Goal: Task Accomplishment & Management: Complete application form

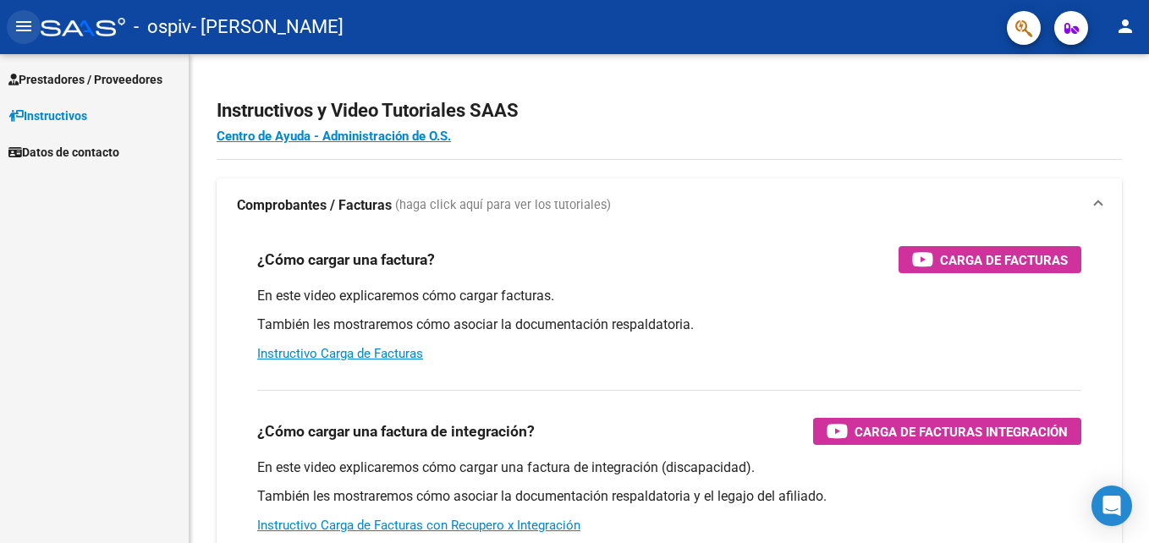
click at [22, 21] on mat-icon "menu" at bounding box center [24, 26] width 20 height 20
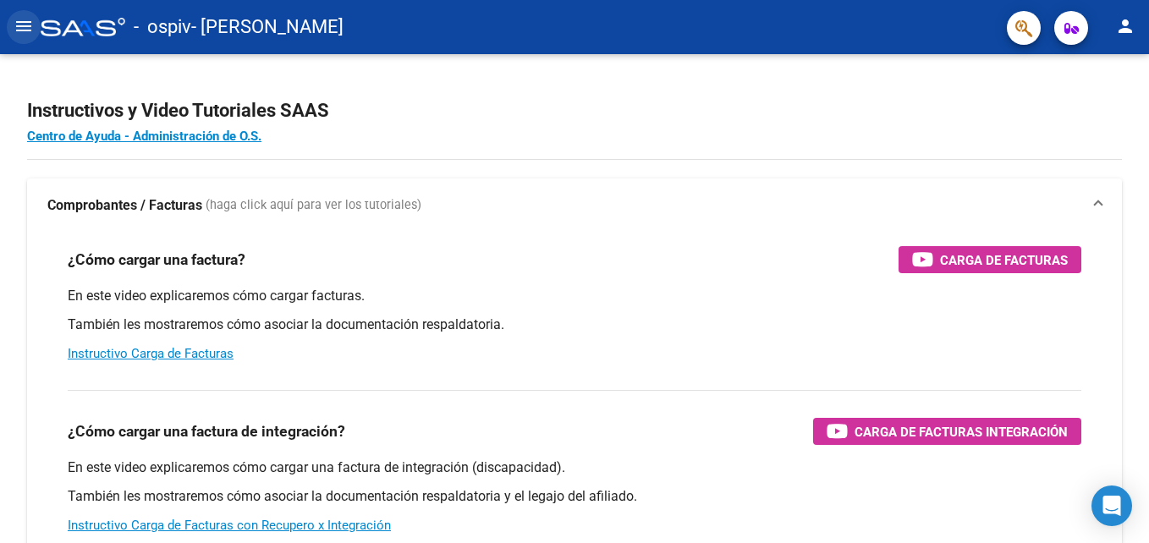
click at [22, 21] on mat-icon "menu" at bounding box center [24, 26] width 20 height 20
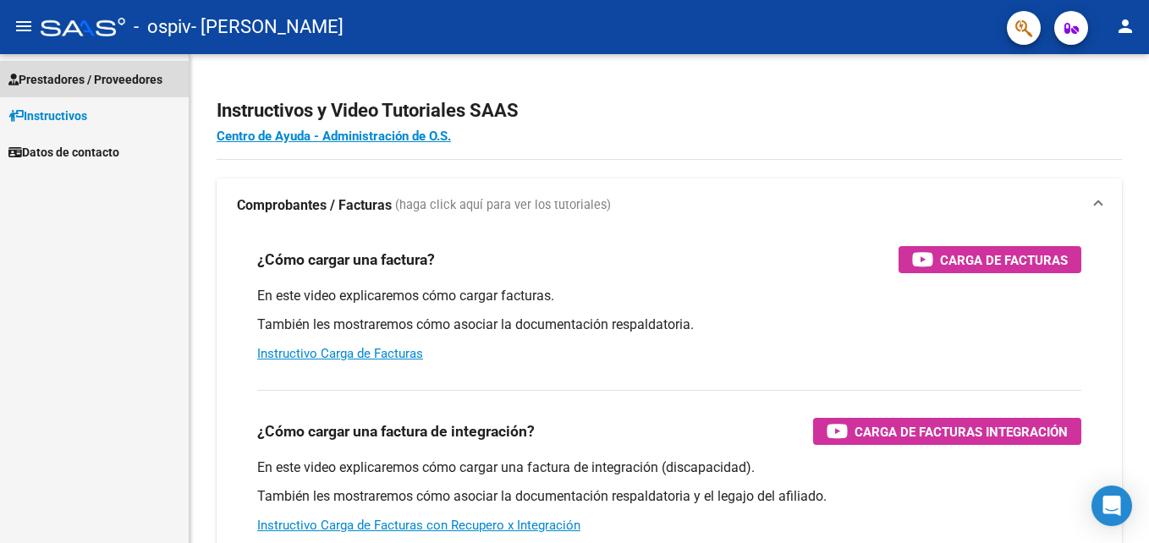
click at [40, 70] on span "Prestadores / Proveedores" at bounding box center [85, 79] width 154 height 19
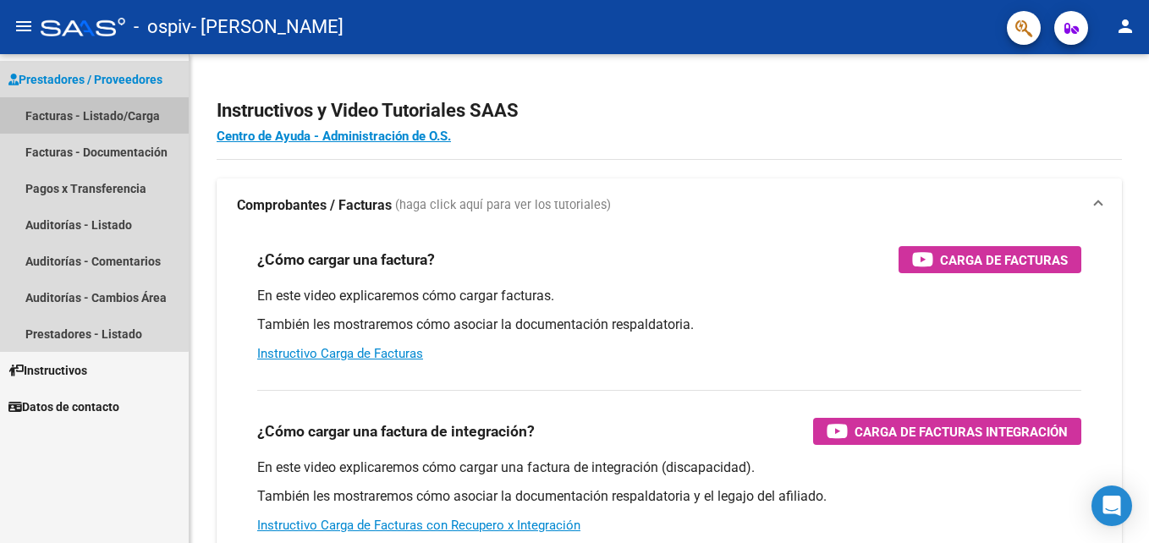
click at [48, 108] on link "Facturas - Listado/Carga" at bounding box center [94, 115] width 189 height 36
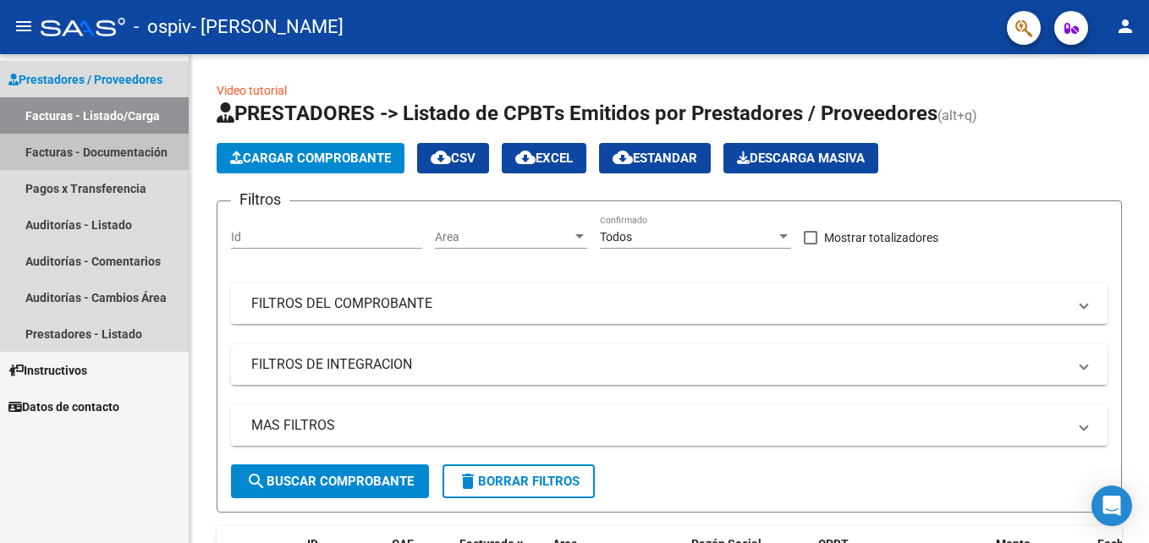
click at [66, 151] on link "Facturas - Documentación" at bounding box center [94, 152] width 189 height 36
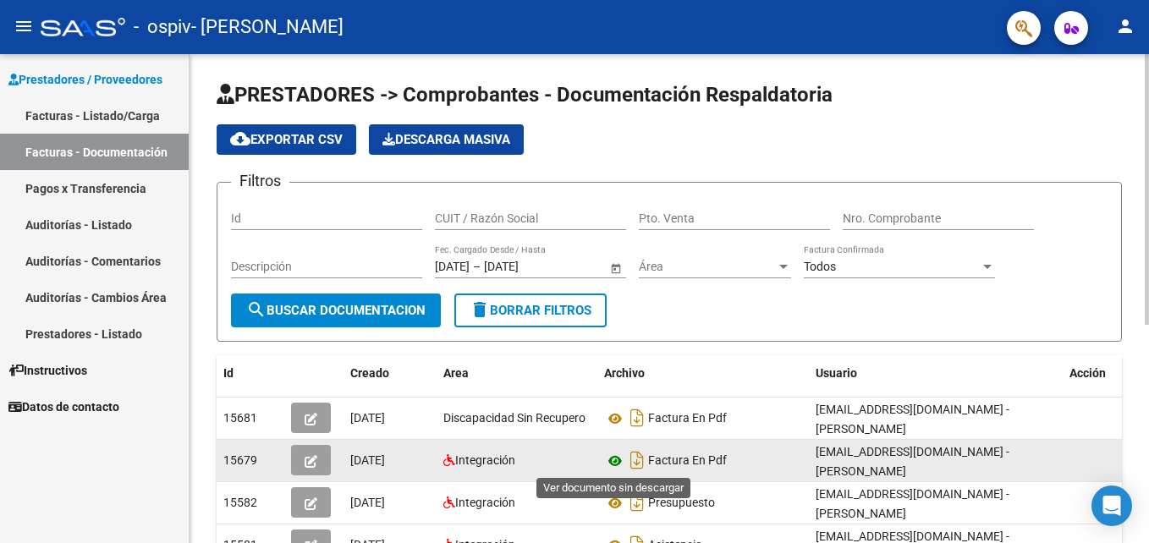
click at [612, 459] on icon at bounding box center [615, 461] width 22 height 20
click at [683, 464] on span "Factura En Pdf" at bounding box center [687, 461] width 79 height 14
click at [313, 457] on icon "button" at bounding box center [311, 461] width 13 height 13
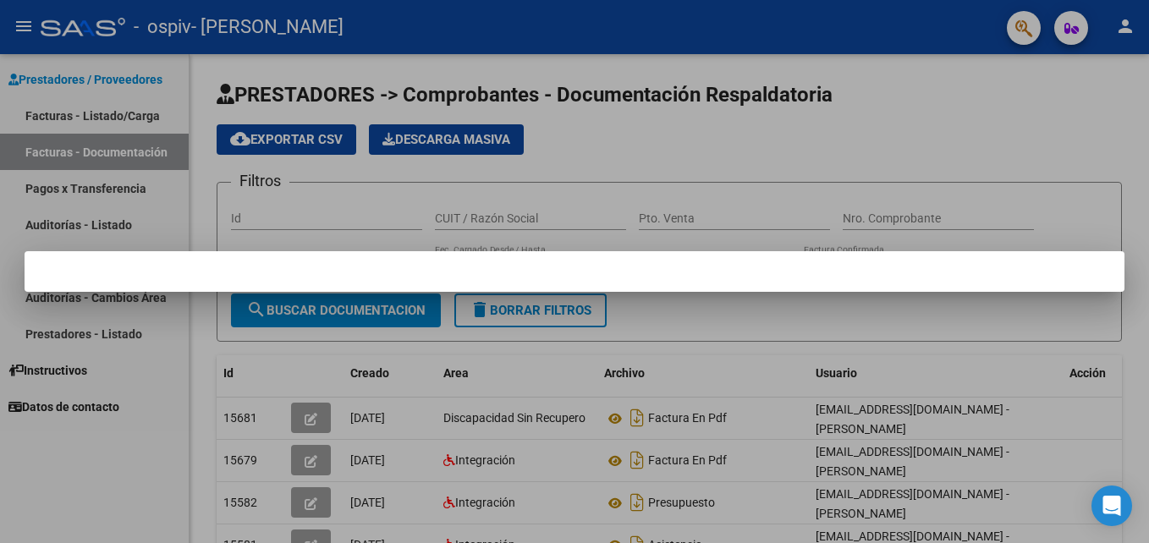
click at [300, 459] on div at bounding box center [574, 271] width 1149 height 543
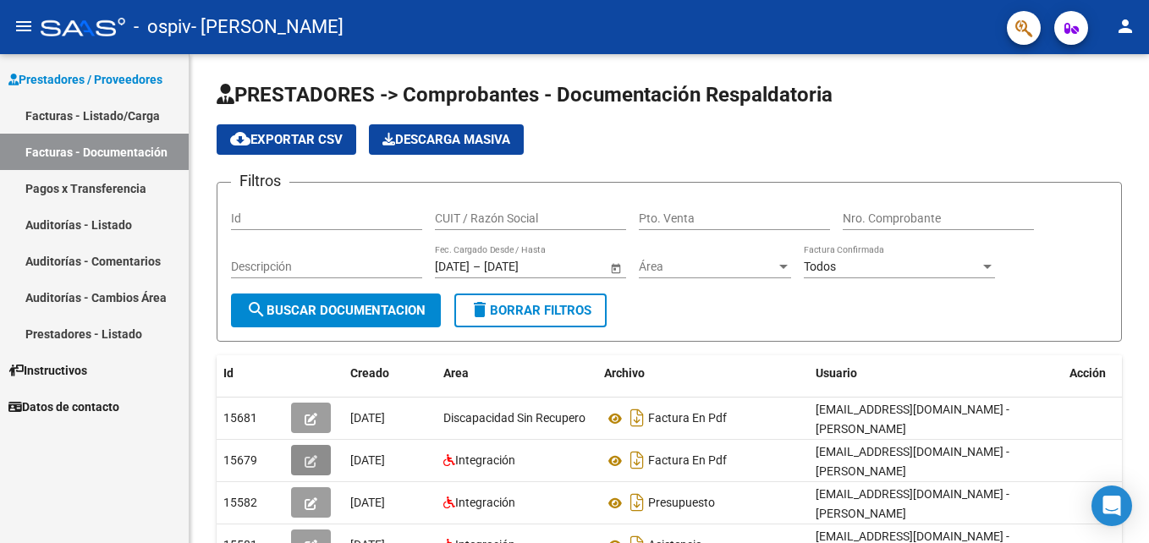
click at [300, 459] on button "button" at bounding box center [311, 460] width 40 height 30
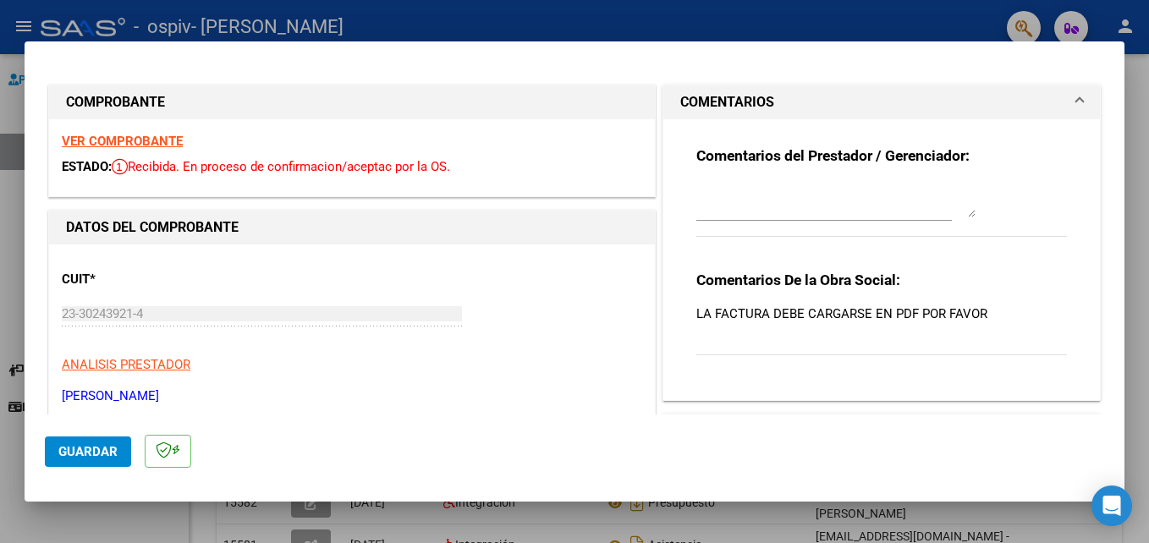
click at [142, 143] on strong "VER COMPROBANTE" at bounding box center [122, 141] width 121 height 15
click at [1131, 305] on div at bounding box center [574, 271] width 1149 height 543
type input "$ 0,00"
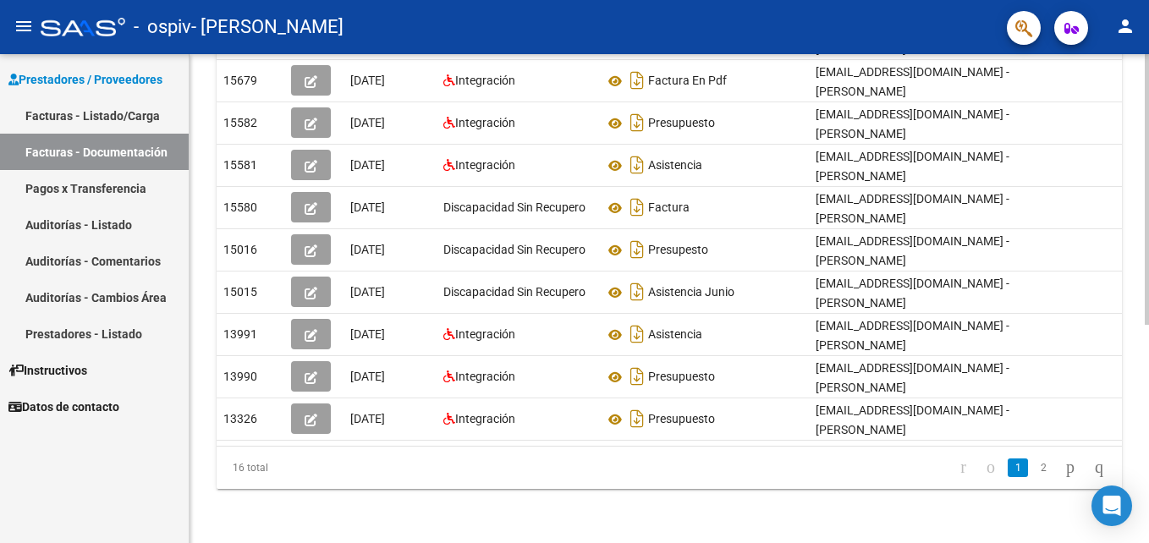
scroll to position [385, 0]
click at [1036, 452] on div "PRESTADORES -> Comprobantes - Documentación Respaldatoria cloud_download Export…" at bounding box center [672, 108] width 964 height 869
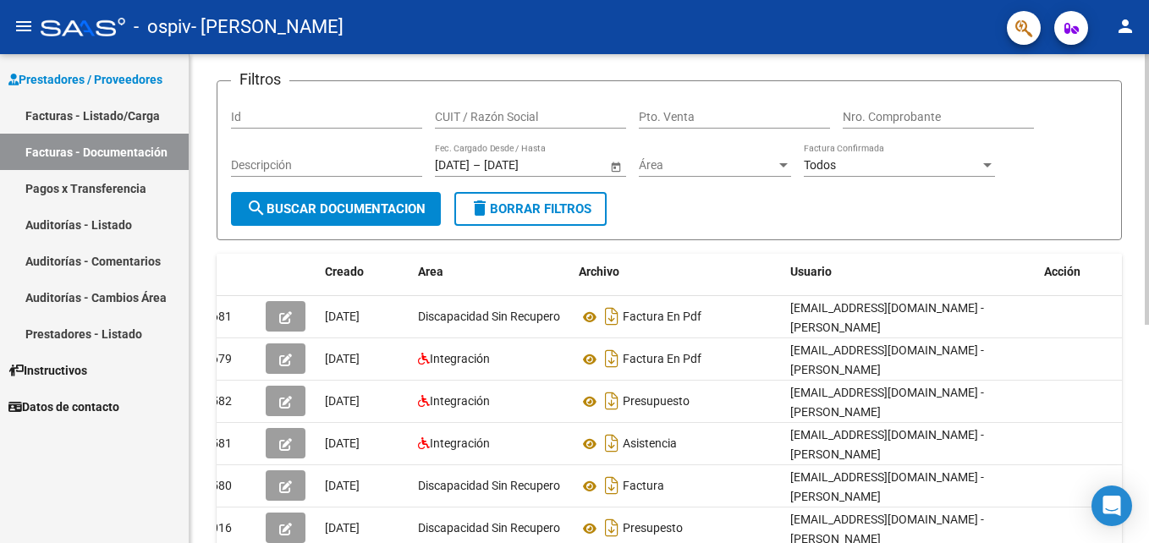
scroll to position [0, 0]
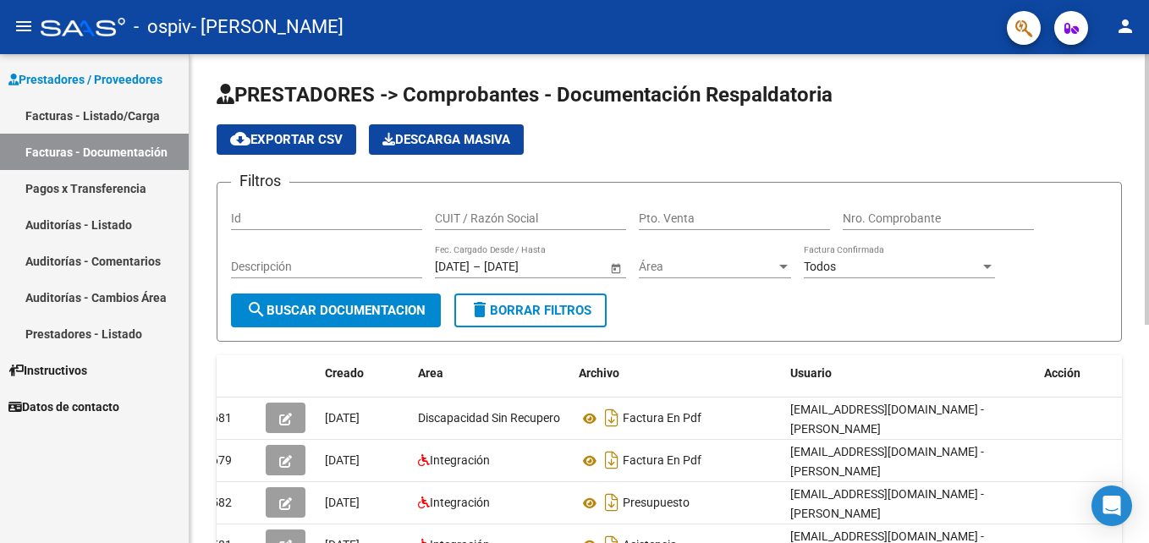
click at [1148, 85] on html "menu - ospiv - [PERSON_NAME] person Prestadores / Proveedores Facturas - Listad…" at bounding box center [574, 271] width 1149 height 543
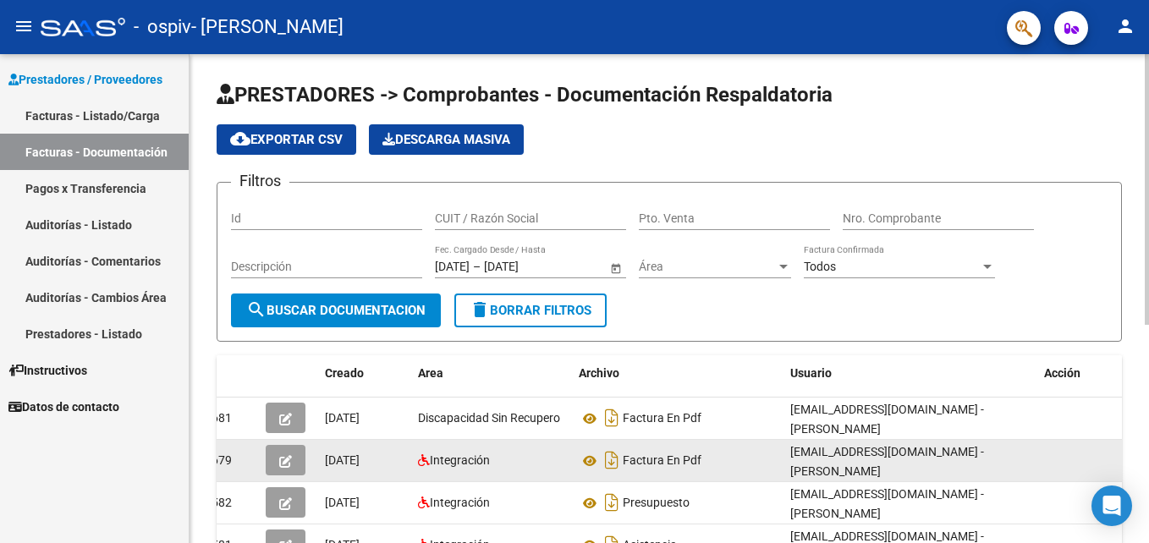
click at [289, 462] on icon "button" at bounding box center [285, 461] width 13 height 13
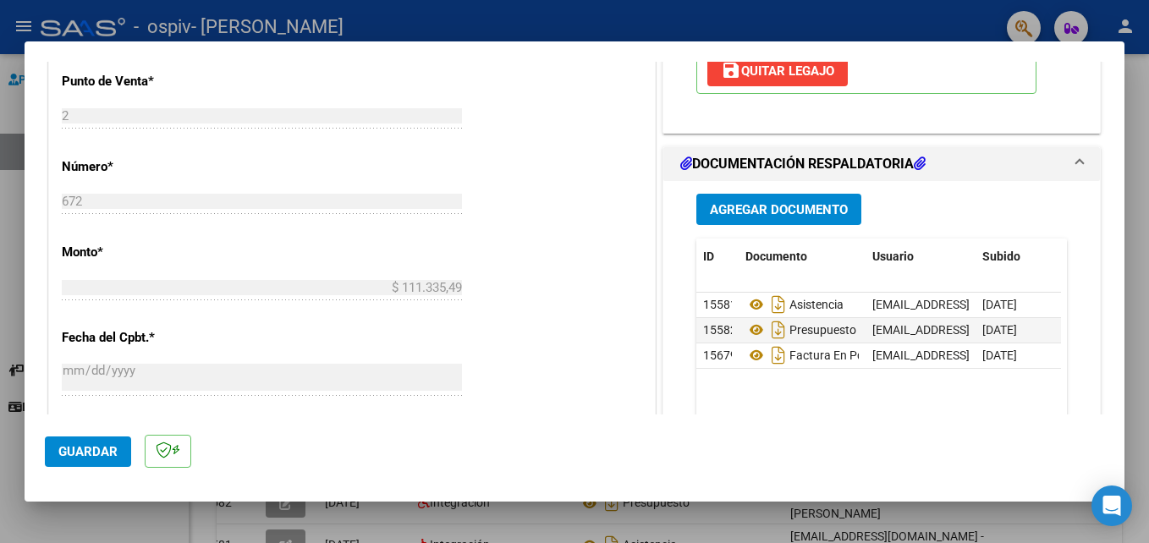
scroll to position [711, 0]
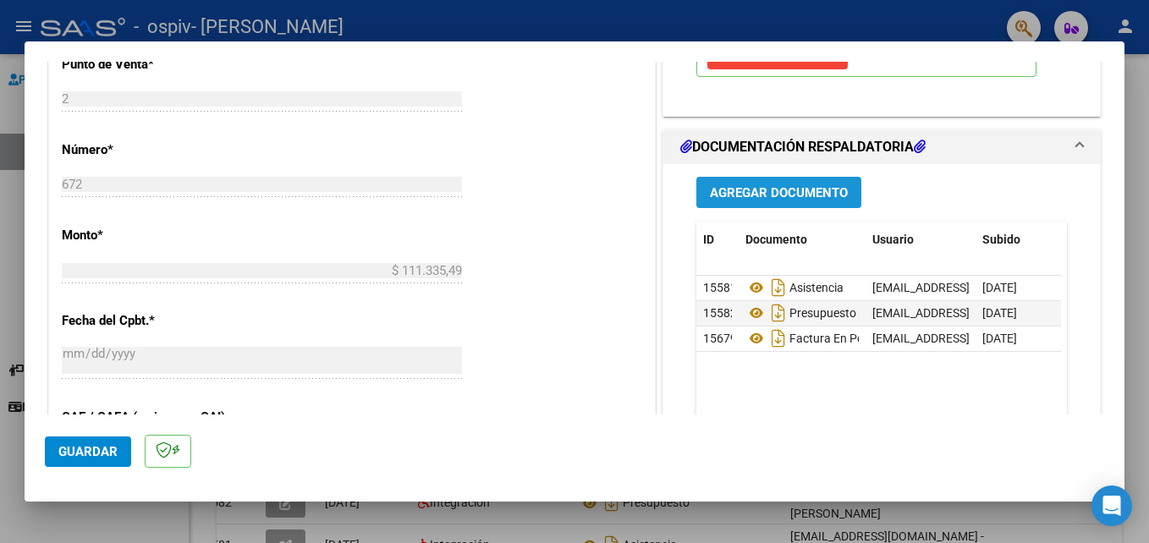
click at [741, 201] on button "Agregar Documento" at bounding box center [778, 192] width 165 height 31
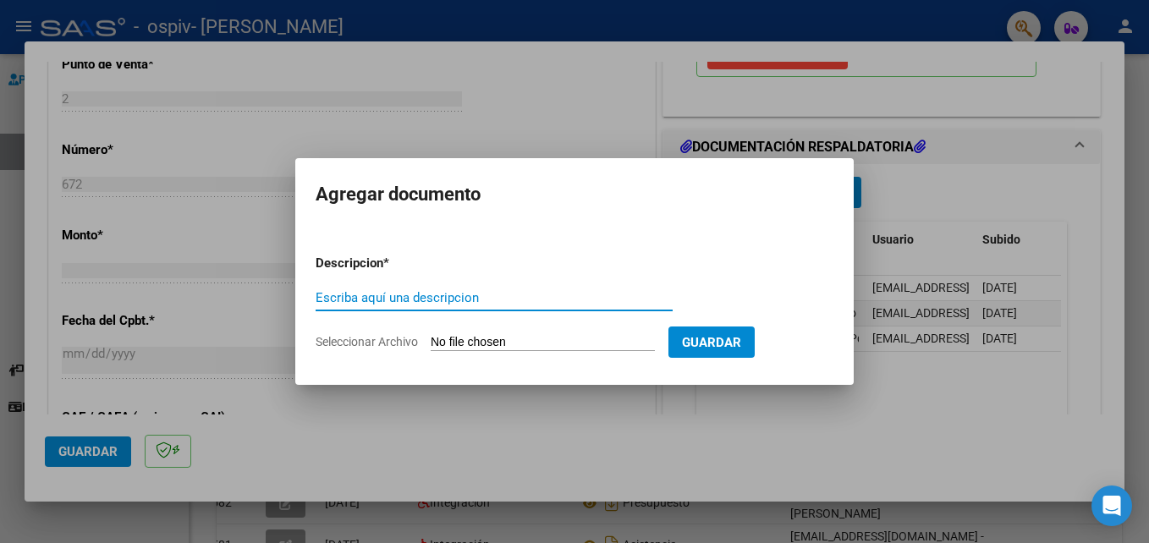
click at [387, 301] on input "Escriba aquí una descripcion" at bounding box center [494, 297] width 357 height 15
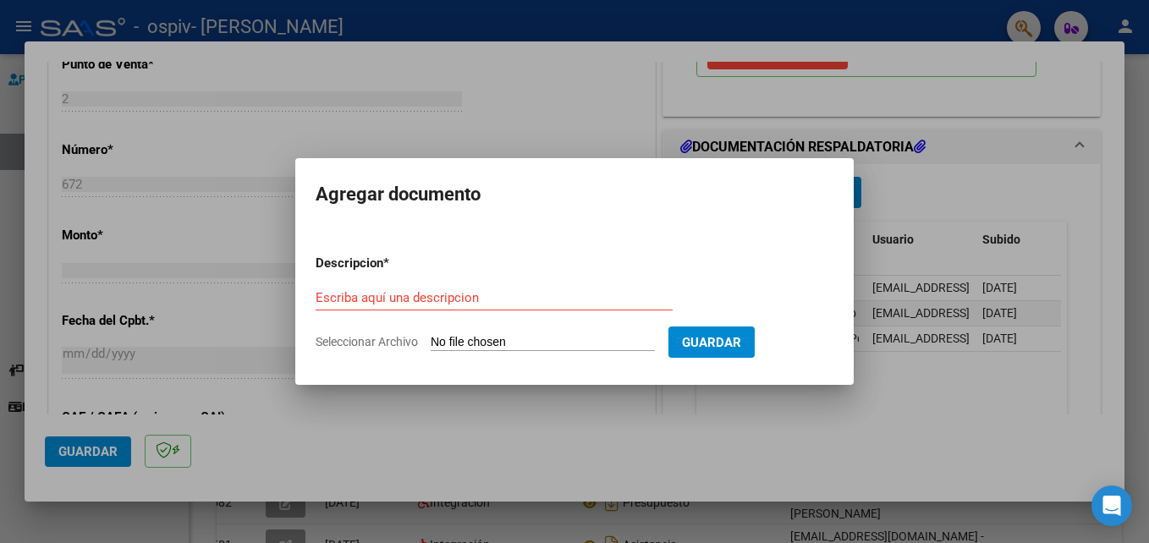
click at [448, 338] on input "Seleccionar Archivo" at bounding box center [543, 343] width 224 height 16
type input "C:\fakepath\C672. [PERSON_NAME].pdf"
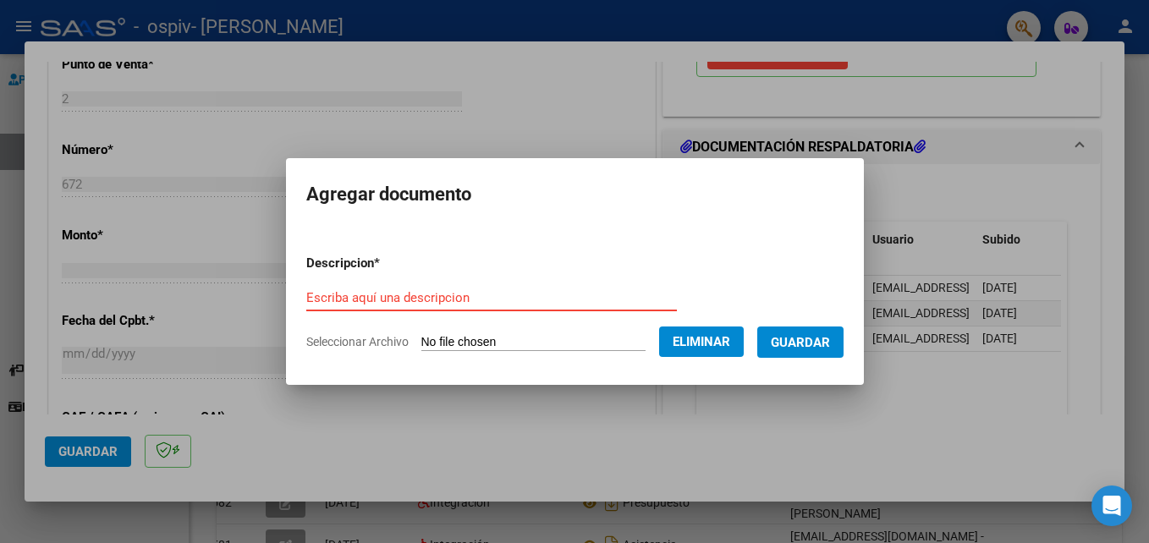
click at [431, 305] on input "Escriba aquí una descripcion" at bounding box center [491, 297] width 371 height 15
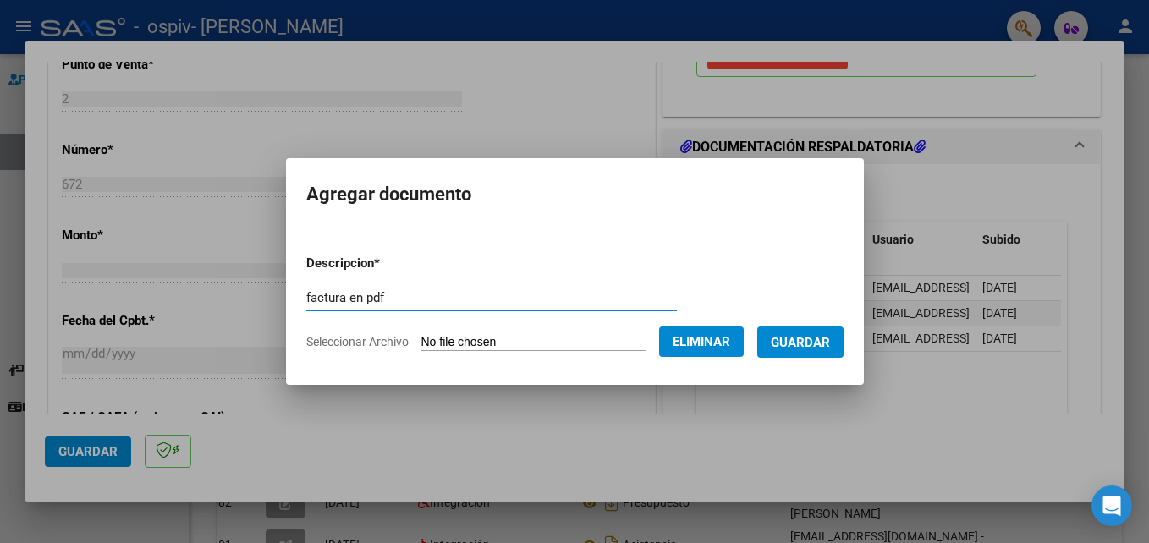
type input "factura en pdf"
click at [818, 343] on span "Guardar" at bounding box center [800, 342] width 59 height 15
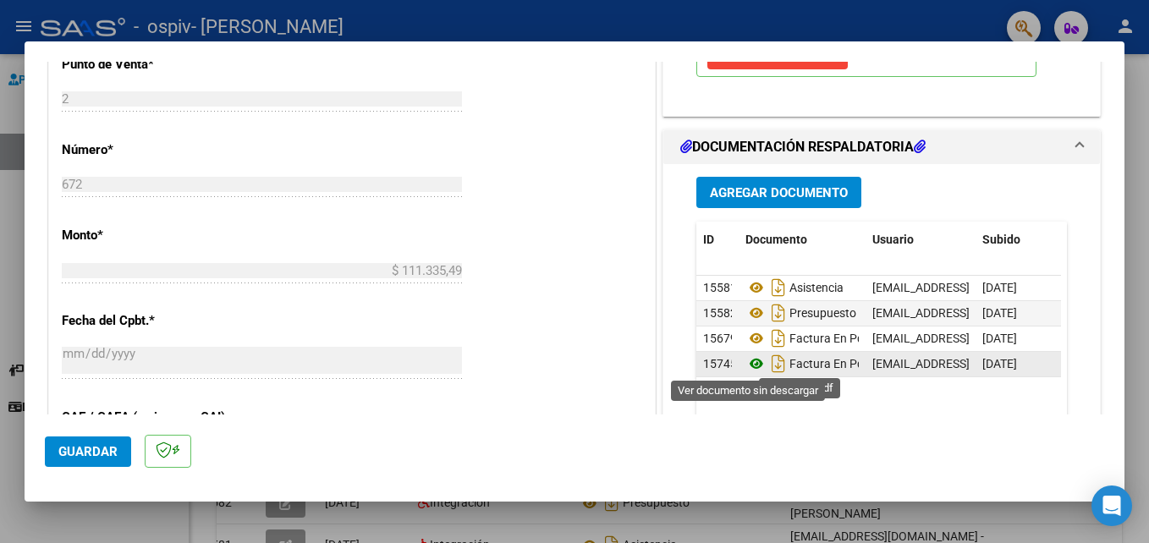
click at [749, 360] on icon at bounding box center [756, 364] width 22 height 20
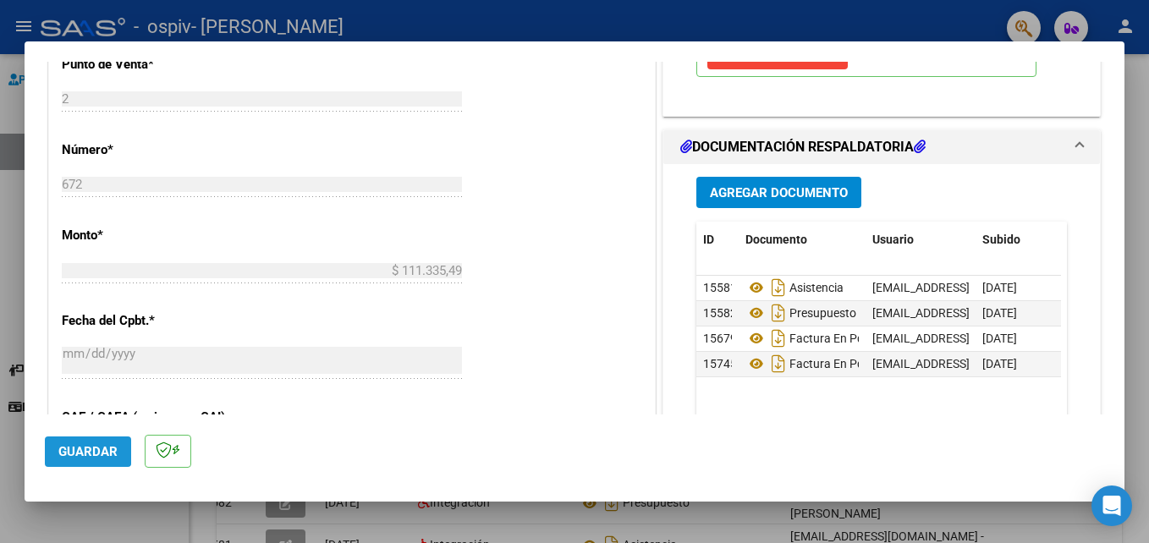
click at [84, 444] on span "Guardar" at bounding box center [87, 451] width 59 height 15
click at [145, 528] on div at bounding box center [574, 271] width 1149 height 543
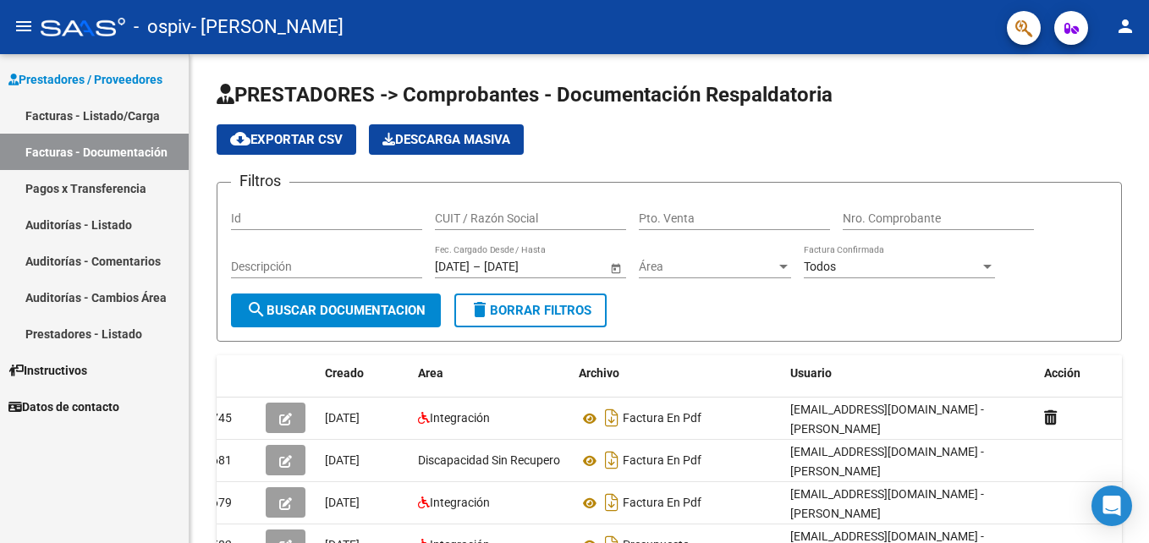
click at [97, 116] on link "Facturas - Listado/Carga" at bounding box center [94, 115] width 189 height 36
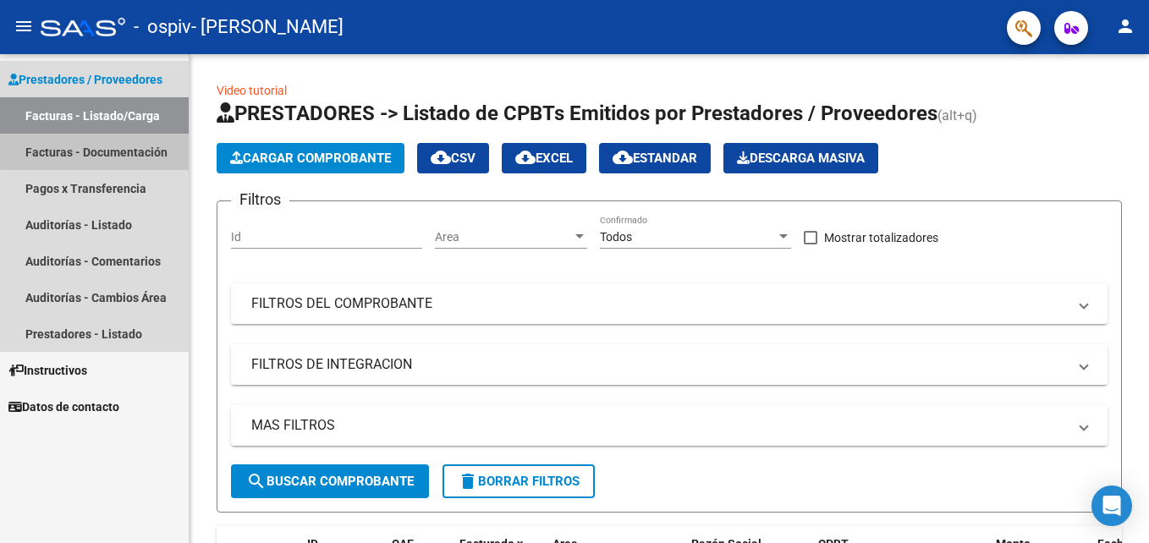
click at [114, 148] on link "Facturas - Documentación" at bounding box center [94, 152] width 189 height 36
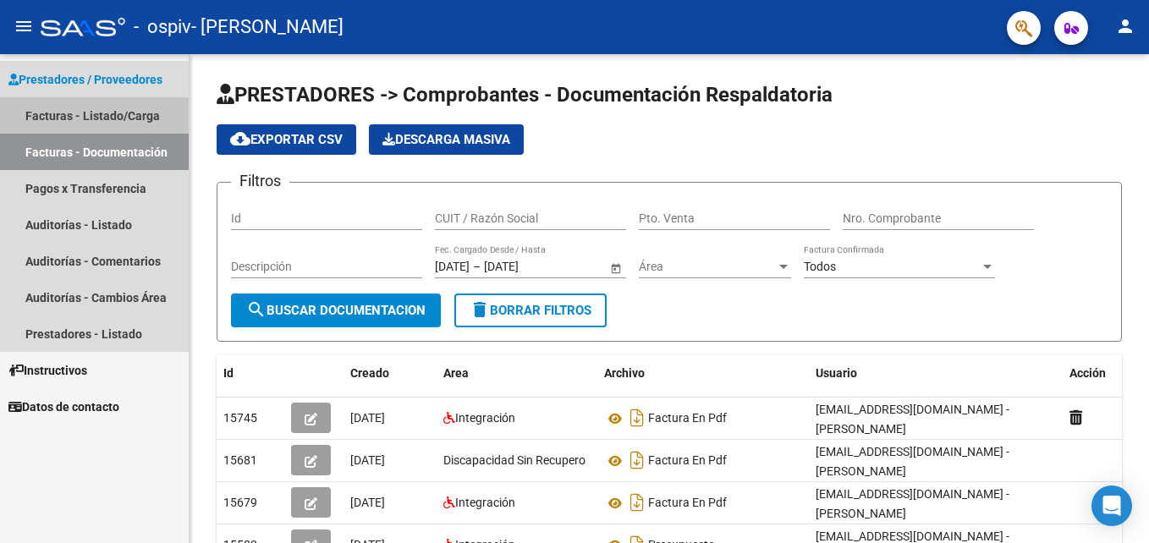
click at [112, 116] on link "Facturas - Listado/Carga" at bounding box center [94, 115] width 189 height 36
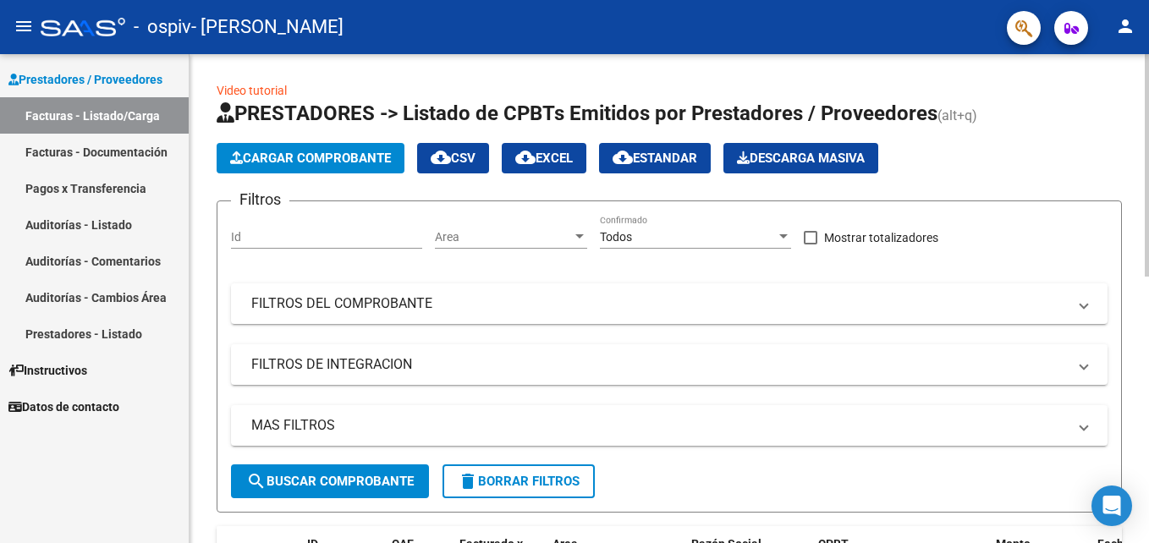
click at [296, 149] on button "Cargar Comprobante" at bounding box center [311, 158] width 188 height 30
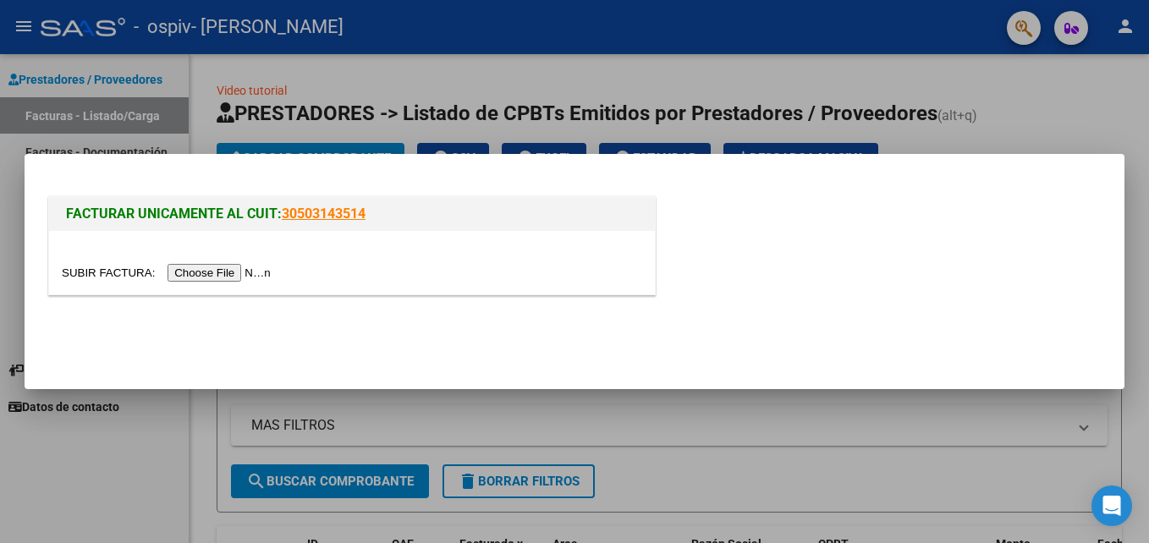
click at [198, 276] on input "file" at bounding box center [169, 273] width 214 height 18
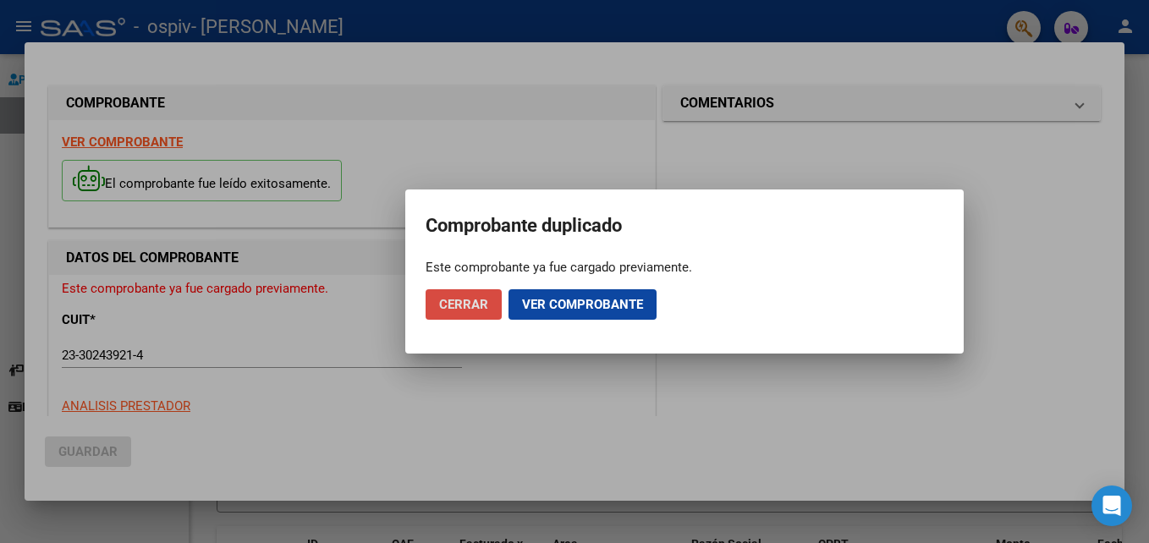
click at [455, 295] on button "Cerrar" at bounding box center [464, 304] width 76 height 30
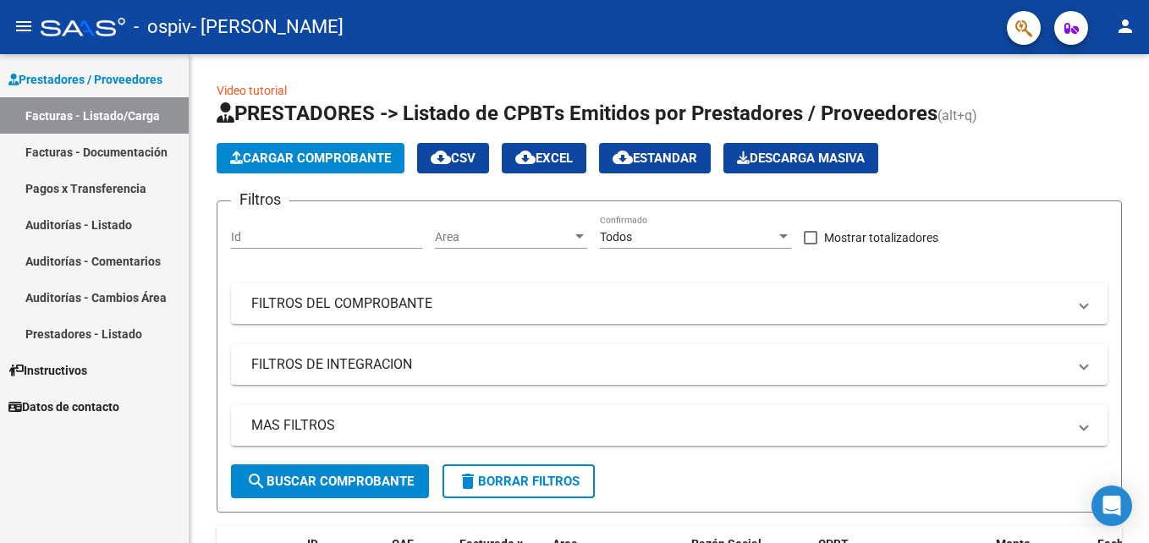
click at [107, 152] on link "Facturas - Documentación" at bounding box center [94, 152] width 189 height 36
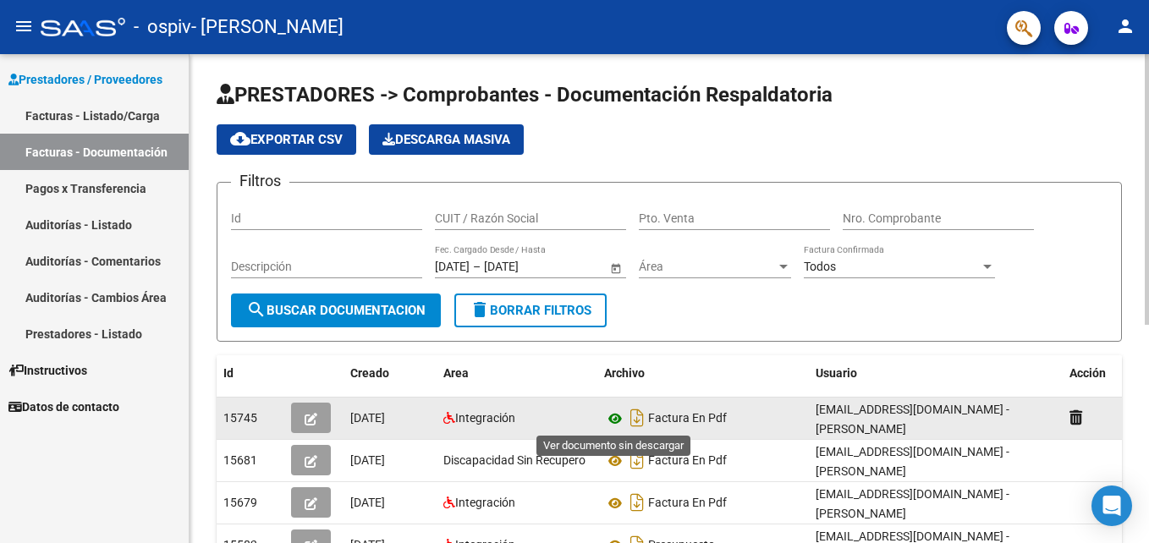
click at [618, 415] on icon at bounding box center [615, 419] width 22 height 20
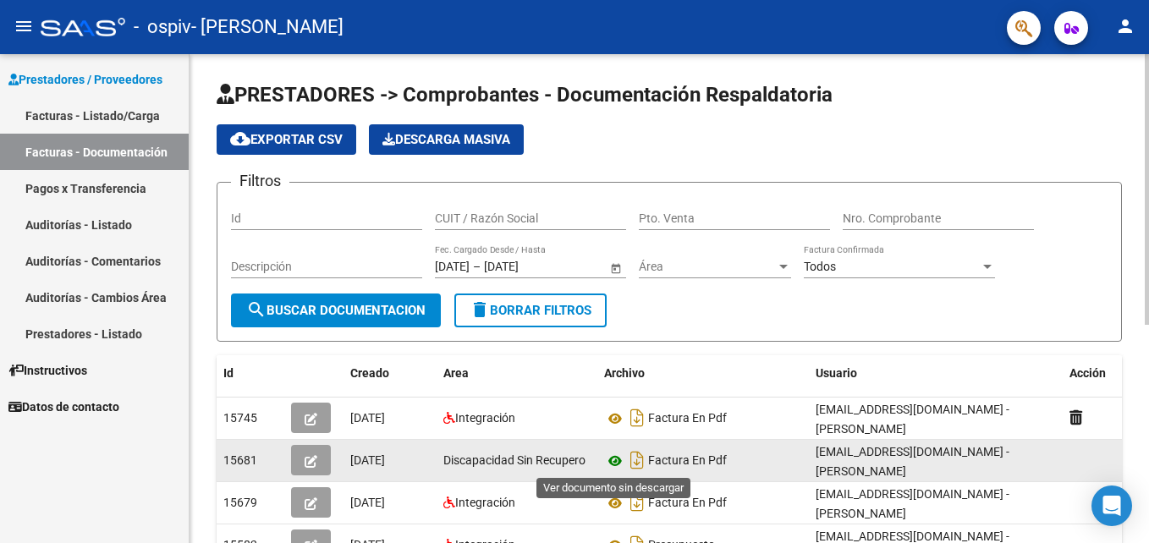
click at [613, 456] on icon at bounding box center [615, 461] width 22 height 20
click at [618, 455] on icon at bounding box center [615, 461] width 22 height 20
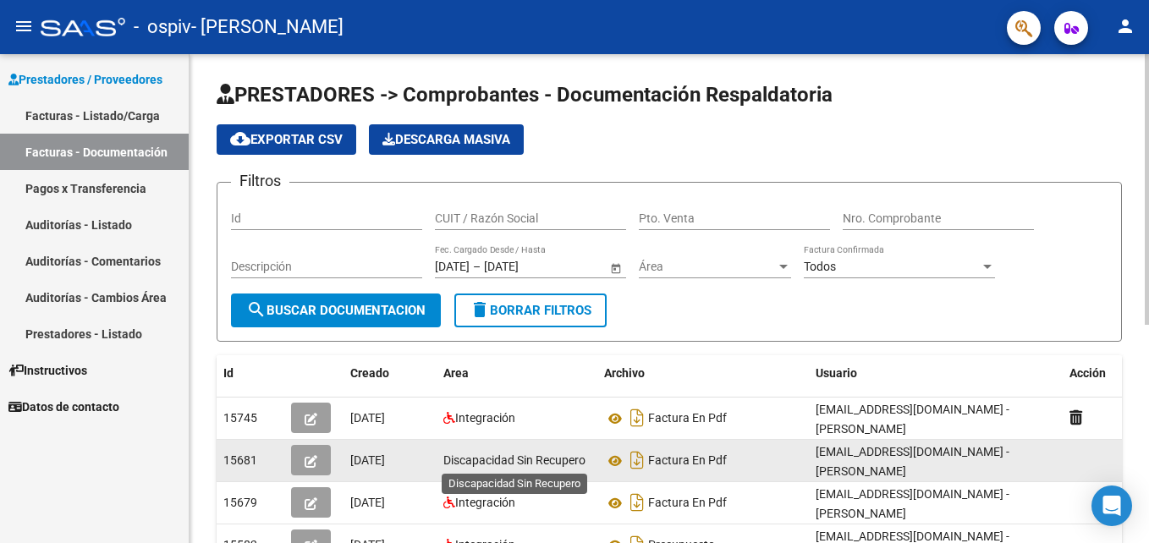
click at [539, 457] on span "Discapacidad Sin Recupero" at bounding box center [514, 460] width 142 height 14
click at [313, 463] on icon "button" at bounding box center [311, 461] width 13 height 13
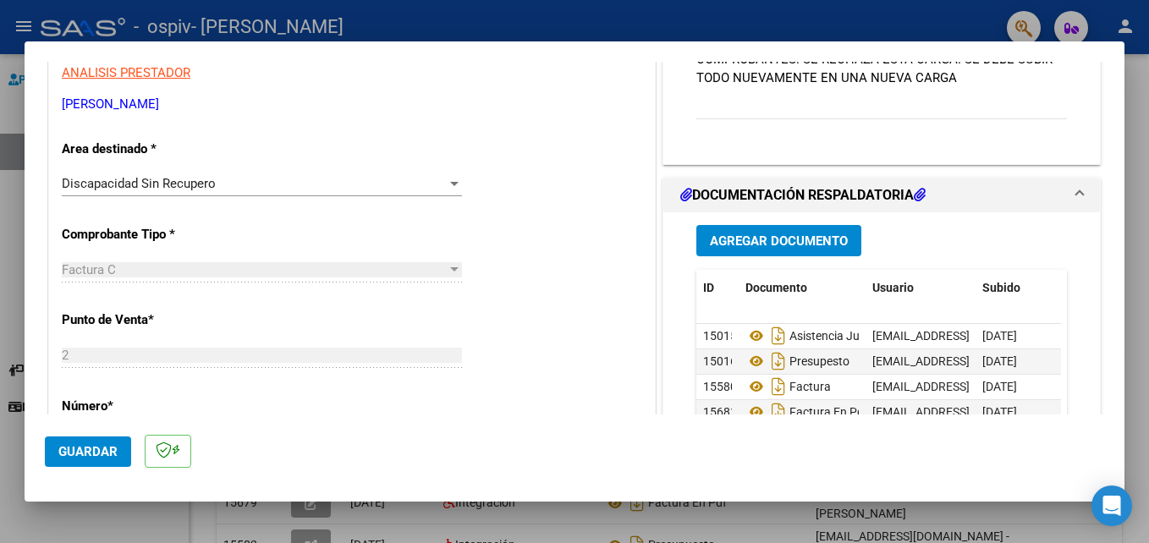
scroll to position [305, 0]
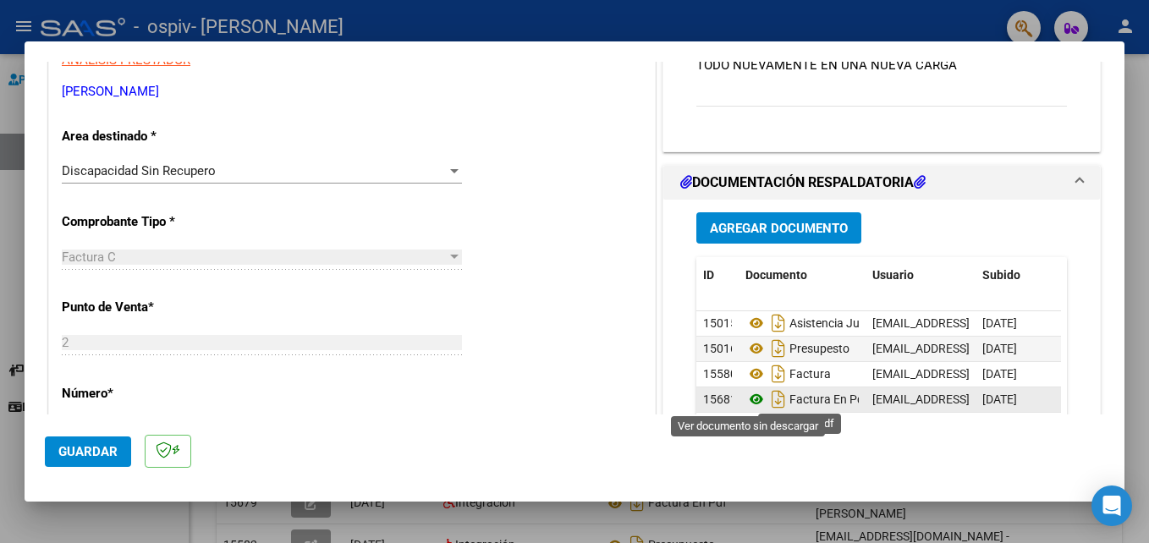
click at [752, 398] on icon at bounding box center [756, 399] width 22 height 20
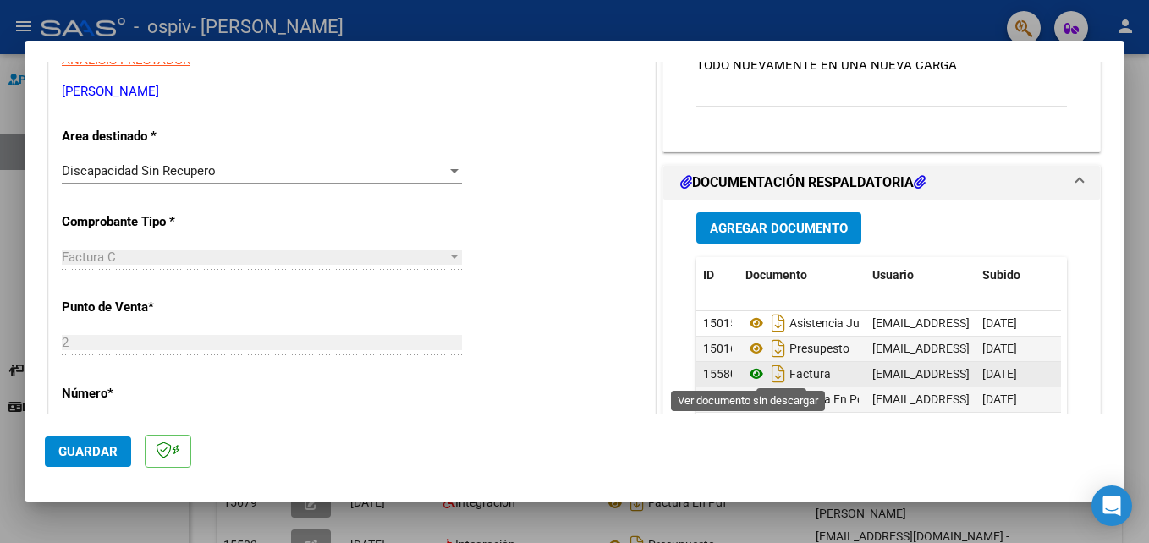
click at [745, 370] on icon at bounding box center [756, 374] width 22 height 20
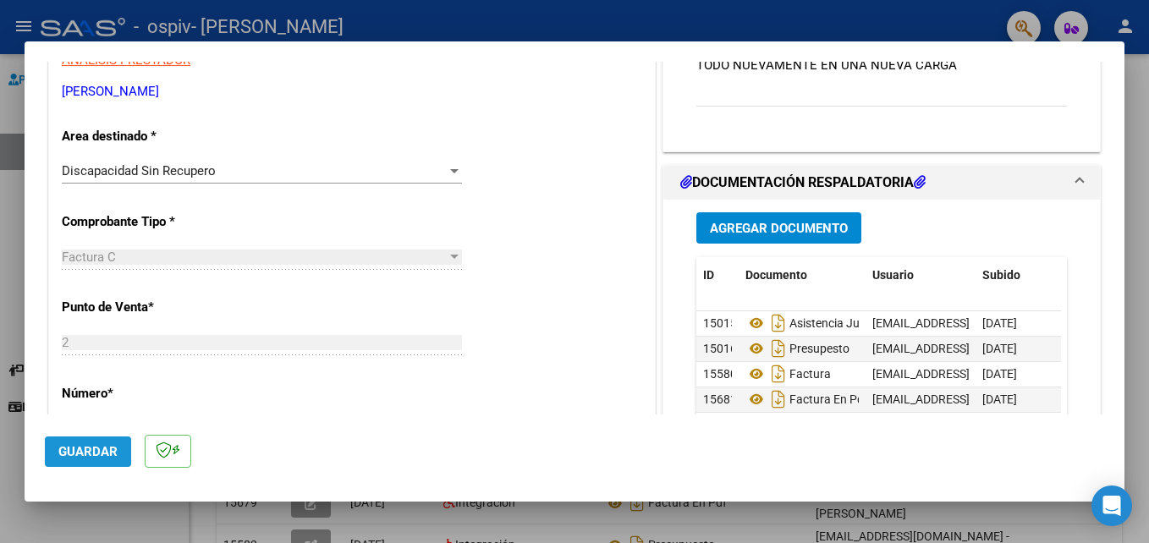
click at [100, 453] on span "Guardar" at bounding box center [87, 451] width 59 height 15
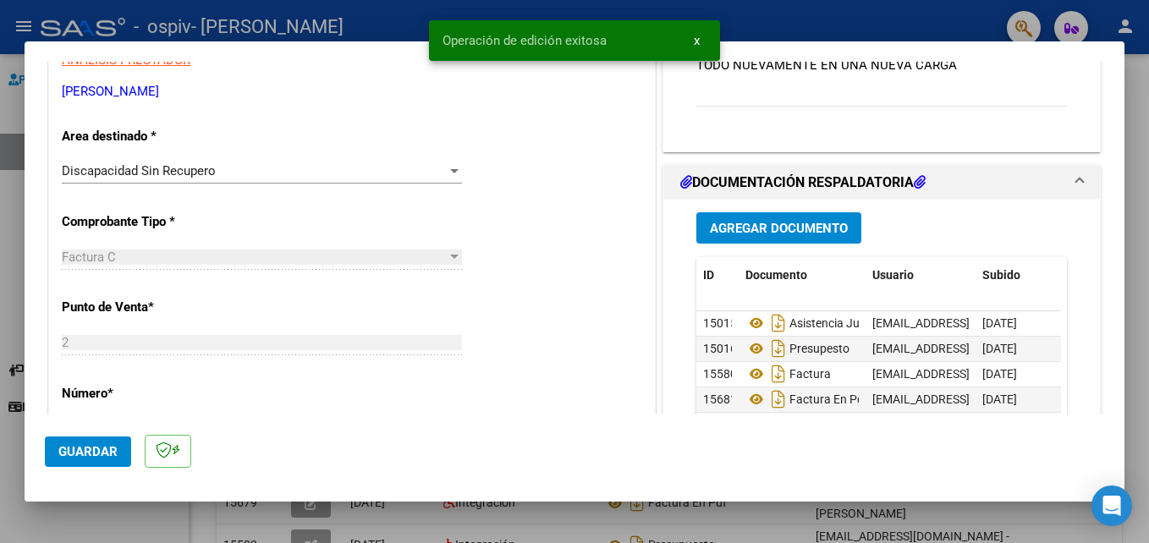
click at [552, 527] on div at bounding box center [574, 271] width 1149 height 543
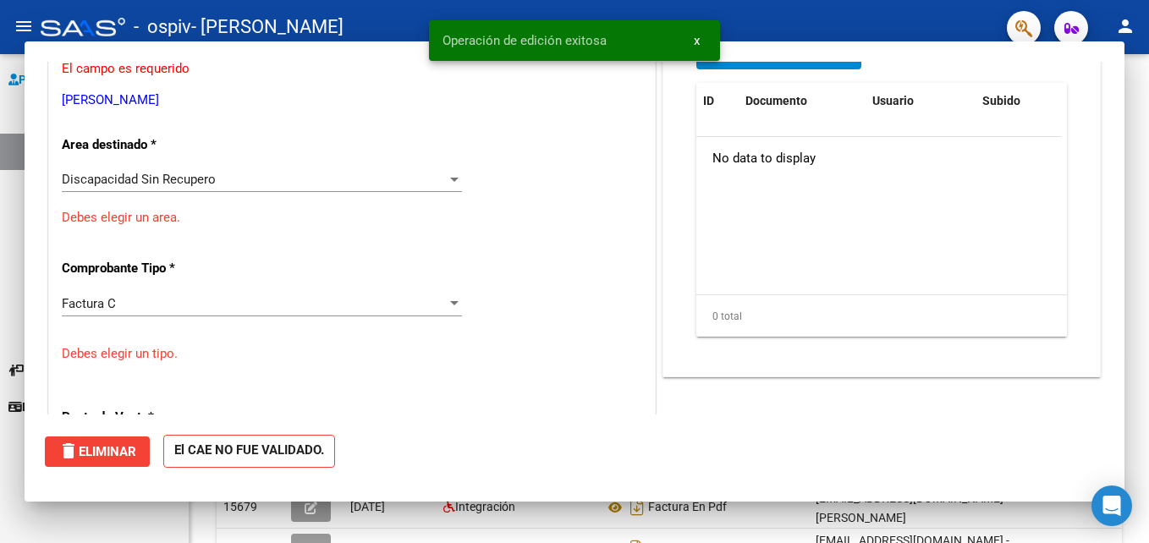
scroll to position [0, 0]
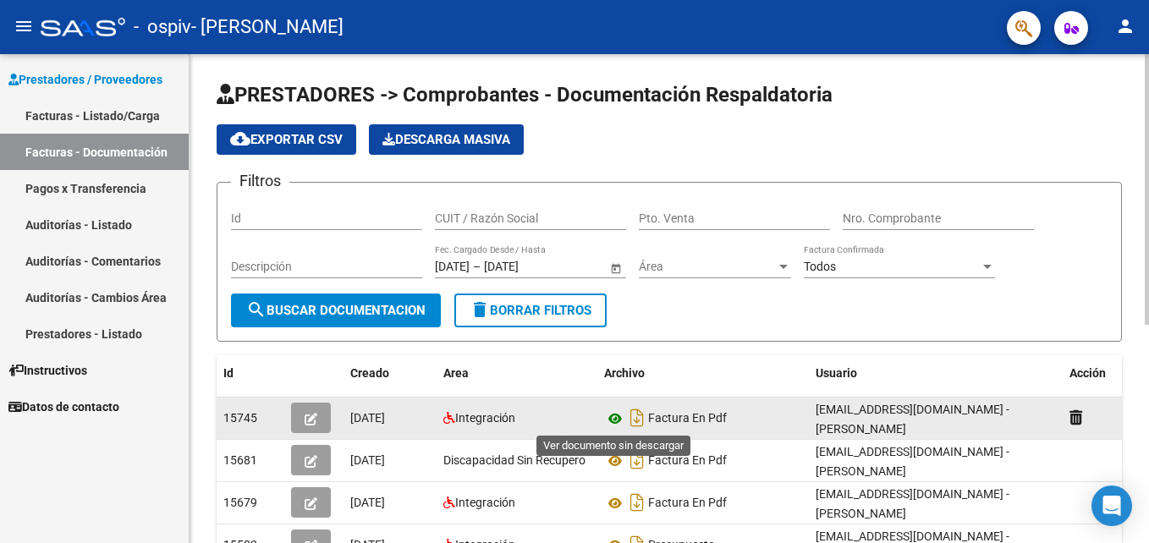
click at [613, 416] on icon at bounding box center [615, 419] width 22 height 20
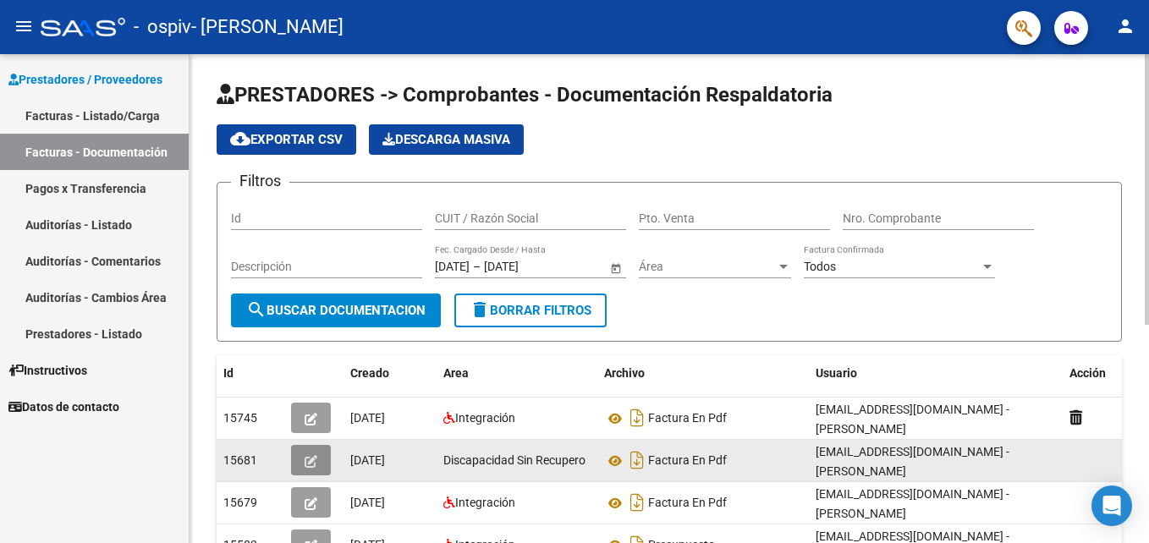
click at [310, 462] on icon "button" at bounding box center [311, 461] width 13 height 13
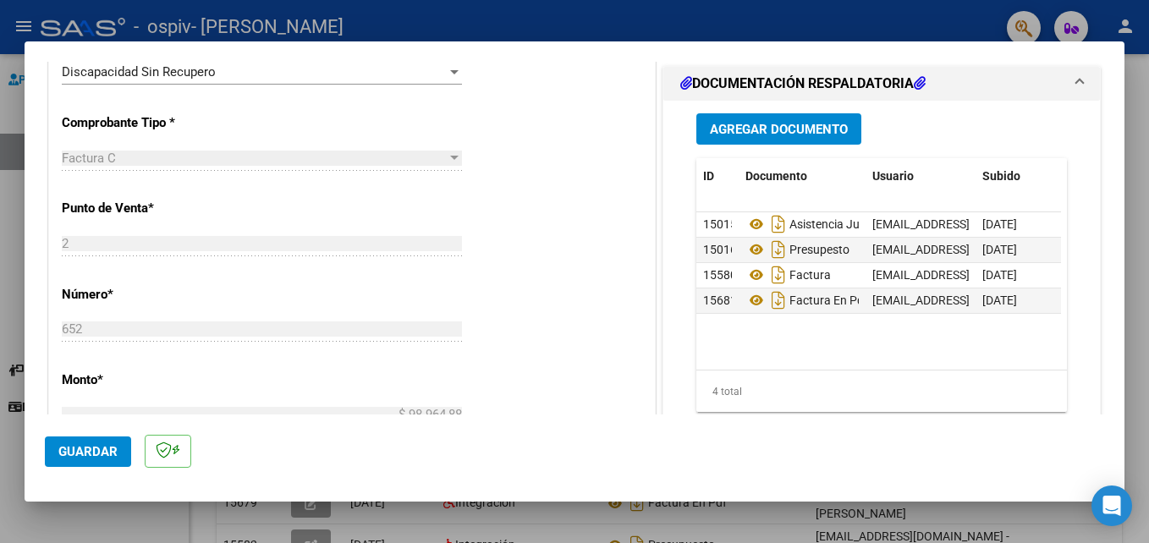
scroll to position [435, 0]
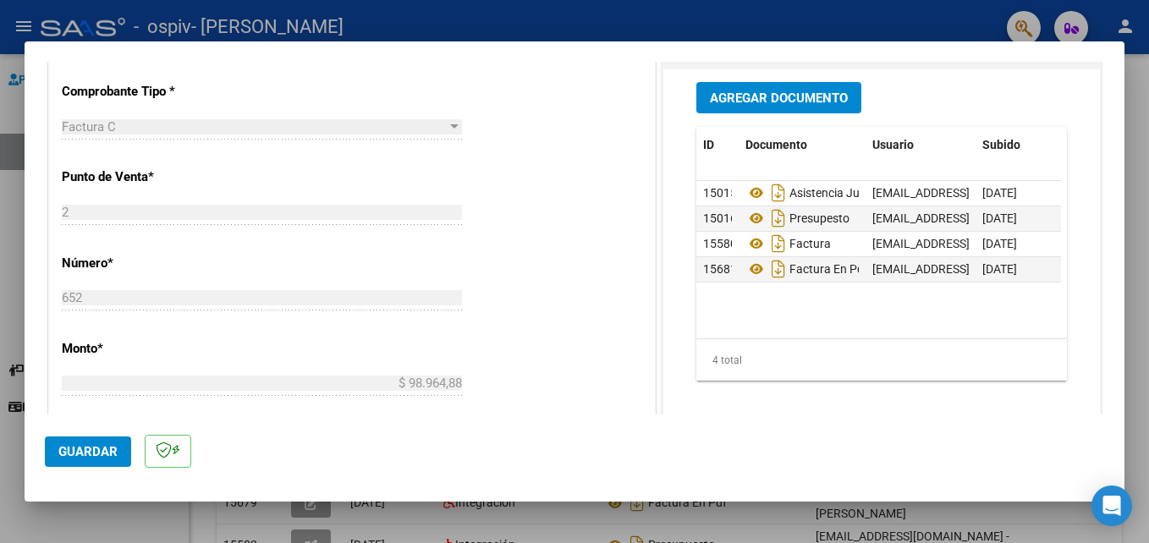
click at [753, 102] on span "Agregar Documento" at bounding box center [779, 98] width 138 height 15
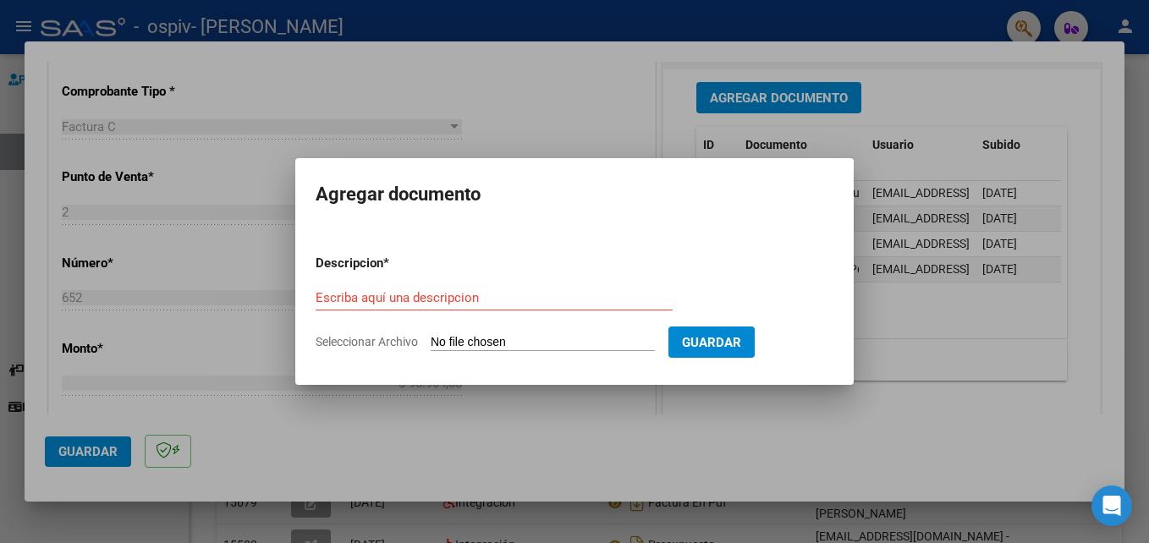
click at [518, 328] on form "Descripcion * Escriba aquí una descripcion Seleccionar Archivo Guardar" at bounding box center [575, 303] width 518 height 124
click at [510, 336] on input "Seleccionar Archivo" at bounding box center [543, 343] width 224 height 16
click at [541, 452] on div at bounding box center [574, 271] width 1149 height 543
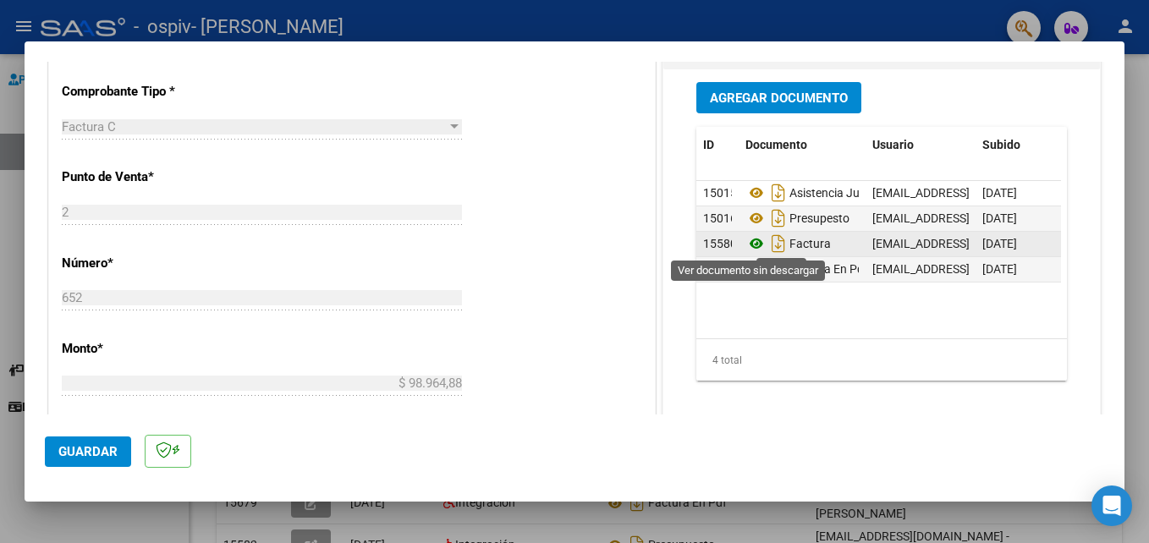
click at [748, 242] on icon at bounding box center [756, 244] width 22 height 20
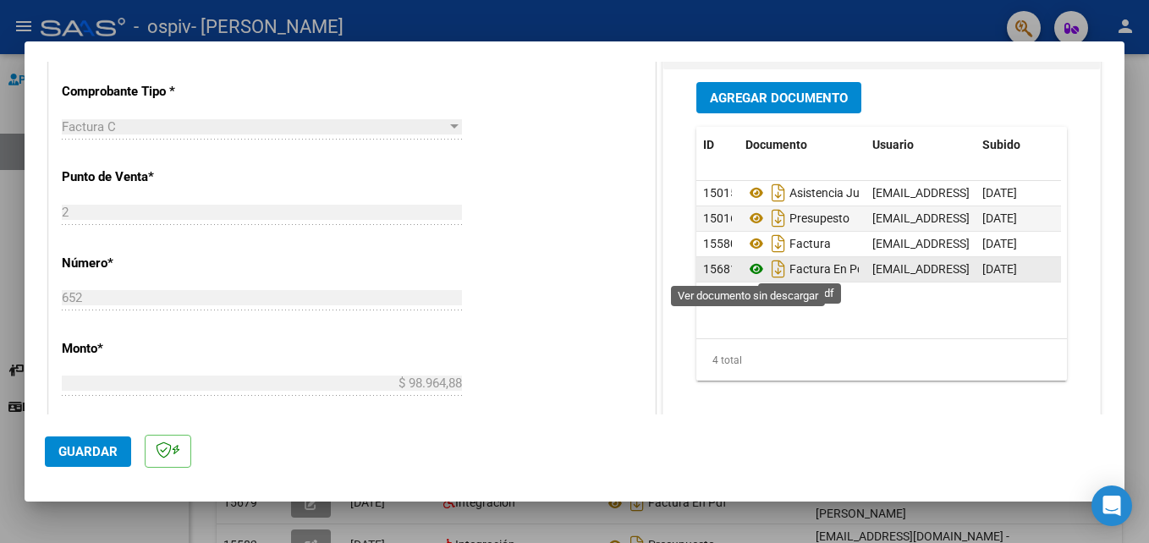
click at [753, 265] on icon at bounding box center [756, 269] width 22 height 20
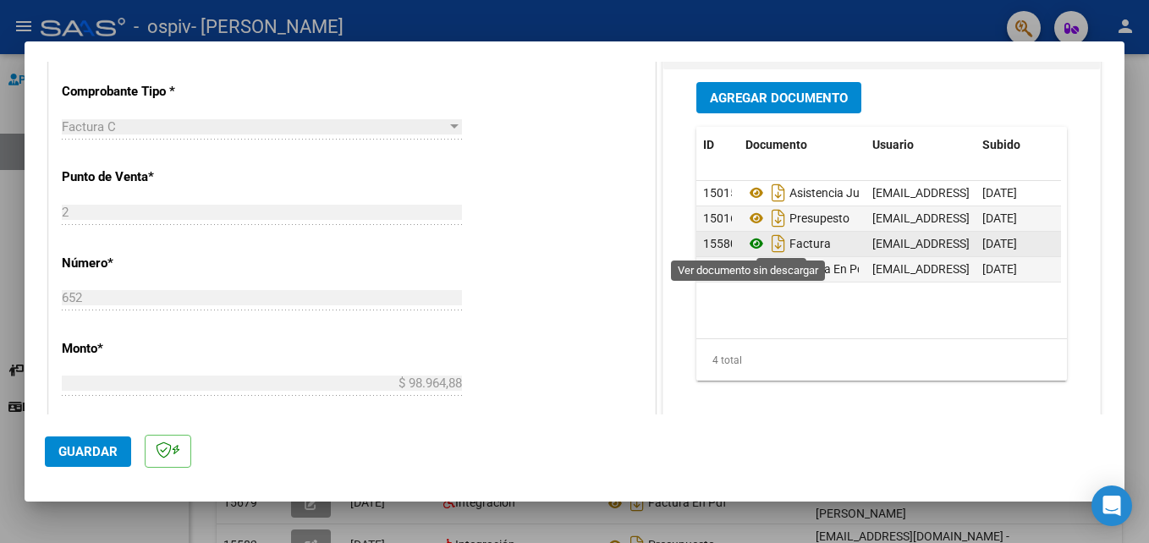
click at [745, 246] on icon at bounding box center [756, 244] width 22 height 20
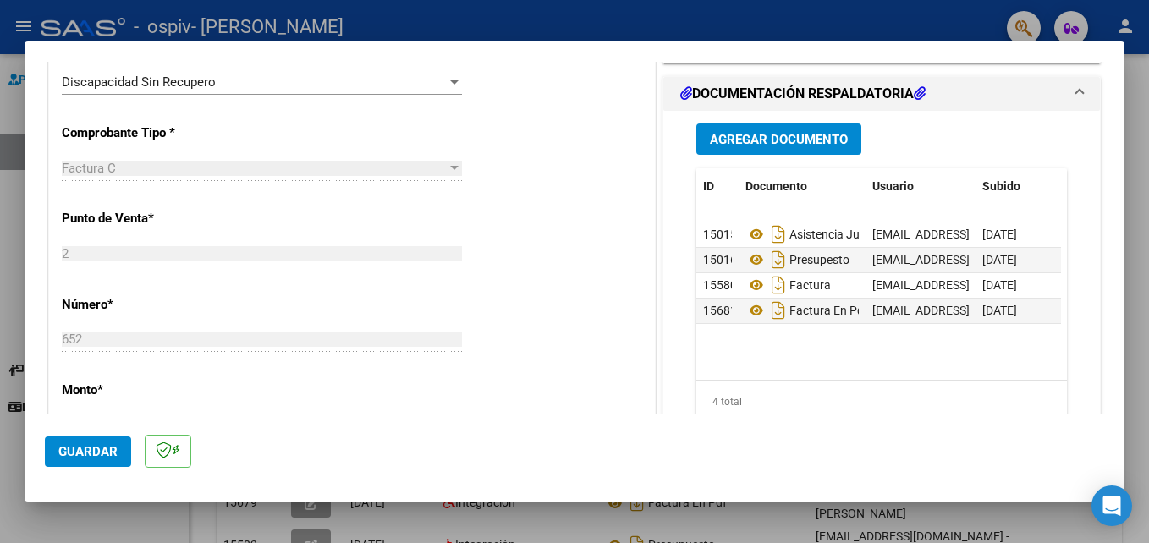
scroll to position [415, 0]
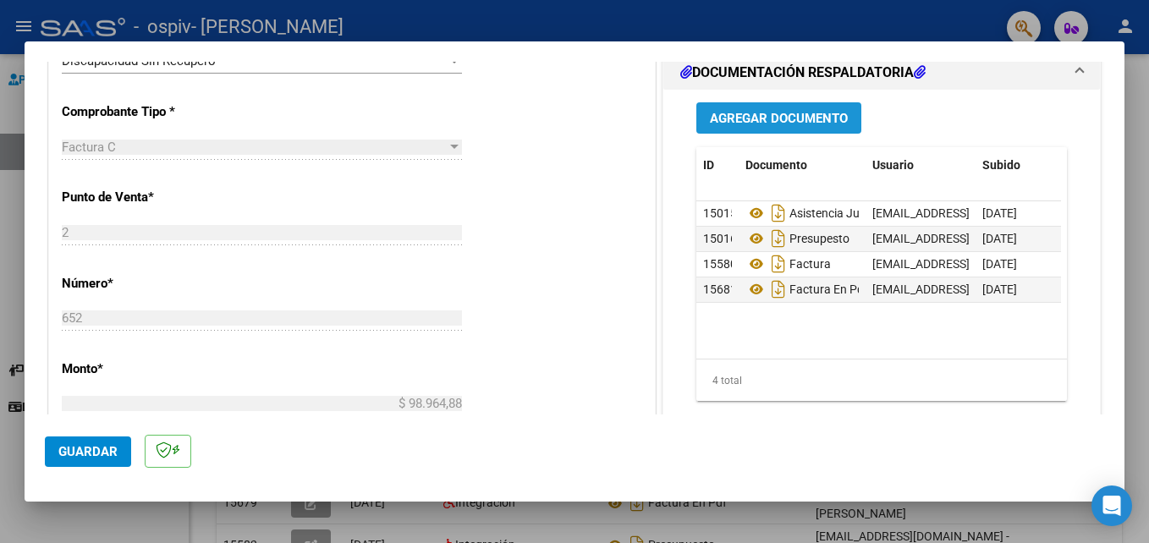
click at [726, 110] on span "Agregar Documento" at bounding box center [779, 117] width 138 height 15
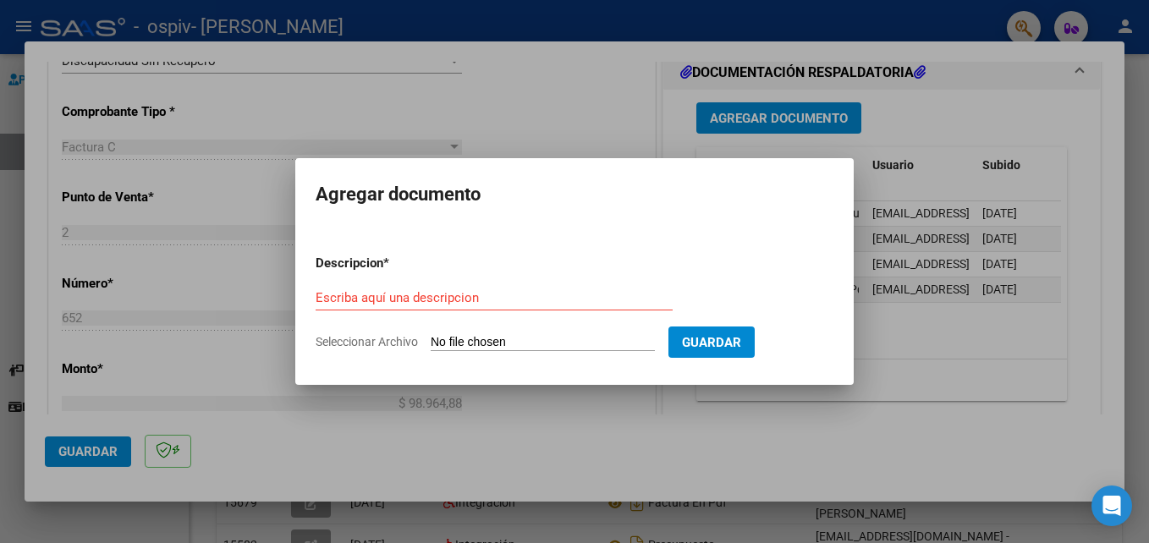
click at [459, 344] on input "Seleccionar Archivo" at bounding box center [543, 343] width 224 height 16
type input "C:\fakepath\C652. [PERSON_NAME].pdf"
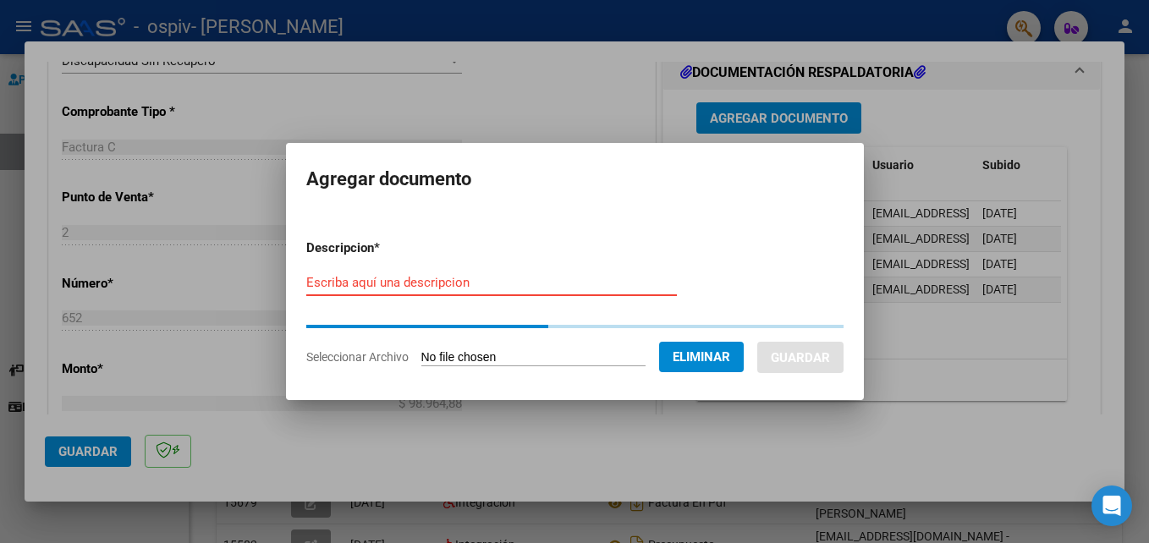
click at [417, 289] on input "Escriba aquí una descripcion" at bounding box center [491, 282] width 371 height 15
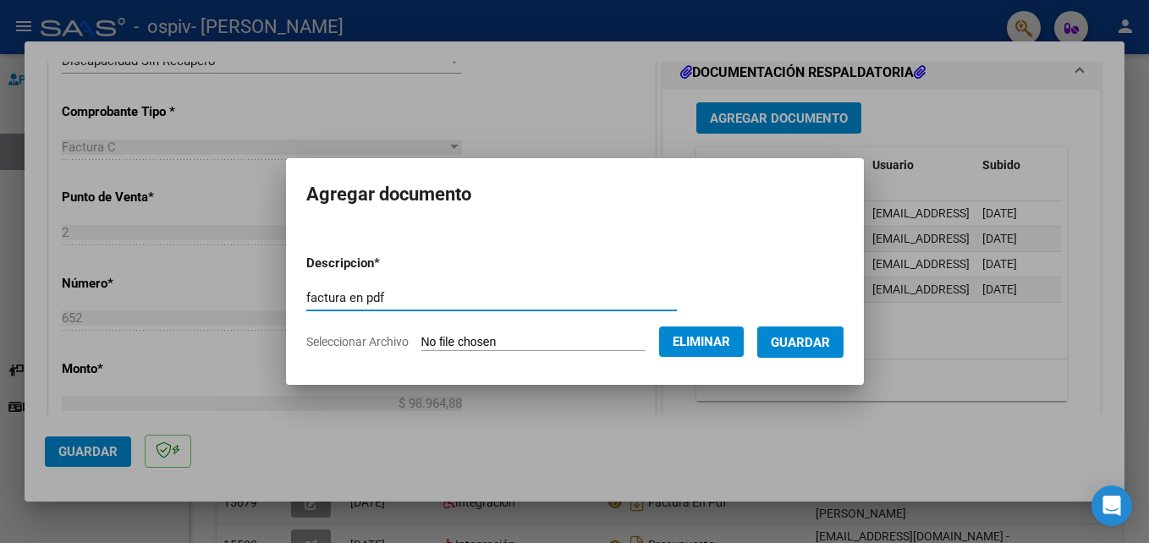
type input "factura en pdf"
click at [783, 332] on button "Guardar" at bounding box center [800, 342] width 86 height 31
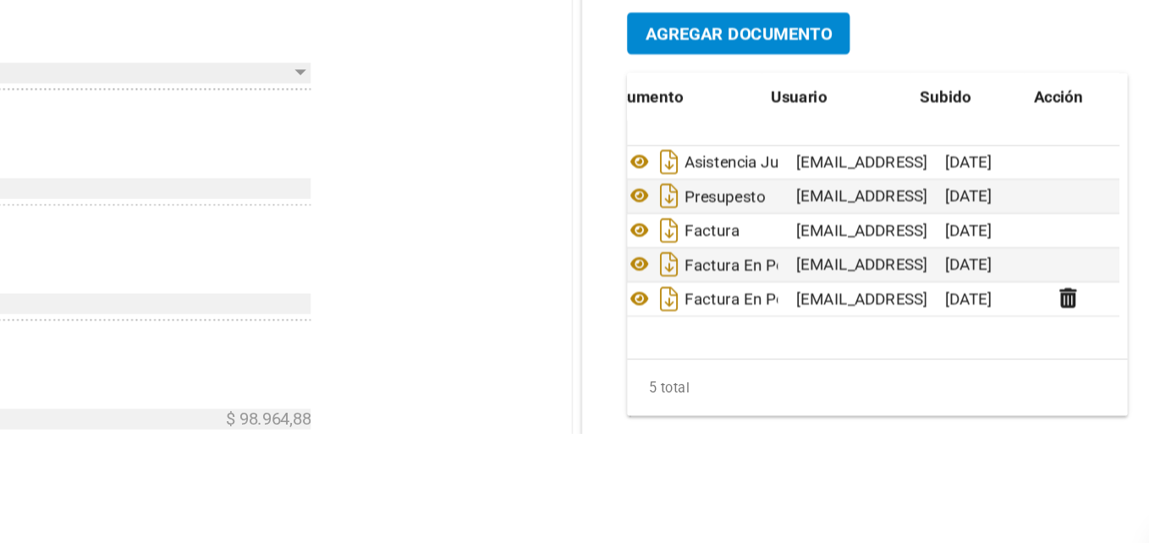
scroll to position [0, 84]
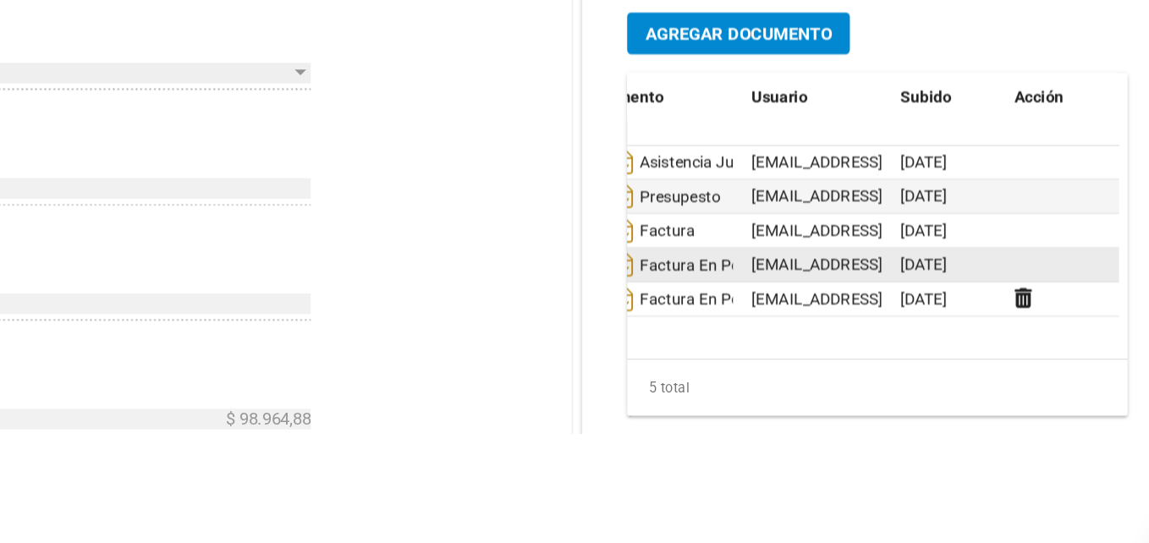
click at [964, 283] on datatable-body-cell "[DATE]" at bounding box center [934, 290] width 85 height 25
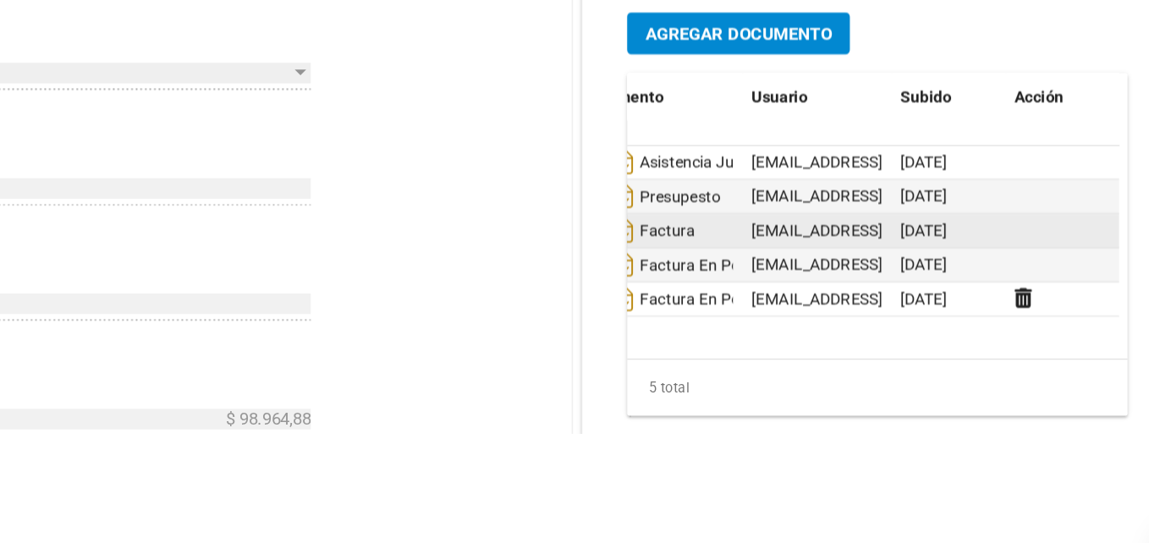
click at [964, 260] on datatable-body-cell "[DATE]" at bounding box center [934, 264] width 85 height 25
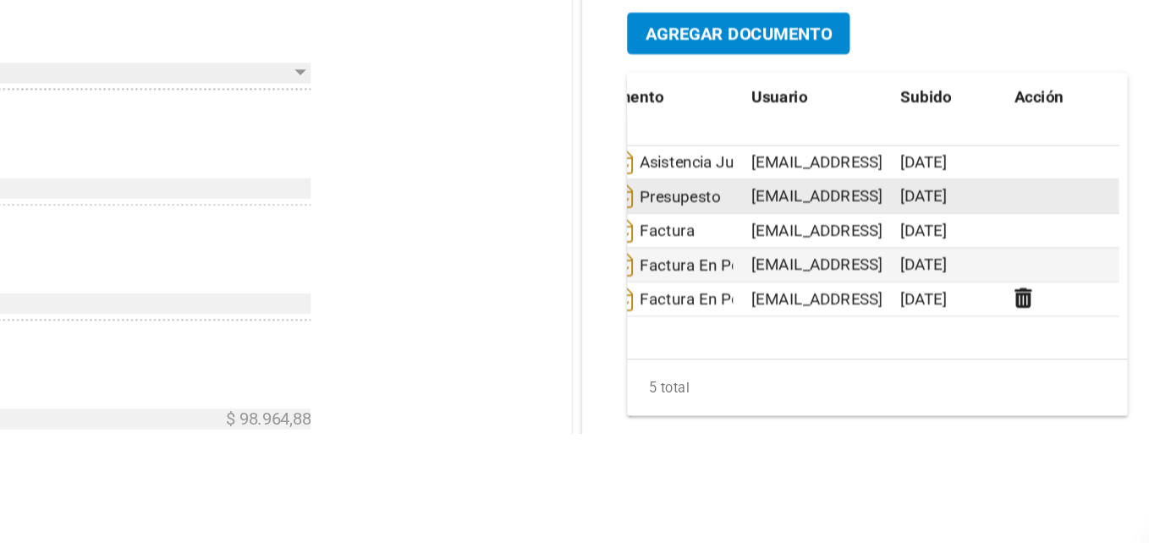
click at [961, 239] on div "[DATE]" at bounding box center [934, 238] width 71 height 19
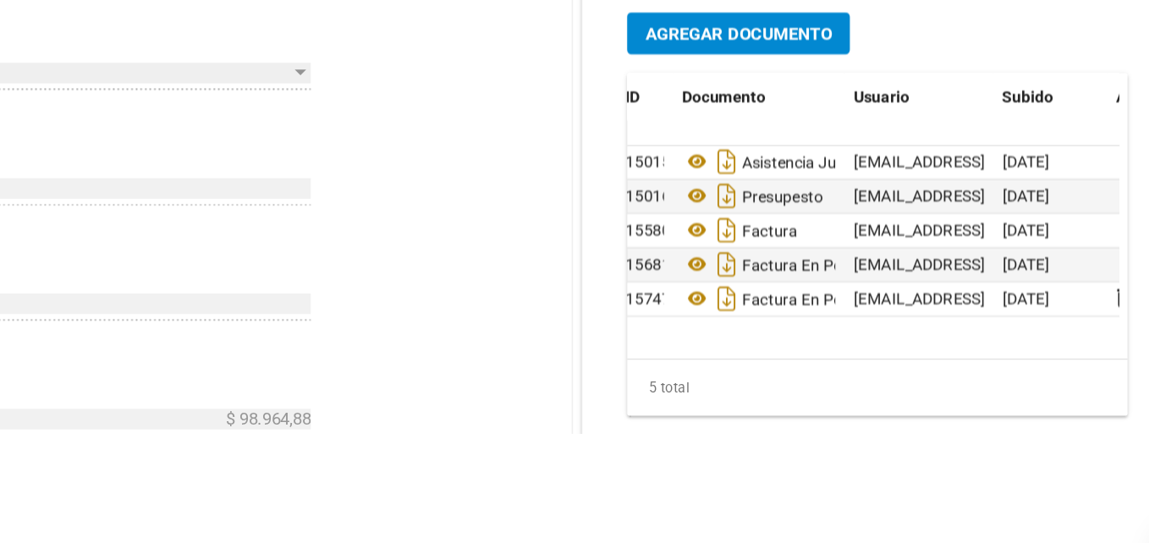
scroll to position [0, 0]
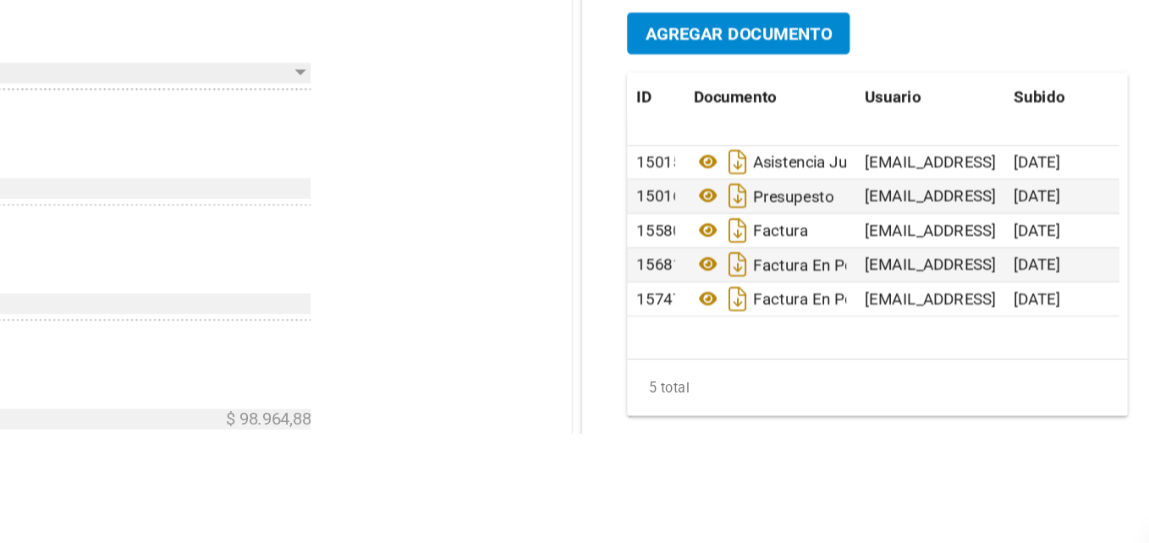
click at [509, 376] on div "CUIT * 23-30243921-4 Ingresar CUIT ANALISIS PRESTADOR [PERSON_NAME] Padrón Area…" at bounding box center [352, 381] width 606 height 1103
drag, startPoint x: 538, startPoint y: 355, endPoint x: 439, endPoint y: 343, distance: 99.7
click at [439, 343] on div "CUIT * 23-30243921-4 Ingresar CUIT ANALISIS PRESTADOR [PERSON_NAME] Padrón Area…" at bounding box center [352, 381] width 606 height 1103
click at [594, 253] on div "CUIT * 23-30243921-4 Ingresar CUIT ANALISIS PRESTADOR [PERSON_NAME] Padrón Area…" at bounding box center [352, 381] width 606 height 1103
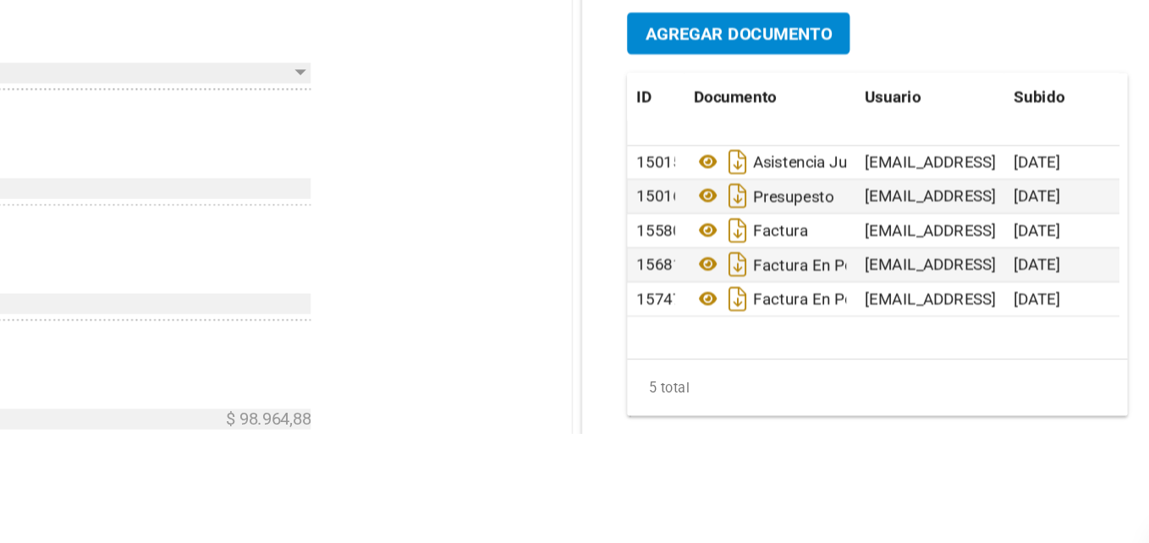
click at [594, 253] on div "CUIT * 23-30243921-4 Ingresar CUIT ANALISIS PRESTADOR [PERSON_NAME] Padrón Area…" at bounding box center [352, 381] width 606 height 1103
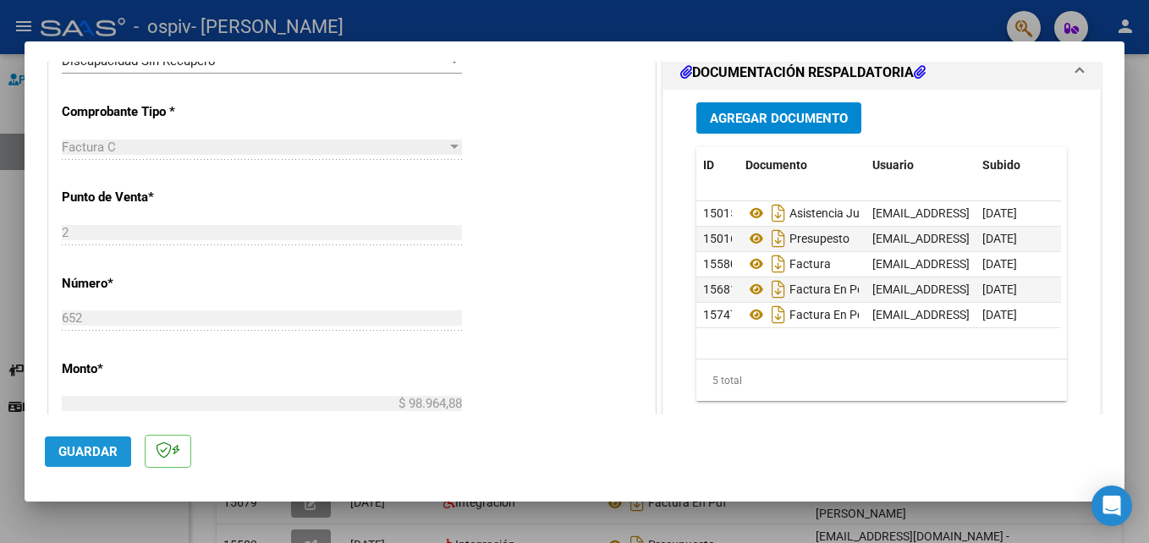
click at [80, 465] on button "Guardar" at bounding box center [88, 452] width 86 height 30
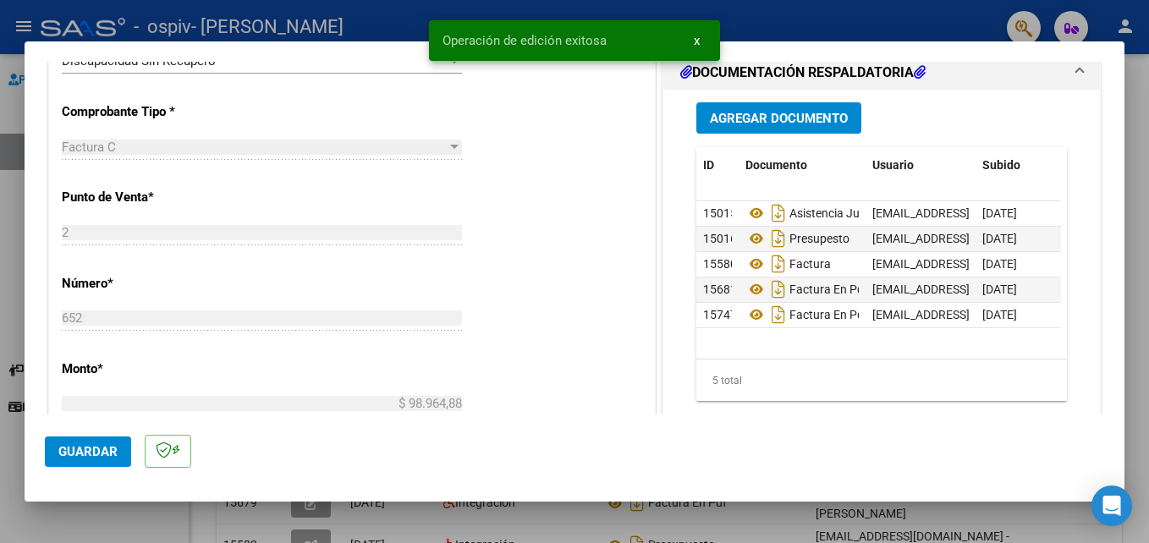
click at [77, 523] on div at bounding box center [574, 271] width 1149 height 543
type input "$ 0,00"
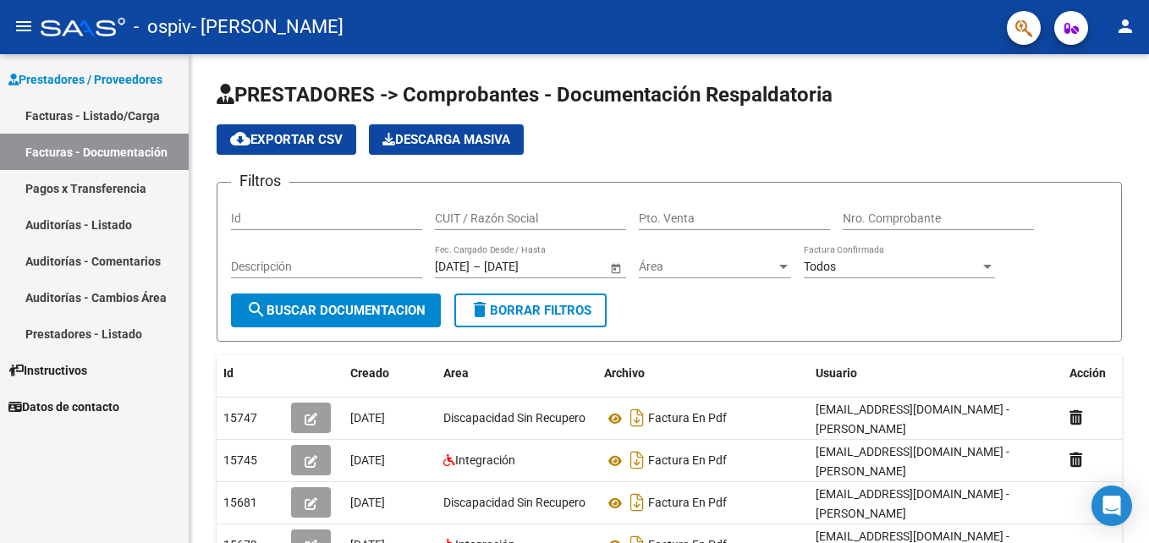
click at [97, 118] on link "Facturas - Listado/Carga" at bounding box center [94, 115] width 189 height 36
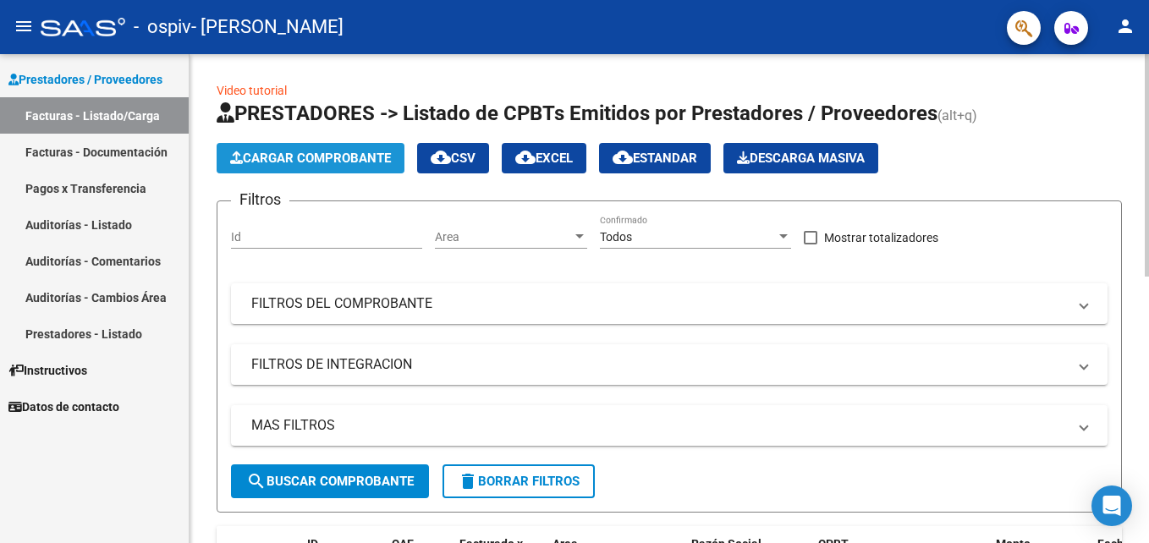
click at [362, 160] on span "Cargar Comprobante" at bounding box center [310, 158] width 161 height 15
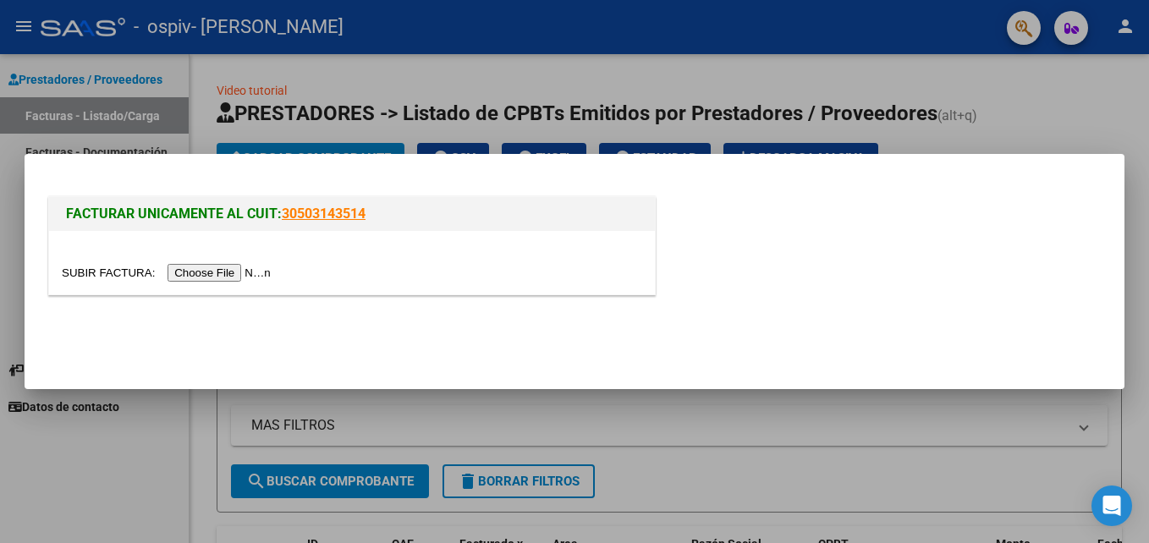
click at [218, 273] on input "file" at bounding box center [169, 273] width 214 height 18
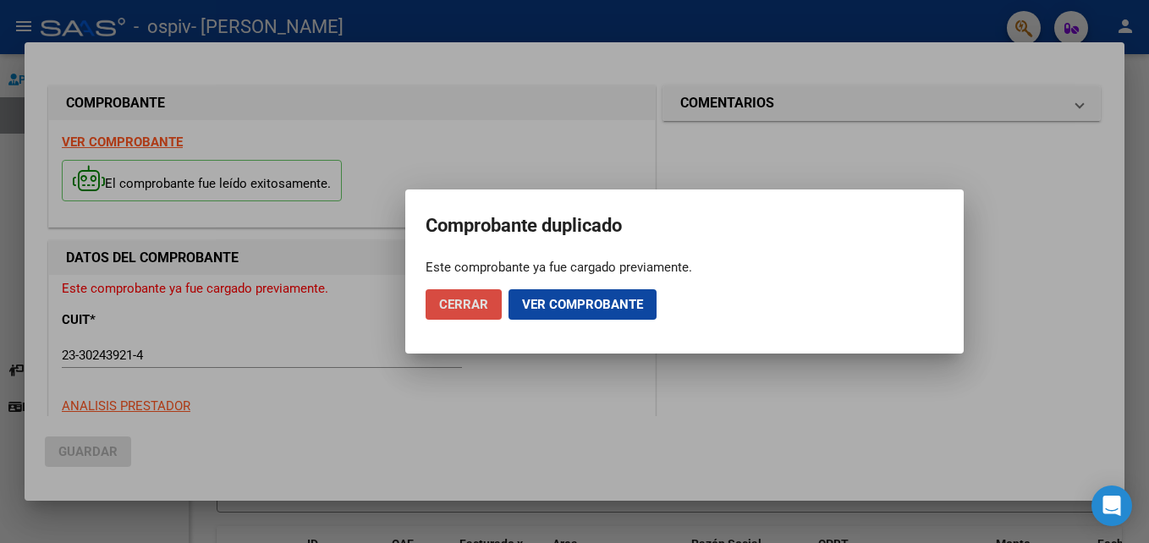
click at [440, 308] on span "Cerrar" at bounding box center [463, 304] width 49 height 15
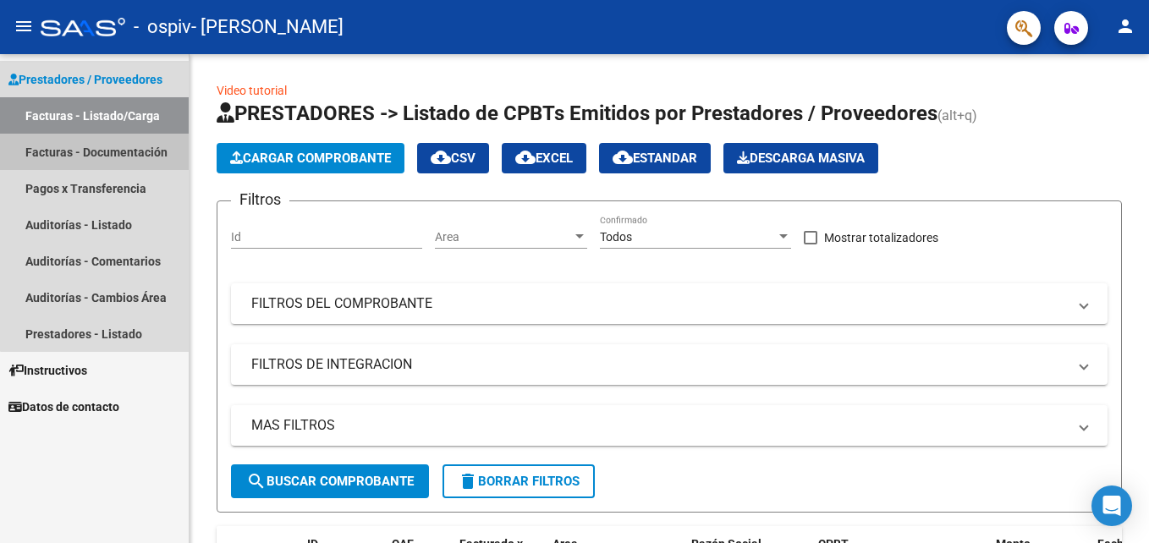
click at [120, 146] on link "Facturas - Documentación" at bounding box center [94, 152] width 189 height 36
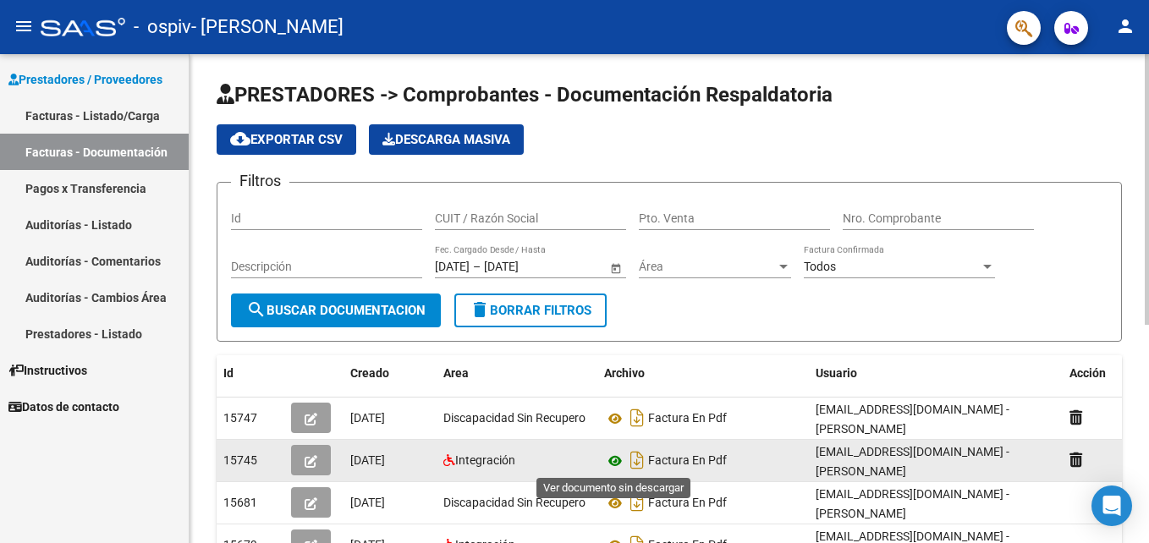
click at [615, 452] on icon at bounding box center [615, 461] width 22 height 20
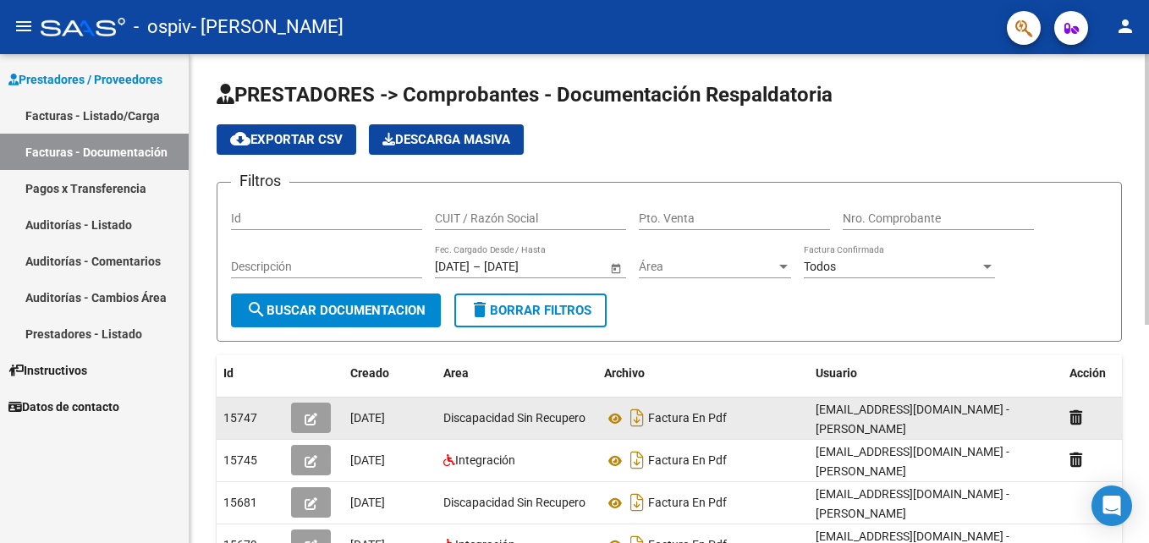
click at [544, 431] on datatable-body-cell "Discapacidad Sin Recupero" at bounding box center [517, 418] width 161 height 41
click at [322, 425] on button "button" at bounding box center [311, 418] width 40 height 30
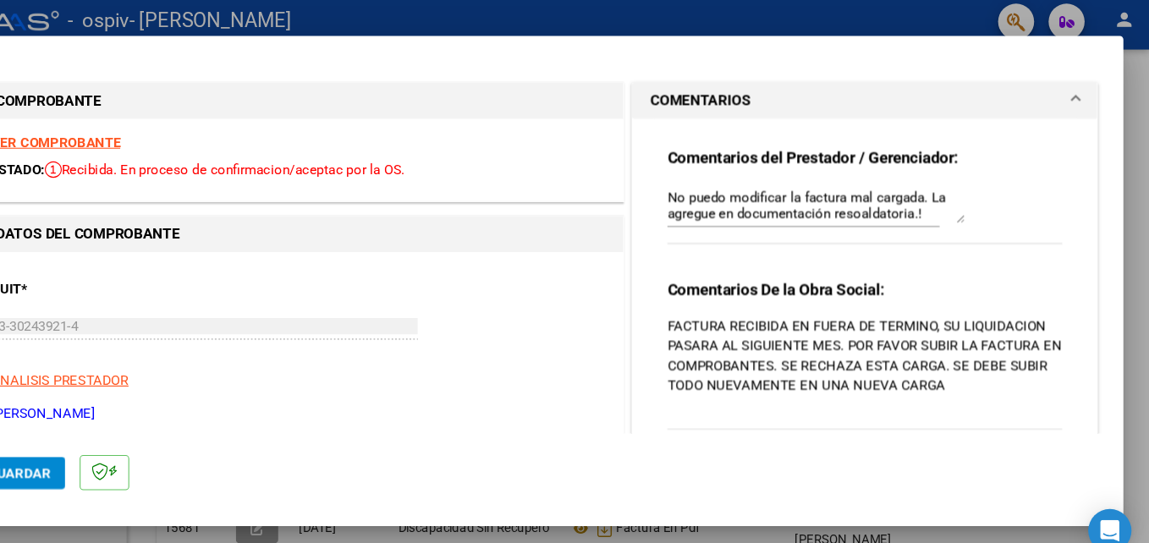
drag, startPoint x: 1124, startPoint y: 135, endPoint x: 1138, endPoint y: 122, distance: 19.2
click at [1138, 122] on div "COMPROBANTE VER COMPROBANTE ESTADO: Recibida. En proceso de confirmacion/acepta…" at bounding box center [574, 271] width 1149 height 543
click at [616, 331] on div "CUIT * 23-30243921-4 Ingresar CUIT ANALISIS PRESTADOR [PERSON_NAME]" at bounding box center [352, 331] width 580 height 149
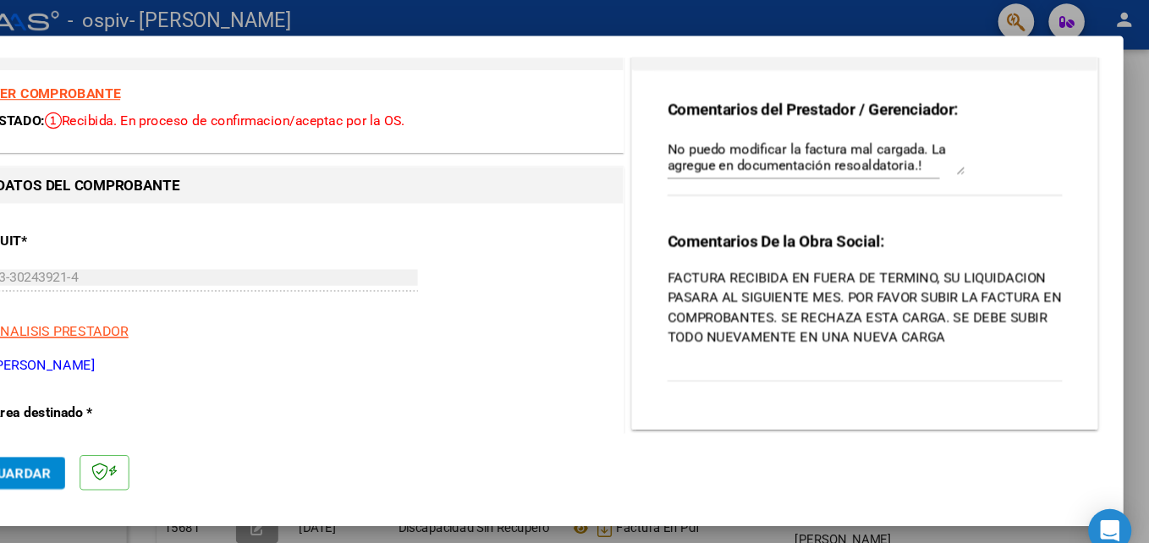
scroll to position [144, 0]
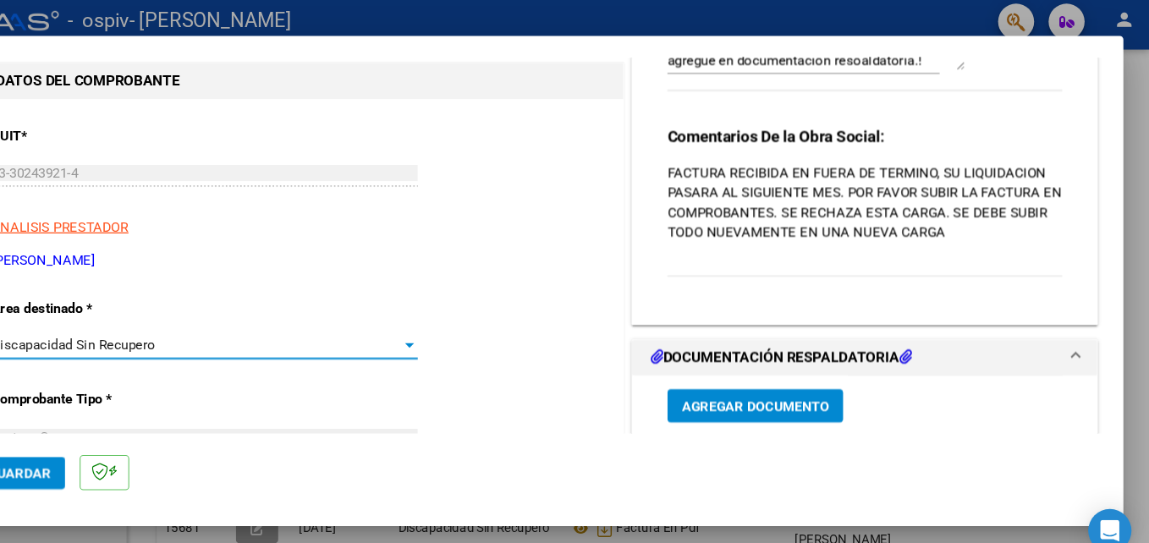
click at [452, 325] on div at bounding box center [454, 332] width 15 height 14
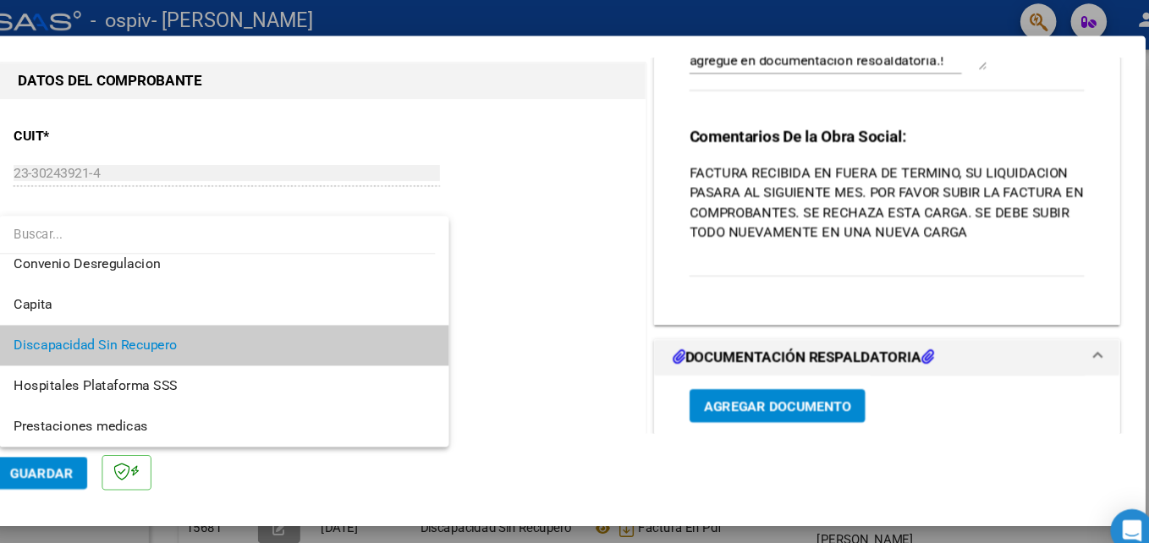
scroll to position [75, 0]
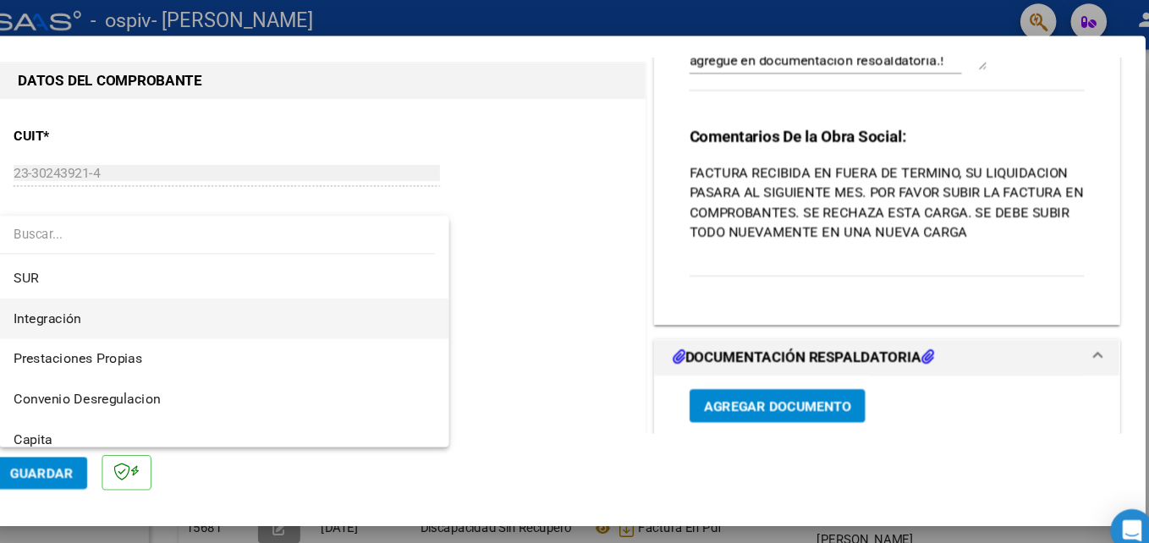
click at [269, 303] on span "Integración" at bounding box center [259, 307] width 395 height 38
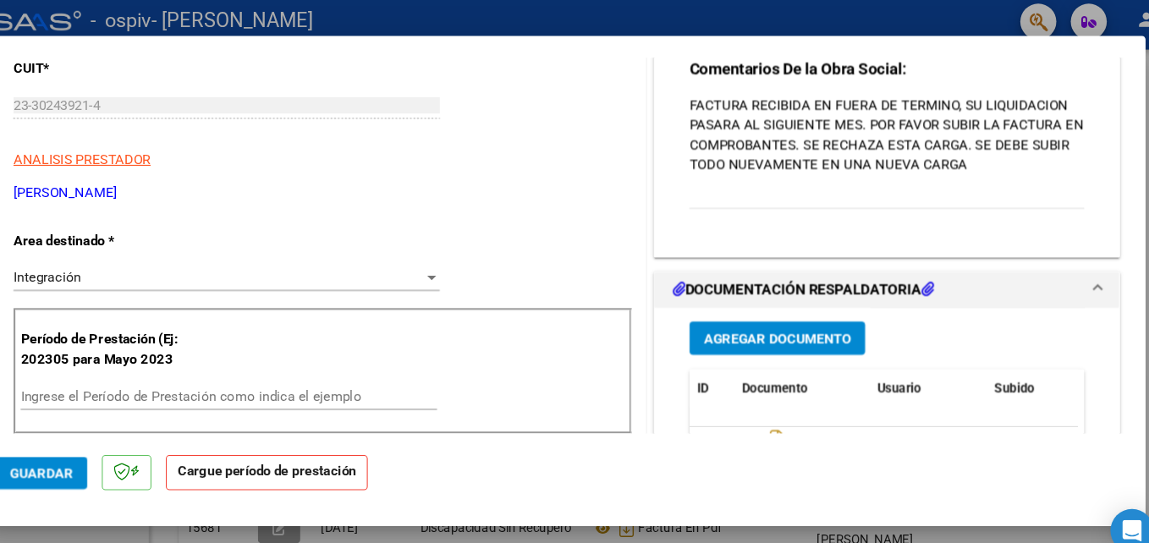
scroll to position [239, 0]
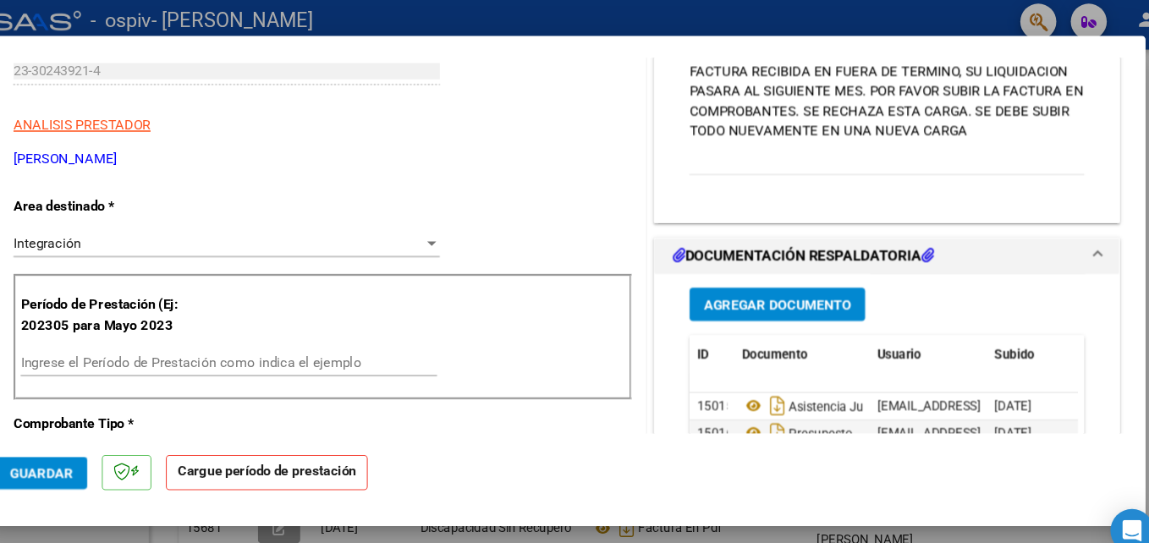
click at [84, 347] on input "Ingrese el Período de Prestación como indica el ejemplo" at bounding box center [264, 347] width 391 height 15
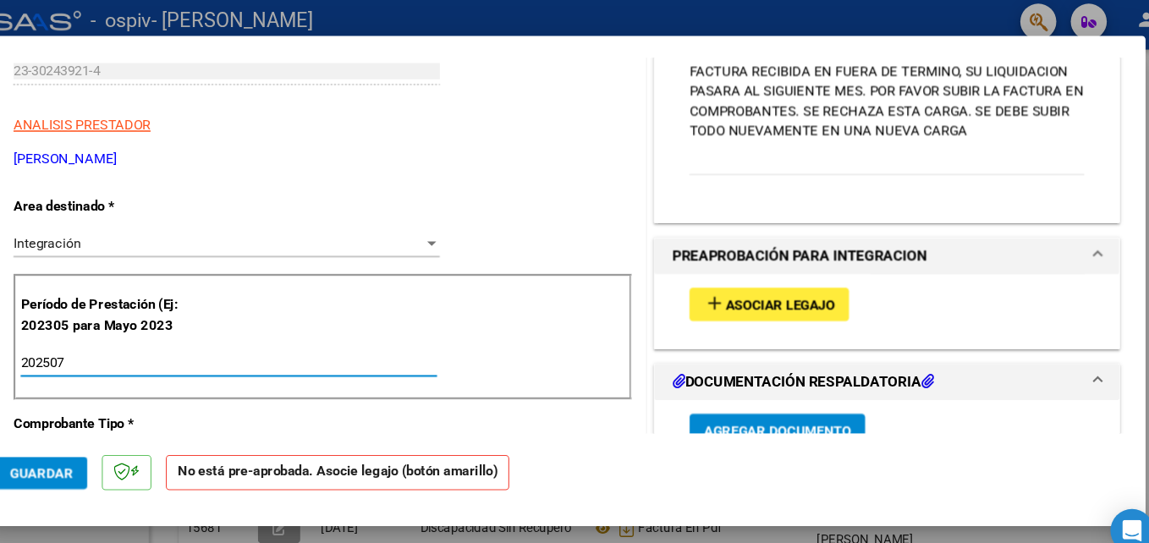
type input "202507"
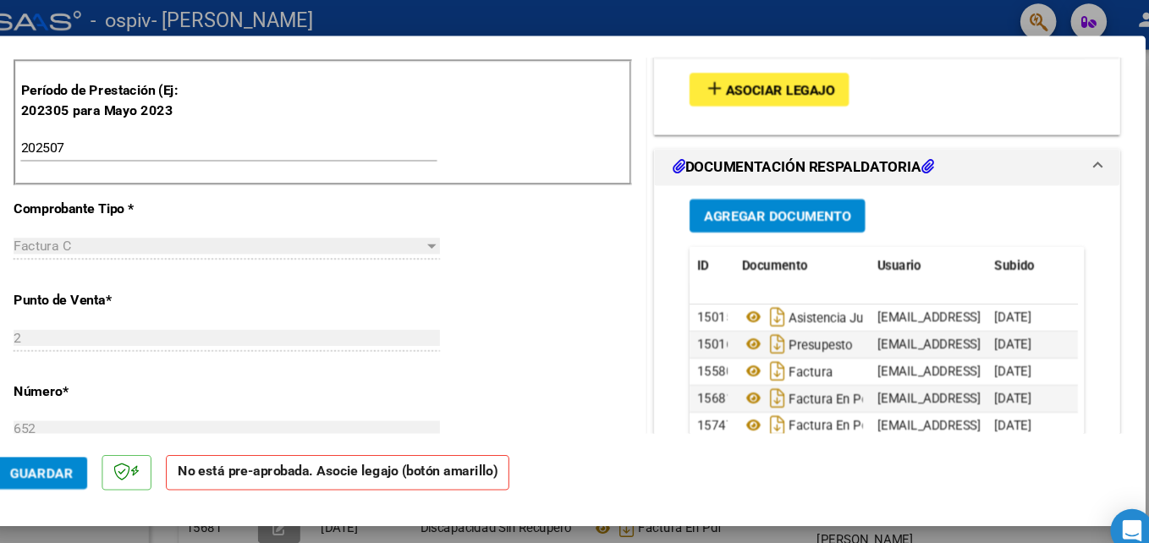
scroll to position [472, 0]
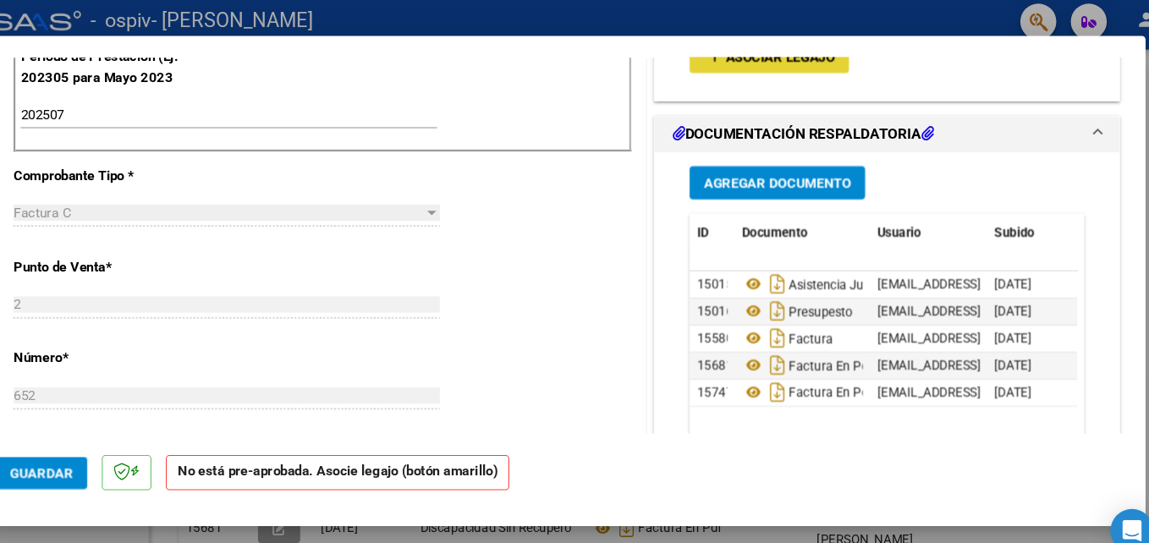
click at [793, 63] on span "Asociar Legajo" at bounding box center [781, 60] width 102 height 15
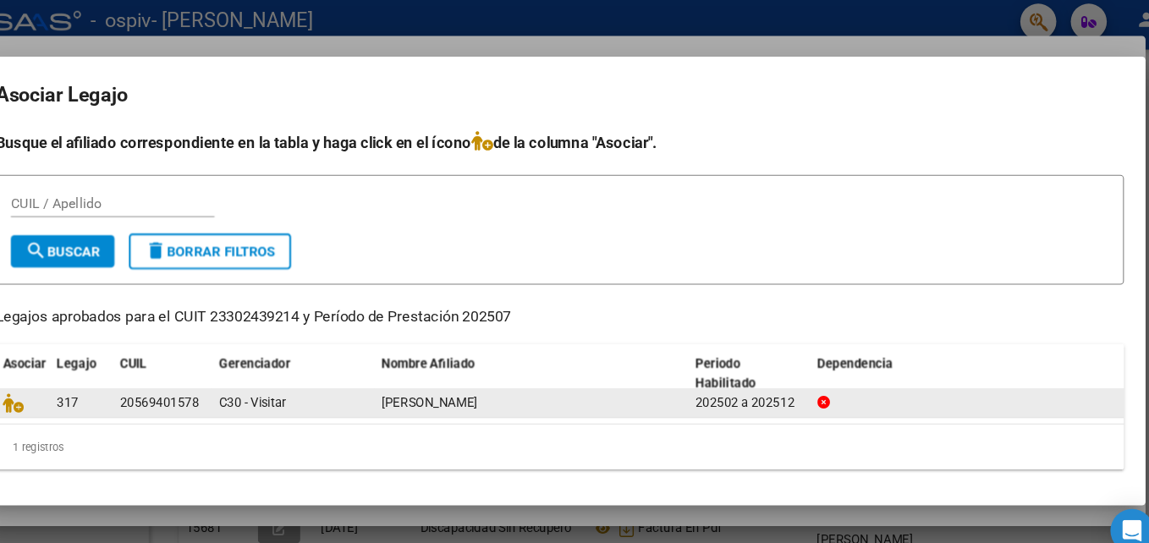
click at [193, 392] on div "20569401578" at bounding box center [199, 385] width 74 height 19
click at [57, 388] on icon at bounding box center [62, 385] width 20 height 19
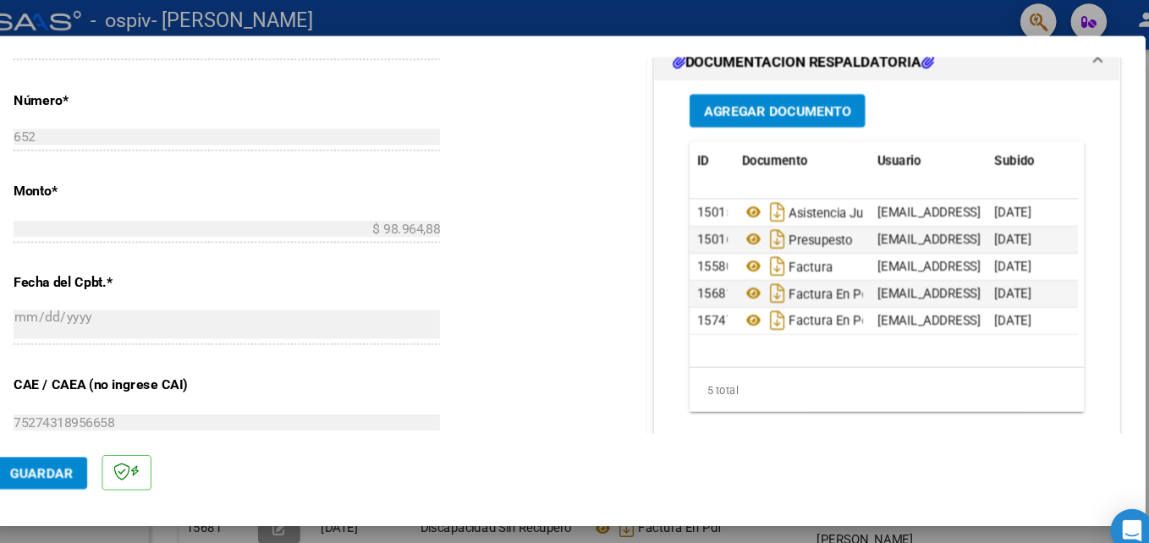
scroll to position [790, 0]
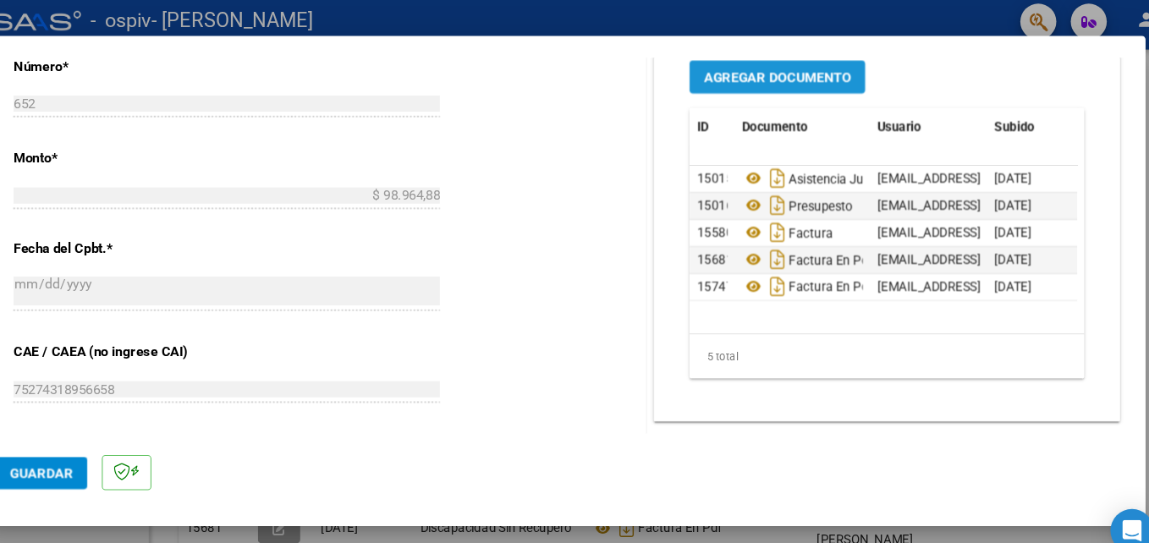
click at [745, 80] on span "Agregar Documento" at bounding box center [779, 80] width 138 height 15
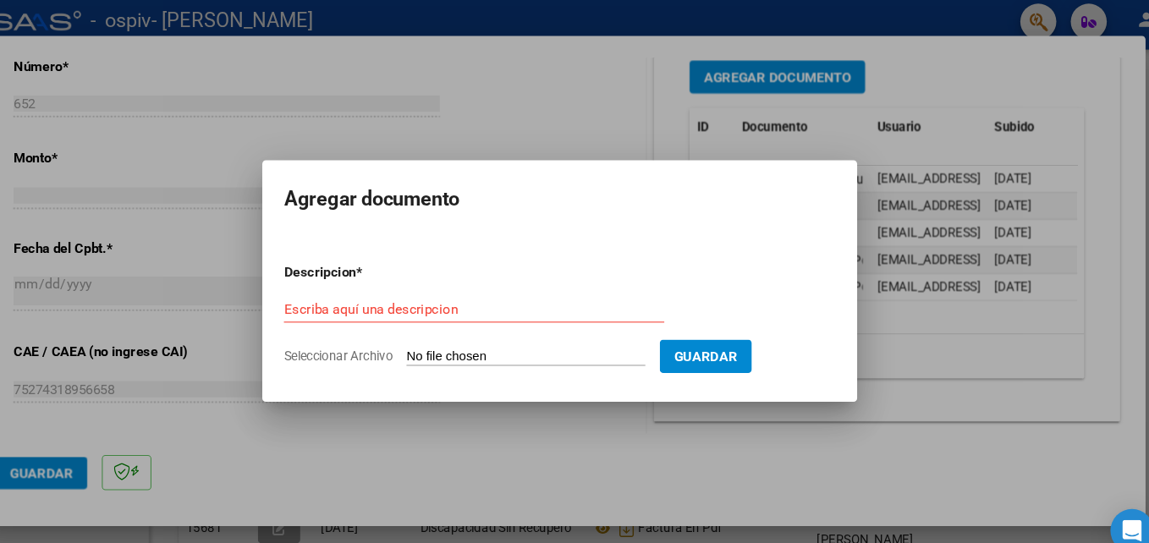
click at [866, 405] on div at bounding box center [574, 271] width 1149 height 543
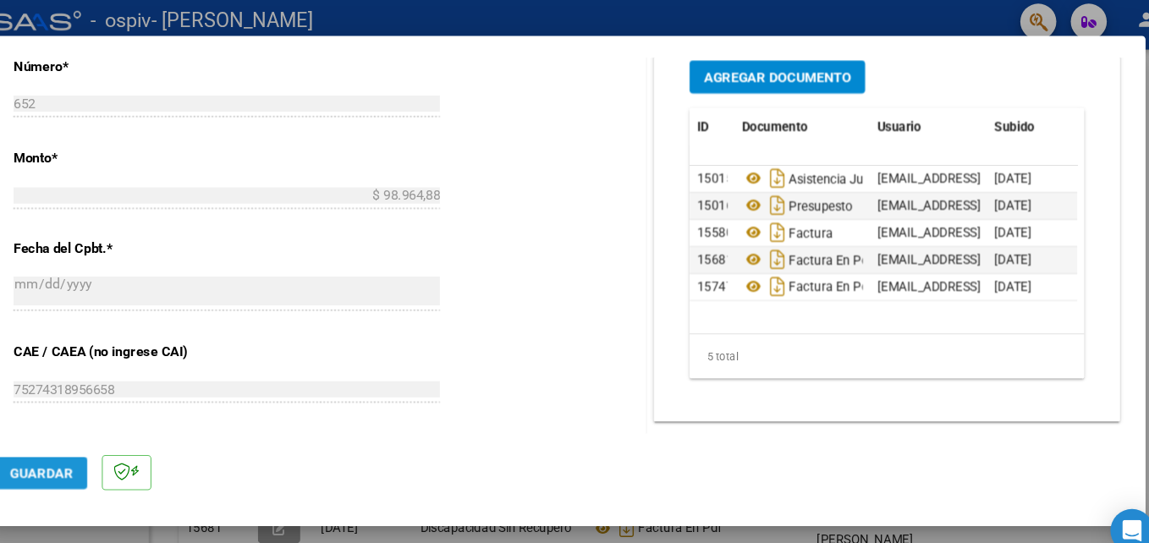
click at [97, 451] on span "Guardar" at bounding box center [87, 451] width 59 height 15
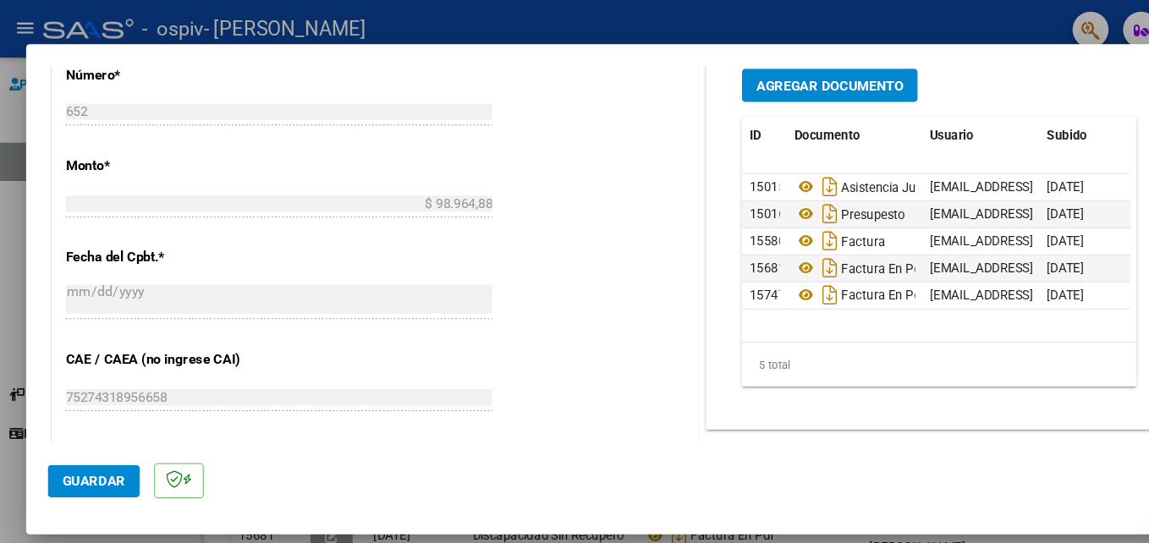
click at [563, 307] on div "CUIT * 23-30243921-4 Ingresar CUIT ANALISIS PRESTADOR [PERSON_NAME] Padrón Area…" at bounding box center [352, 87] width 606 height 1266
click at [866, 252] on datatable-body-cell "[EMAIL_ADDRESS][DOMAIN_NAME] - [PERSON_NAME]" at bounding box center [921, 251] width 110 height 25
click at [96, 446] on span "Guardar" at bounding box center [87, 451] width 59 height 15
click at [89, 461] on button "Guardar" at bounding box center [88, 452] width 86 height 30
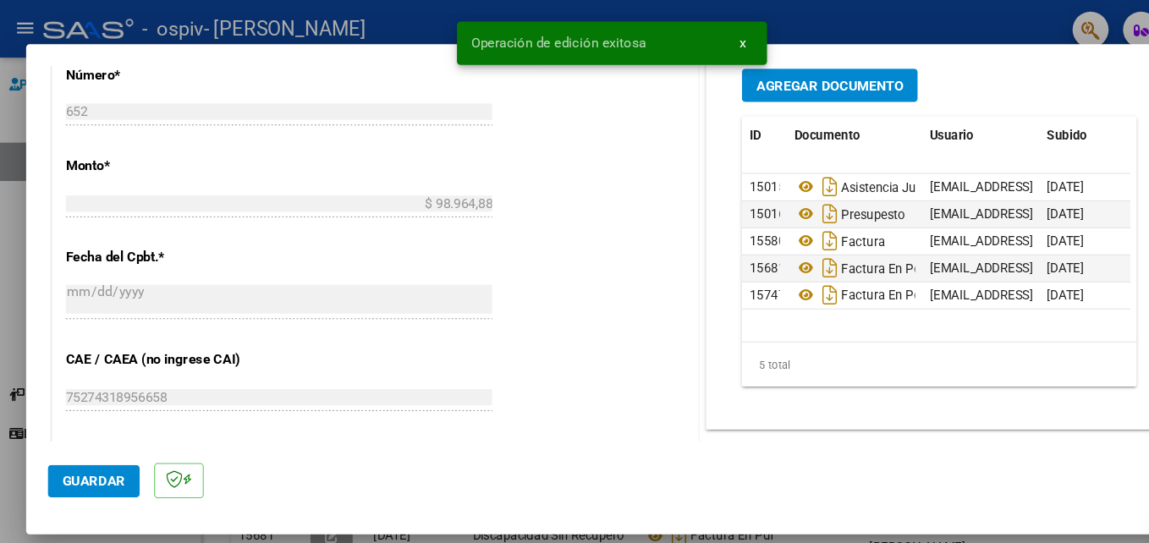
click at [16, 420] on div at bounding box center [574, 271] width 1149 height 543
type input "$ 0,00"
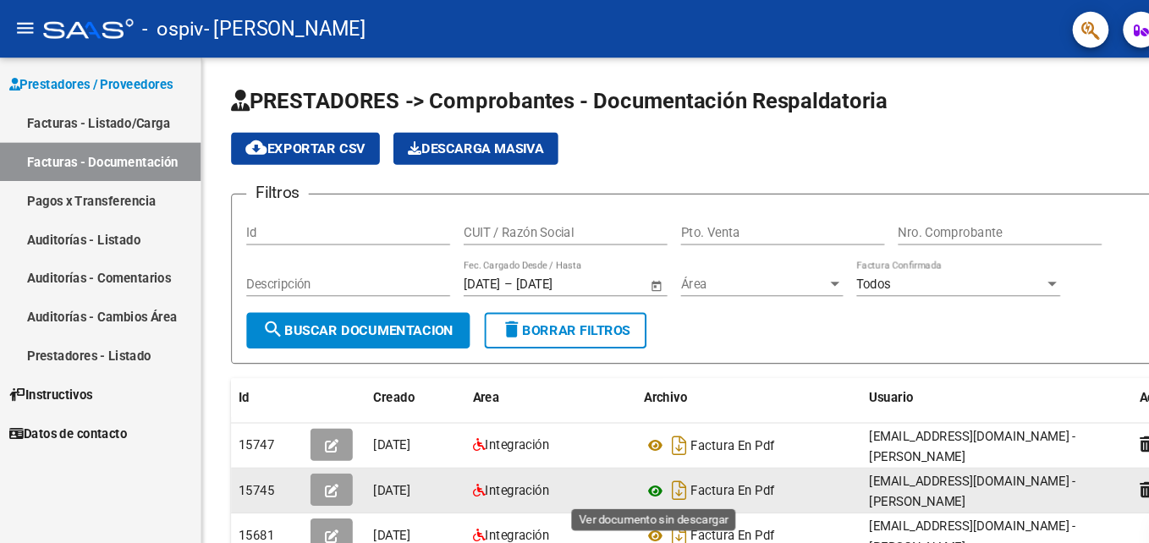
click at [611, 457] on icon at bounding box center [615, 461] width 22 height 20
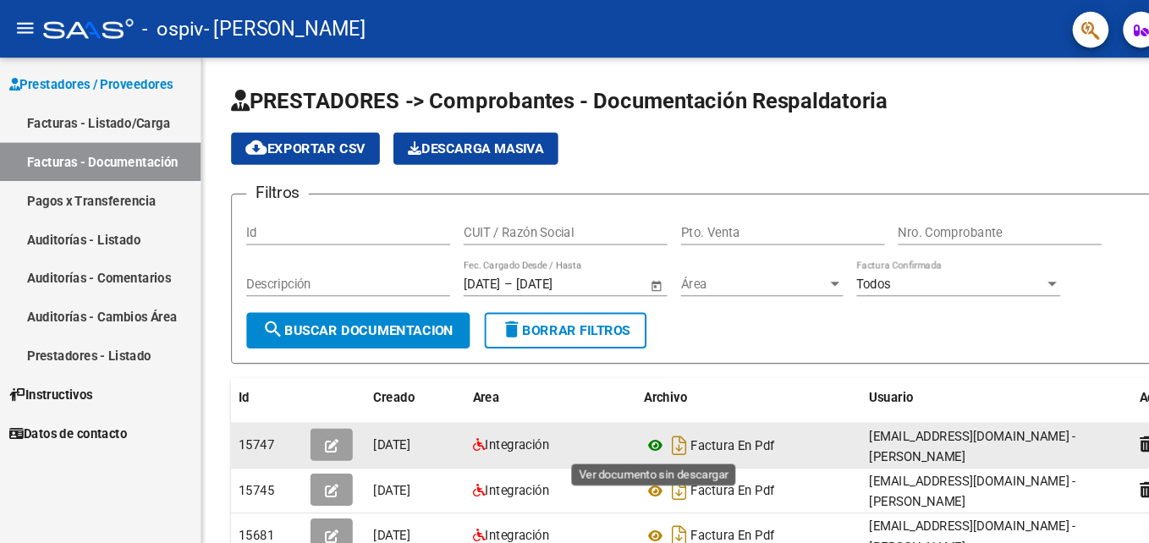
click at [618, 418] on icon at bounding box center [615, 419] width 22 height 20
click at [310, 415] on icon "button" at bounding box center [311, 419] width 13 height 13
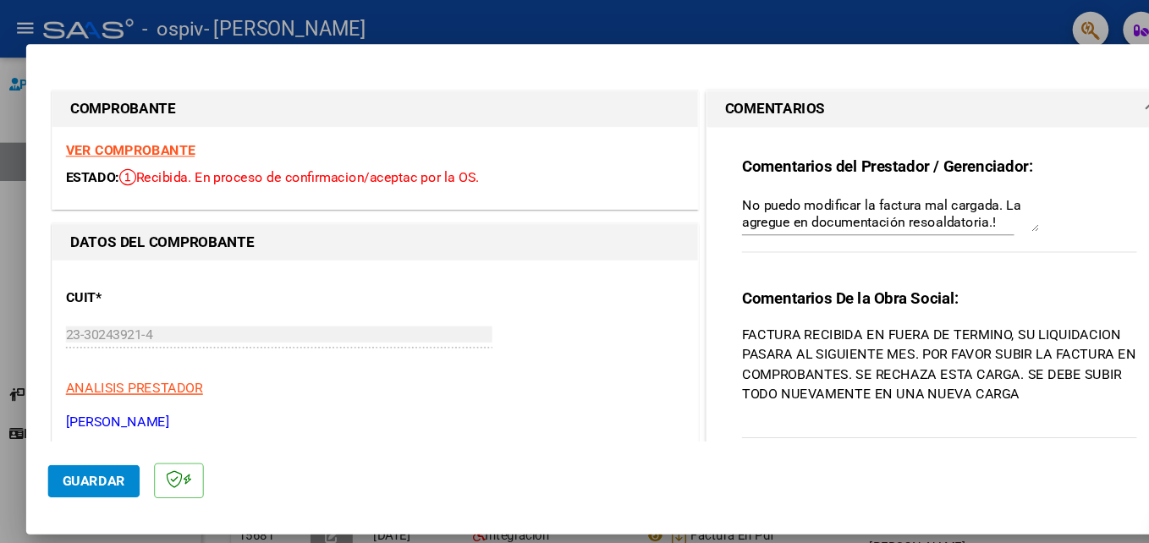
click at [1074, 94] on mat-expansion-panel-header "COMENTARIOS" at bounding box center [881, 102] width 437 height 34
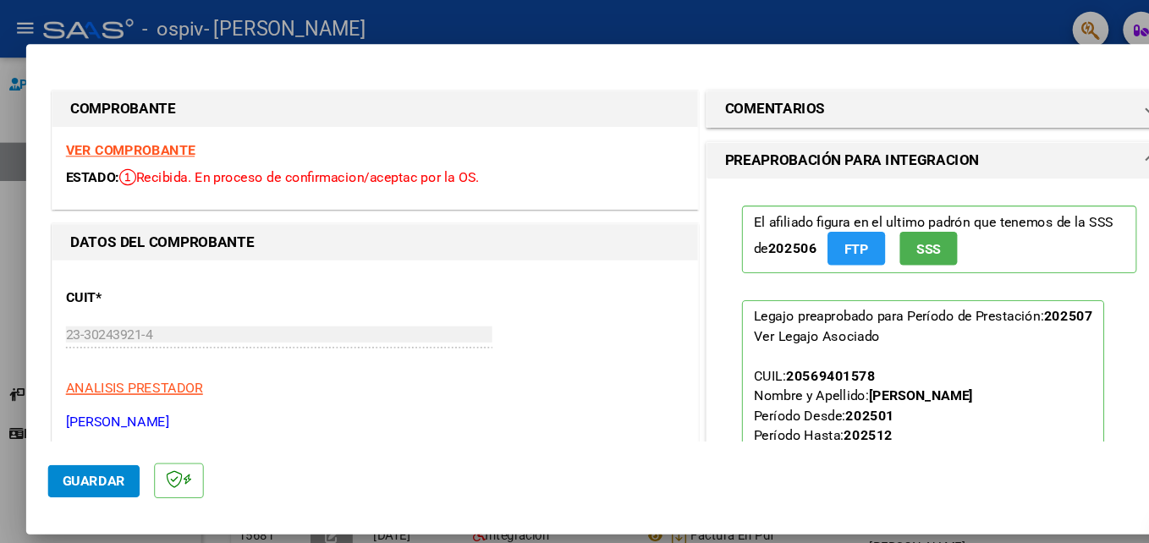
click at [577, 317] on div "CUIT * 23-30243921-4 Ingresar CUIT ANALISIS PRESTADOR [PERSON_NAME]" at bounding box center [352, 331] width 580 height 149
click at [247, 259] on div "CUIT * 23-30243921-4 Ingresar CUIT ANALISIS PRESTADOR [PERSON_NAME]" at bounding box center [352, 331] width 580 height 149
click at [12, 331] on div at bounding box center [574, 271] width 1149 height 543
type input "$ 0,00"
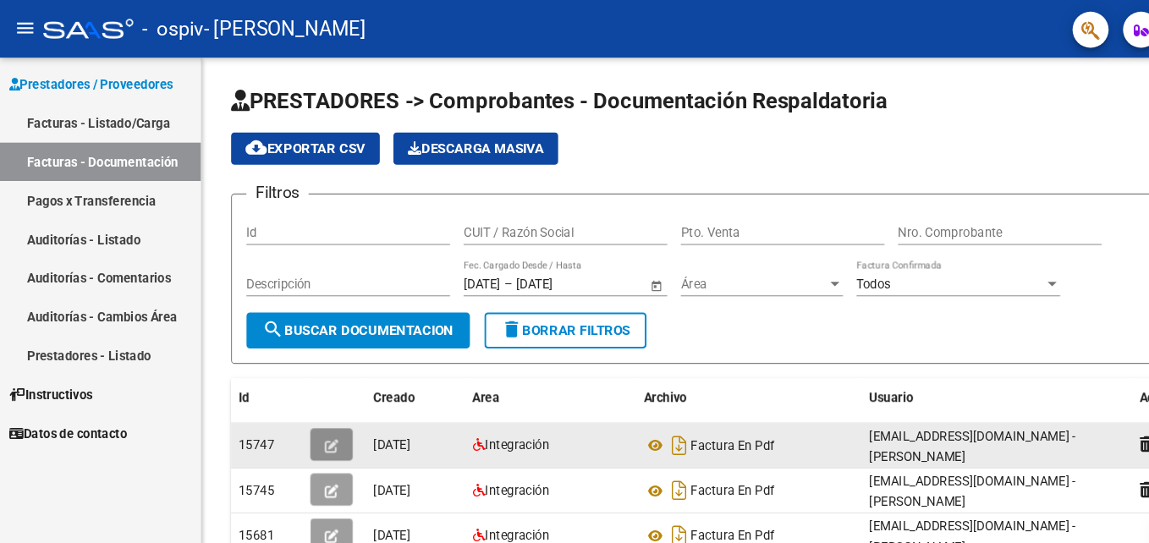
click at [316, 423] on icon "button" at bounding box center [311, 419] width 13 height 13
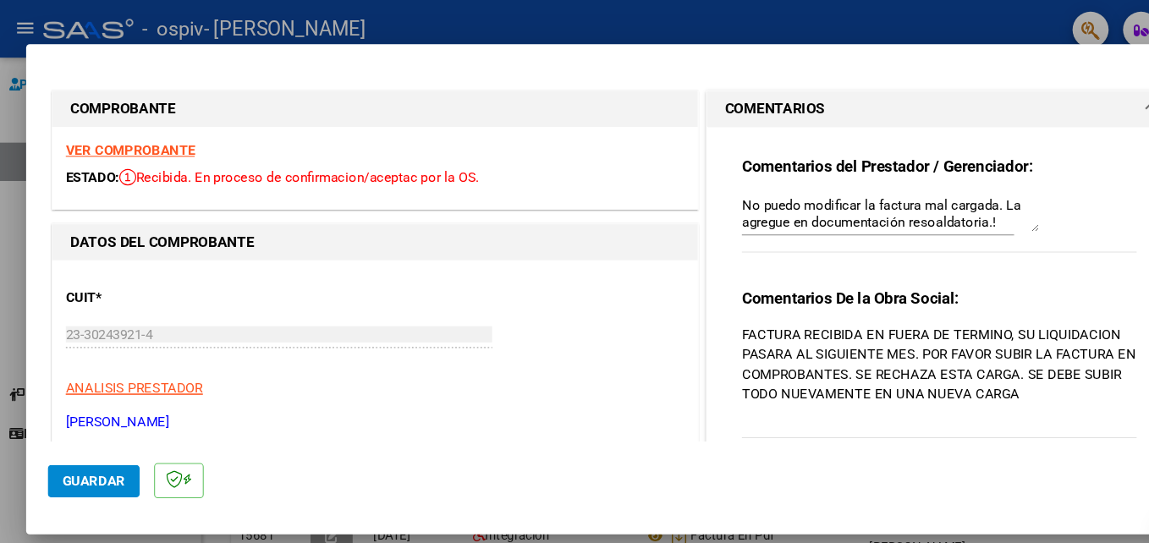
click at [6, 463] on div at bounding box center [574, 271] width 1149 height 543
type input "$ 0,00"
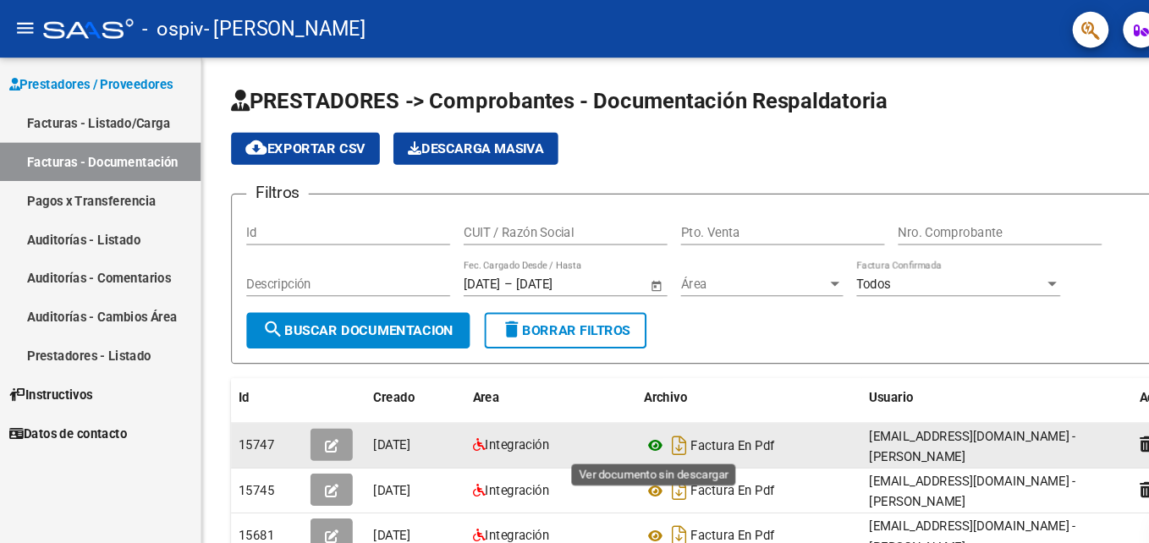
click at [618, 417] on icon at bounding box center [615, 419] width 22 height 20
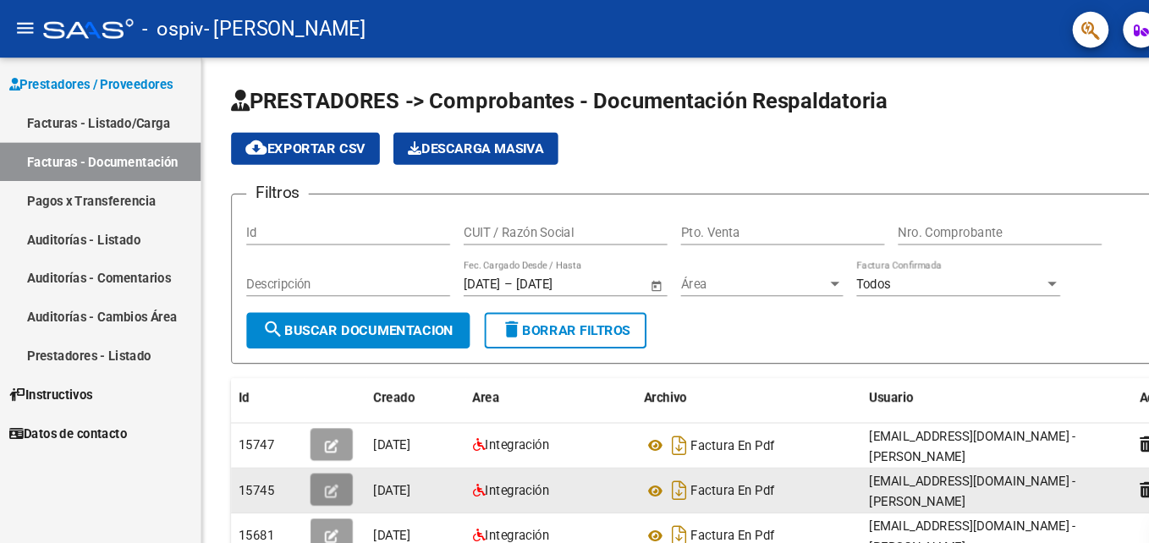
click at [305, 462] on icon "button" at bounding box center [311, 461] width 13 height 13
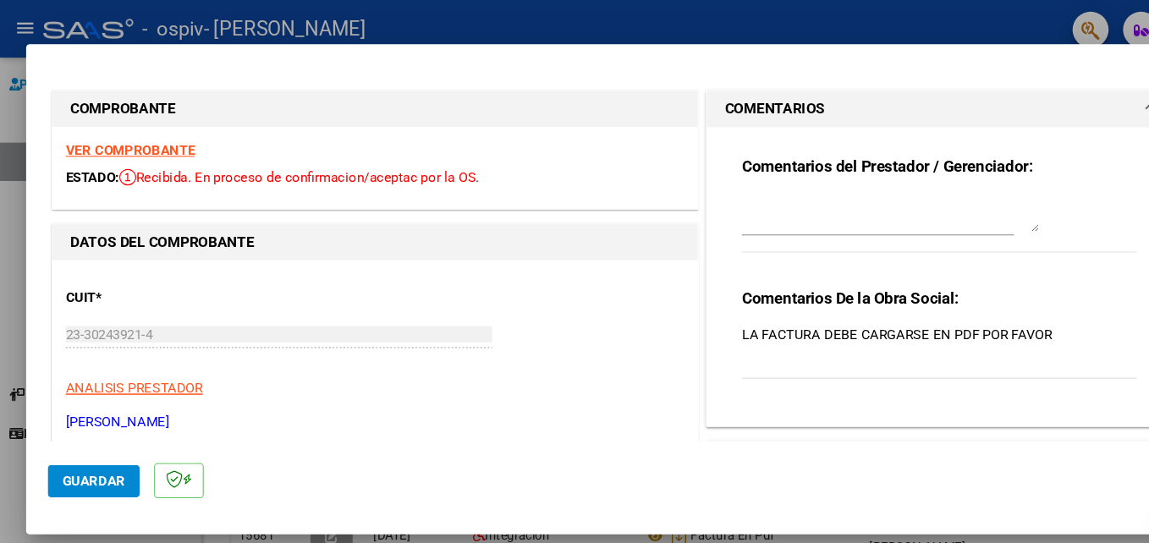
click at [295, 287] on div "CUIT * 23-30243921-4 Ingresar CUIT ANALISIS PRESTADOR [PERSON_NAME]" at bounding box center [352, 331] width 580 height 149
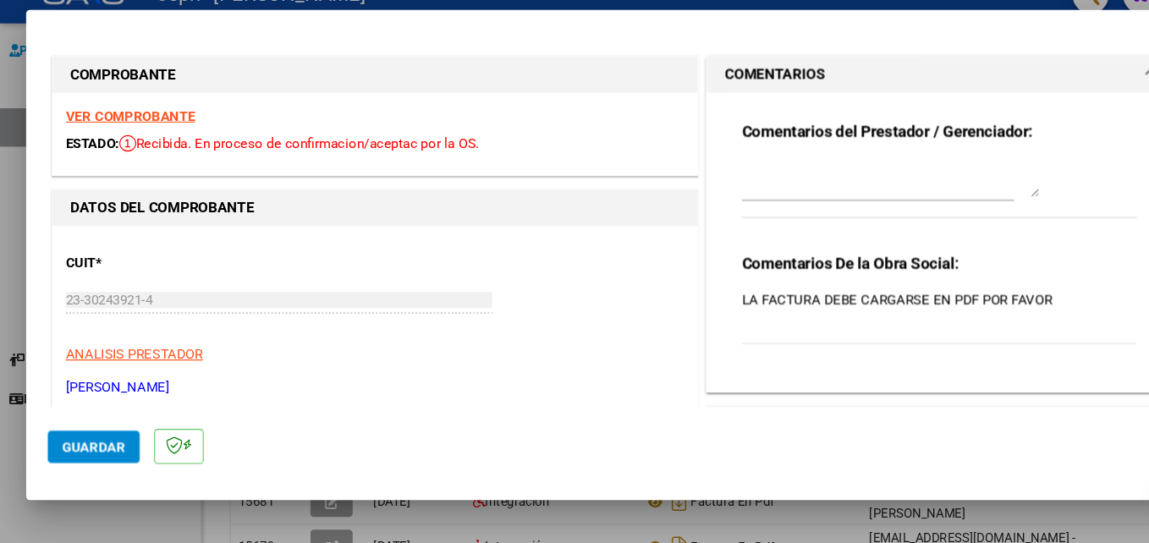
click at [6, 511] on div at bounding box center [574, 271] width 1149 height 543
type input "$ 0,00"
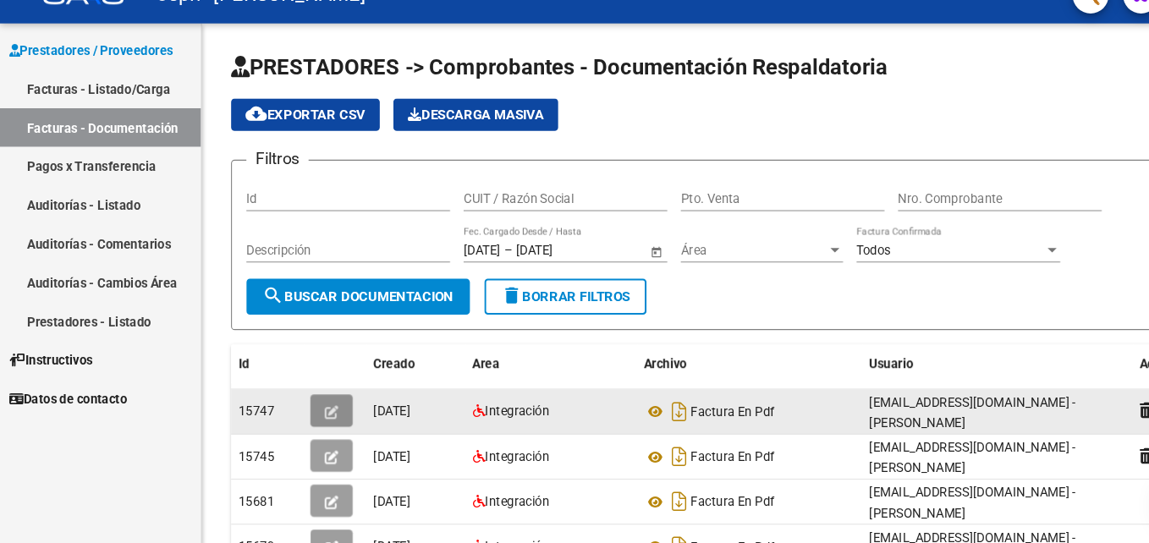
click at [306, 419] on icon "button" at bounding box center [311, 419] width 13 height 13
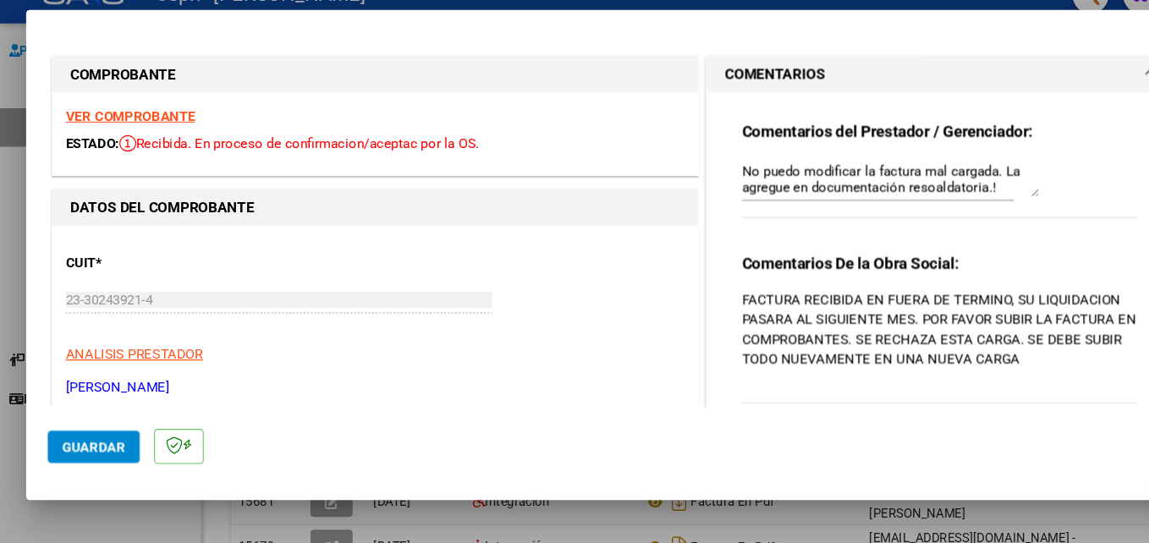
click at [36, 513] on div at bounding box center [574, 271] width 1149 height 543
type input "$ 0,00"
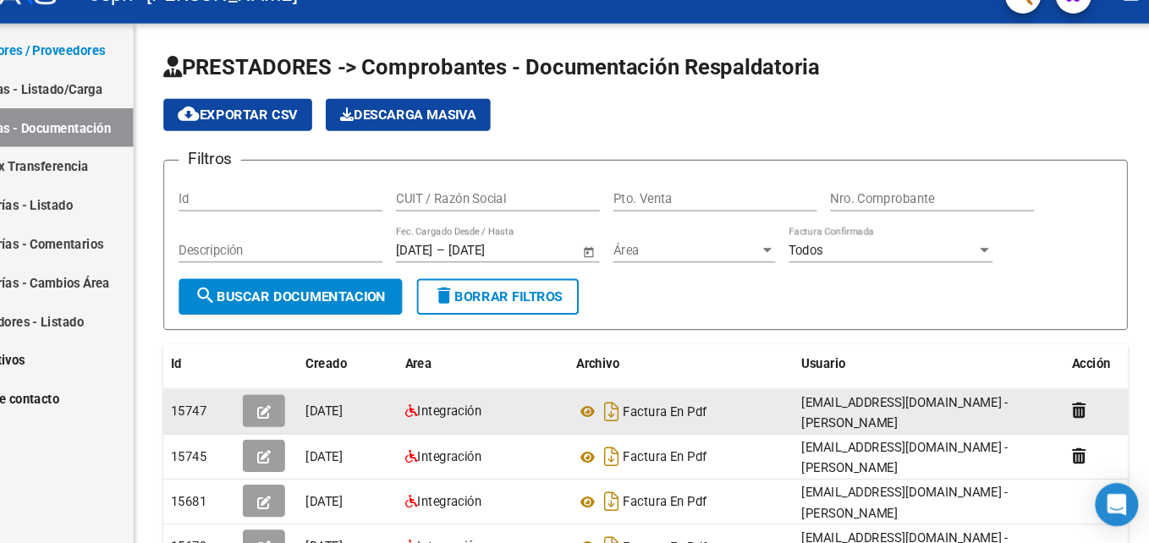
scroll to position [0, 0]
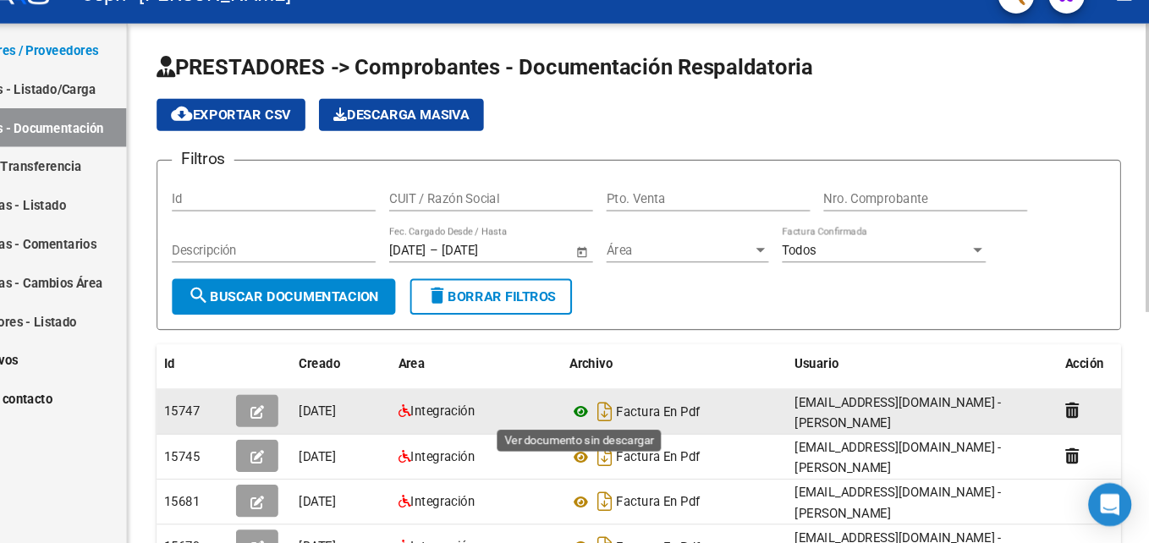
click at [615, 416] on icon at bounding box center [615, 419] width 22 height 20
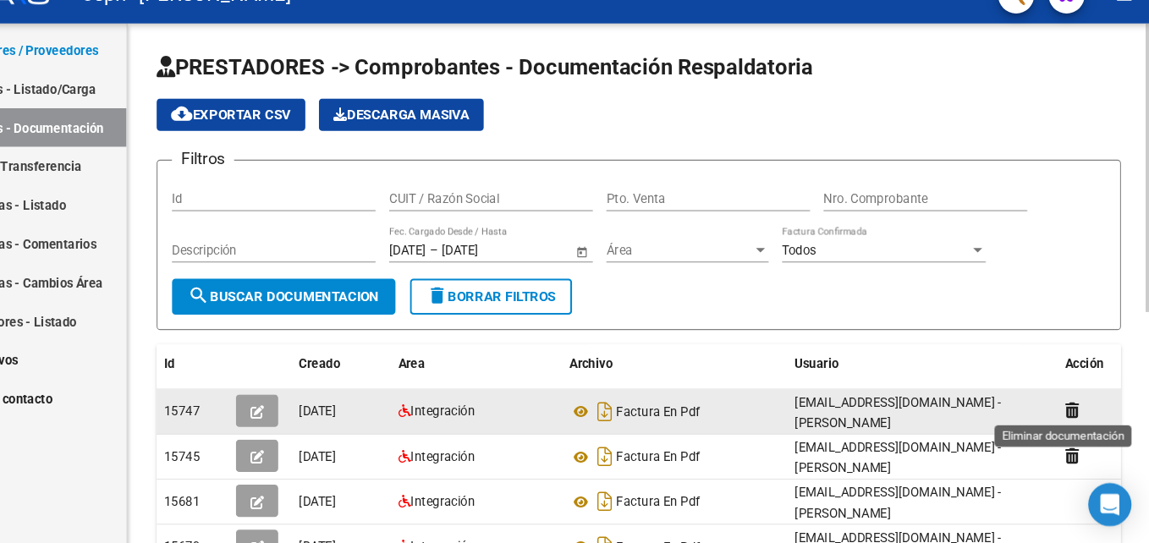
click at [1072, 421] on icon at bounding box center [1075, 417] width 13 height 16
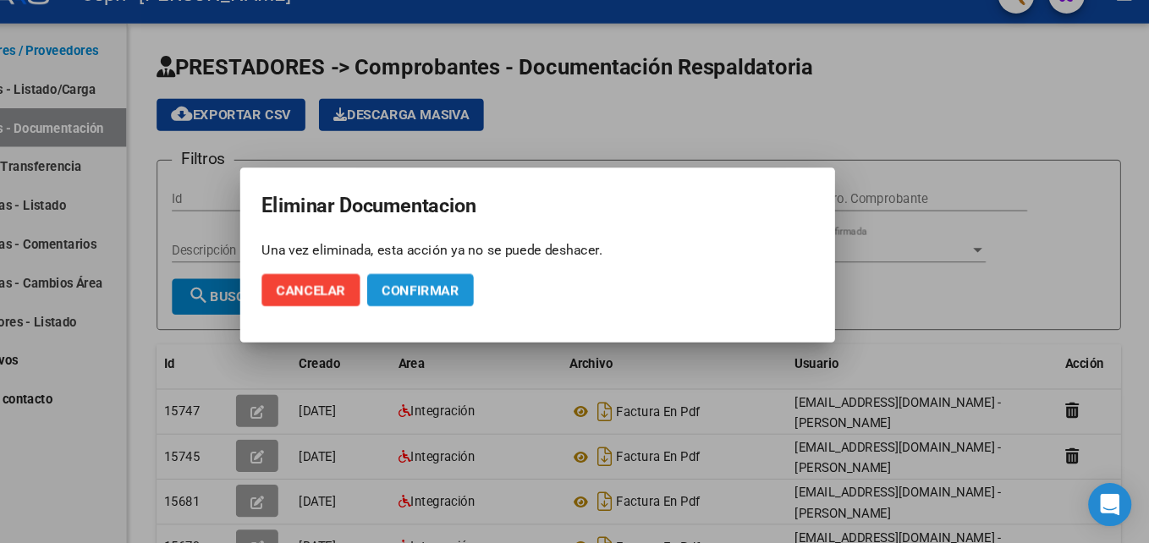
click at [463, 303] on span "Confirmar" at bounding box center [464, 304] width 73 height 15
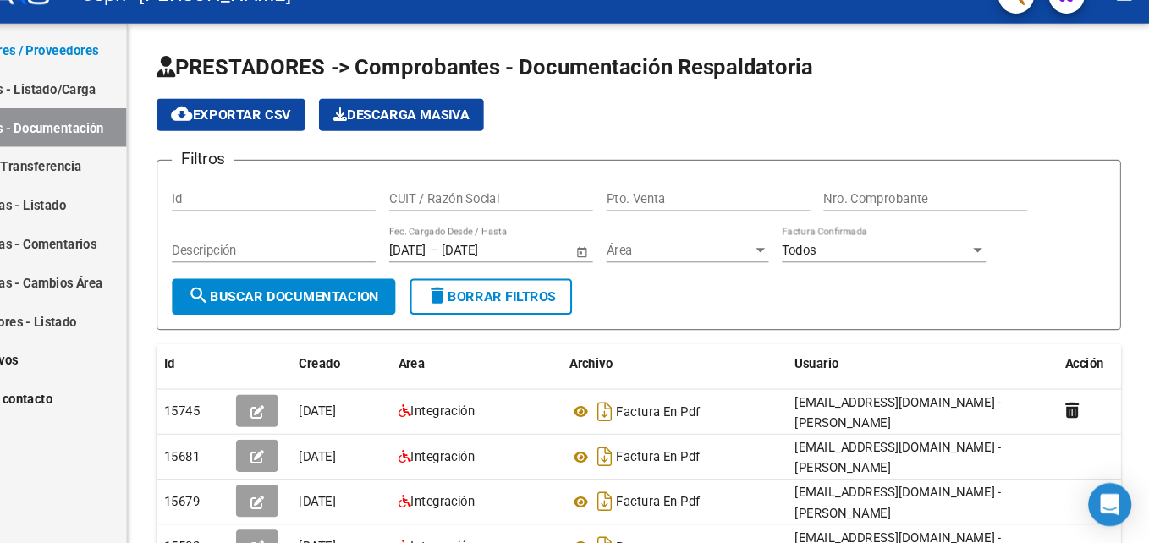
click at [140, 114] on link "Facturas - Listado/Carga" at bounding box center [94, 115] width 189 height 36
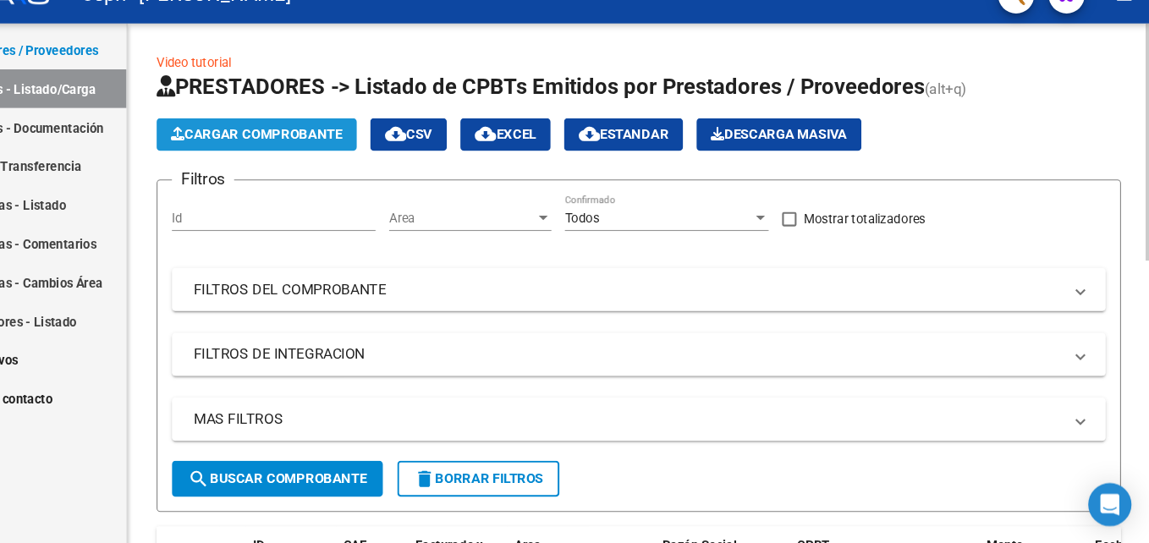
click at [317, 162] on span "Cargar Comprobante" at bounding box center [310, 158] width 161 height 15
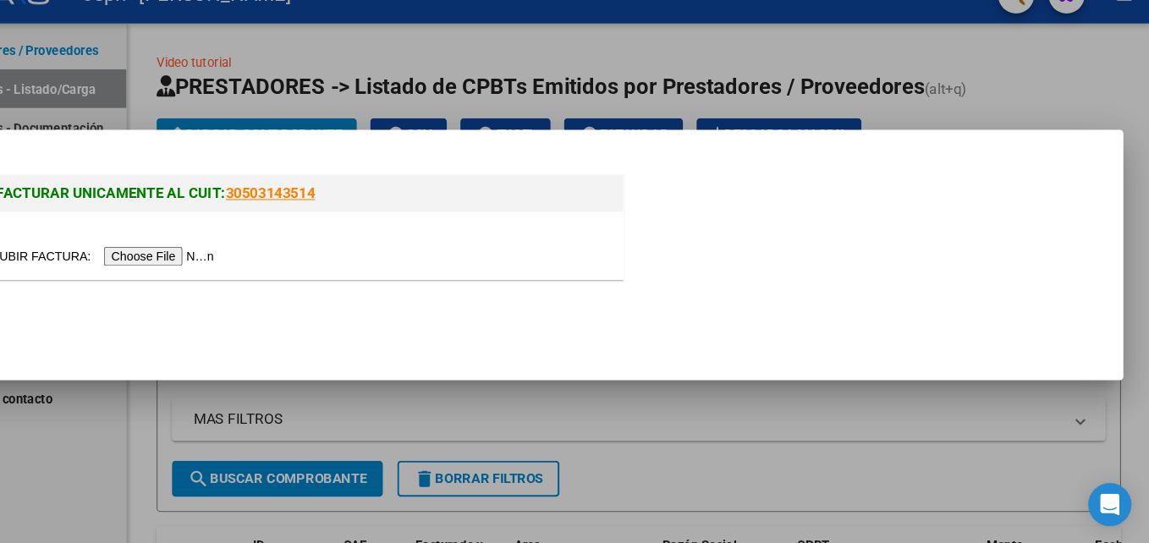
click at [212, 267] on input "file" at bounding box center [169, 273] width 214 height 18
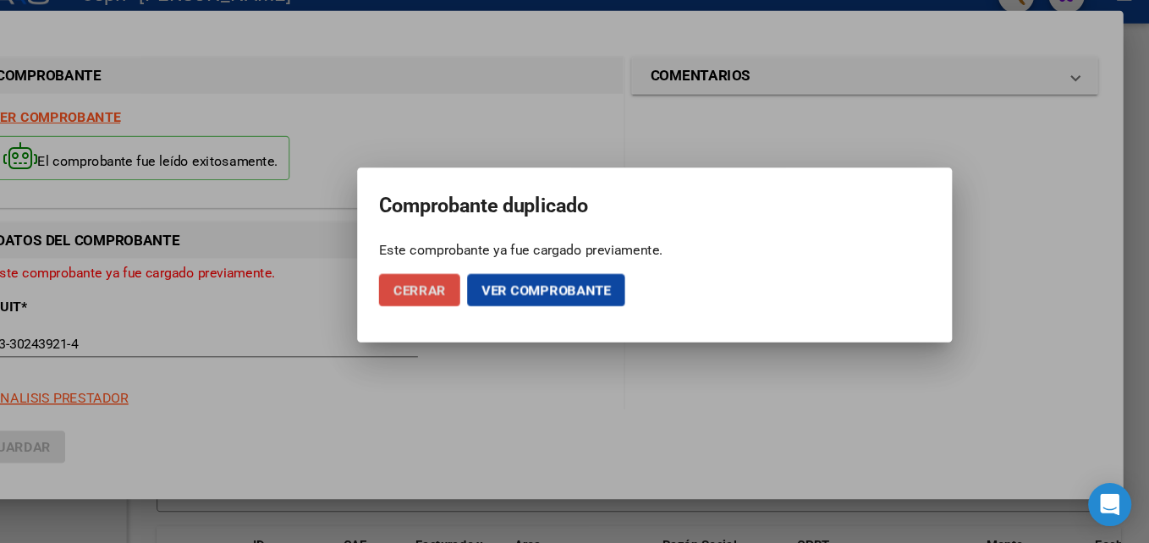
click at [471, 309] on span "Cerrar" at bounding box center [463, 304] width 49 height 15
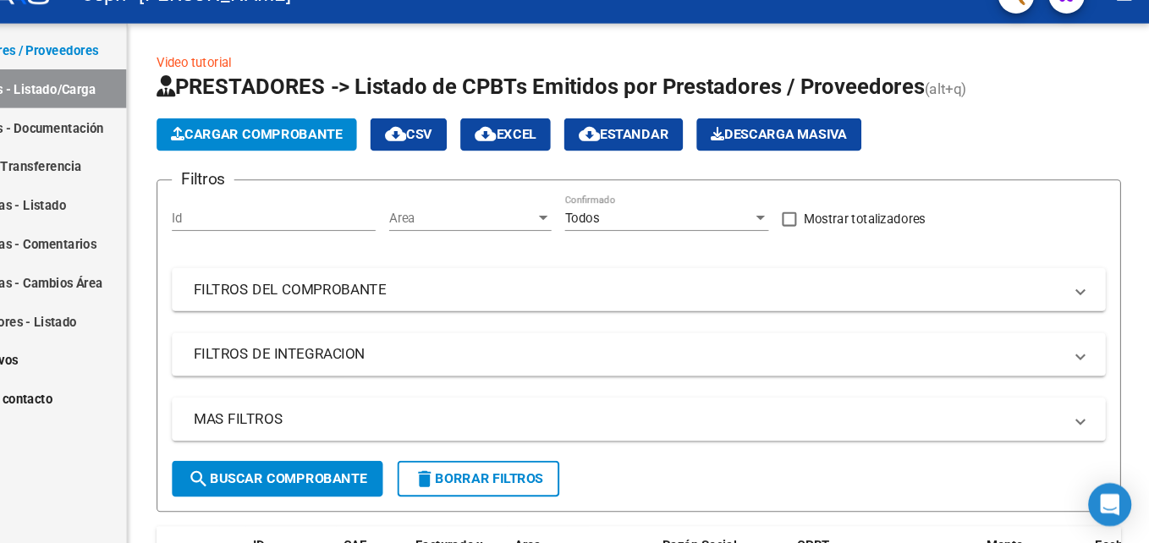
click at [132, 470] on div "Prestadores / Proveedores Facturas - Listado/Carga Facturas - Documentación Pag…" at bounding box center [94, 298] width 189 height 489
click at [1032, 148] on div "Cargar Comprobante cloud_download CSV cloud_download EXCEL cloud_download Estan…" at bounding box center [669, 158] width 905 height 30
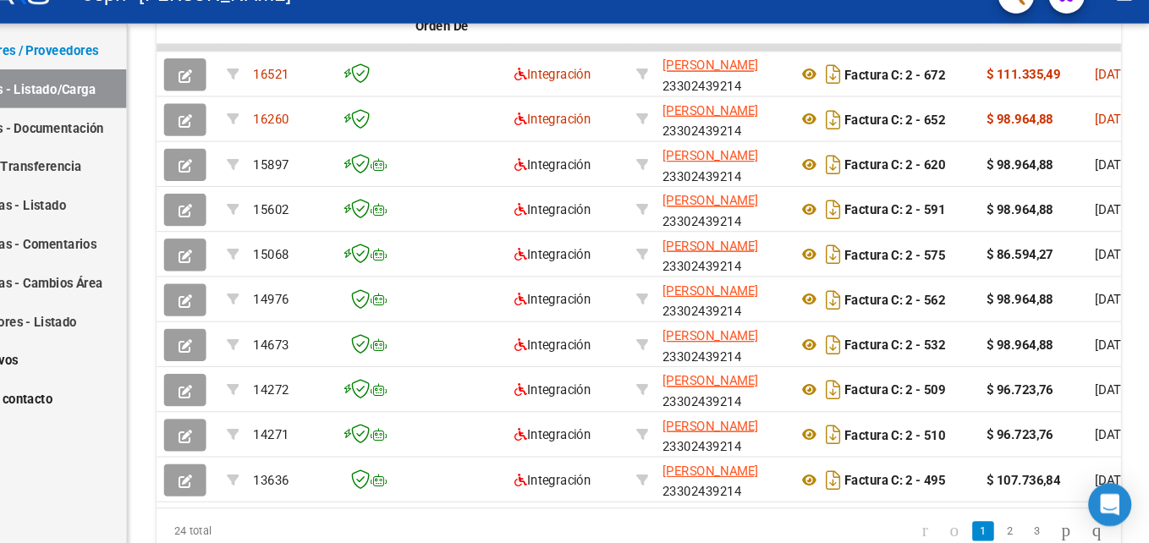
scroll to position [440, 0]
